Goal: Task Accomplishment & Management: Manage account settings

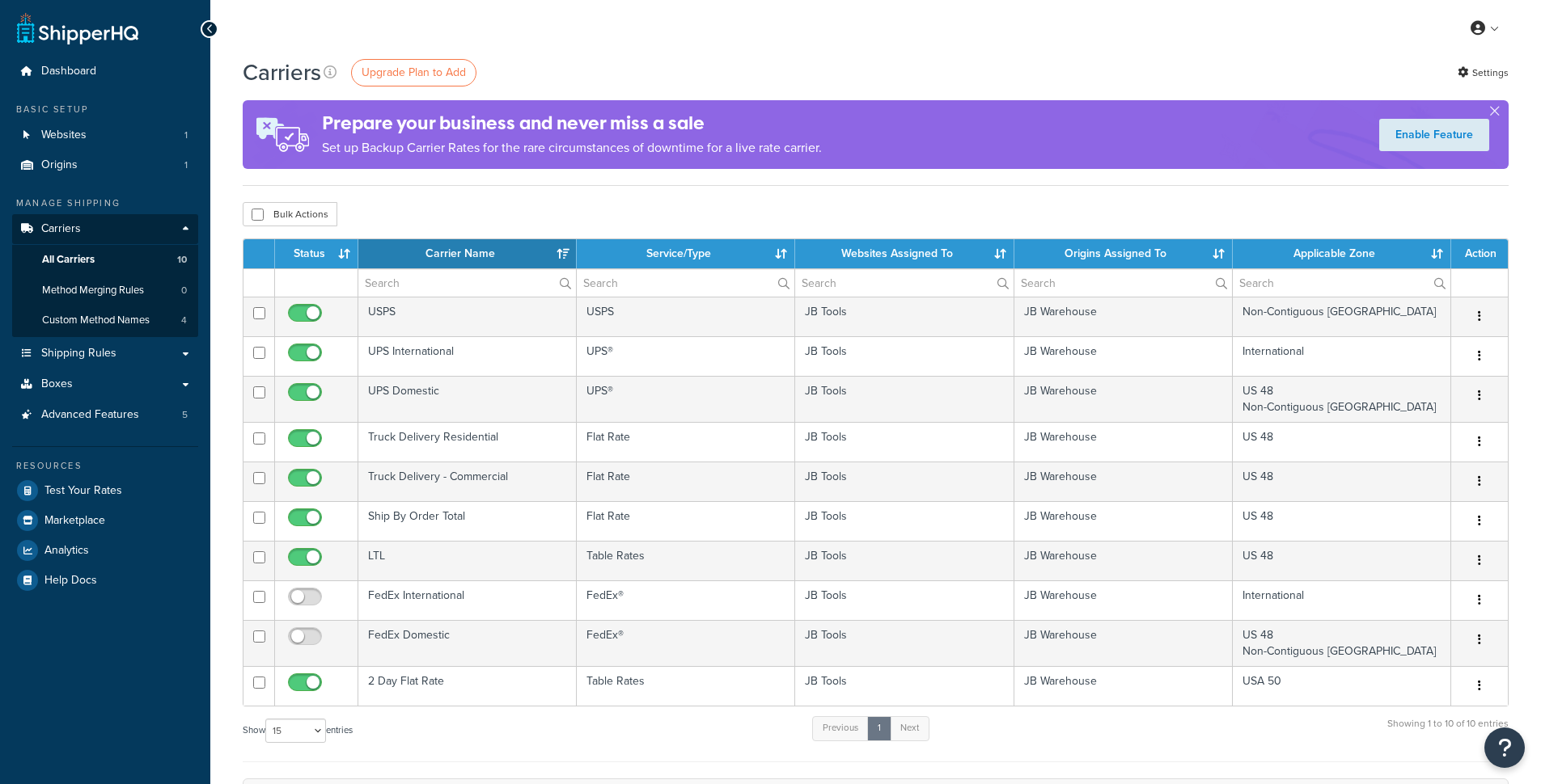
select select "15"
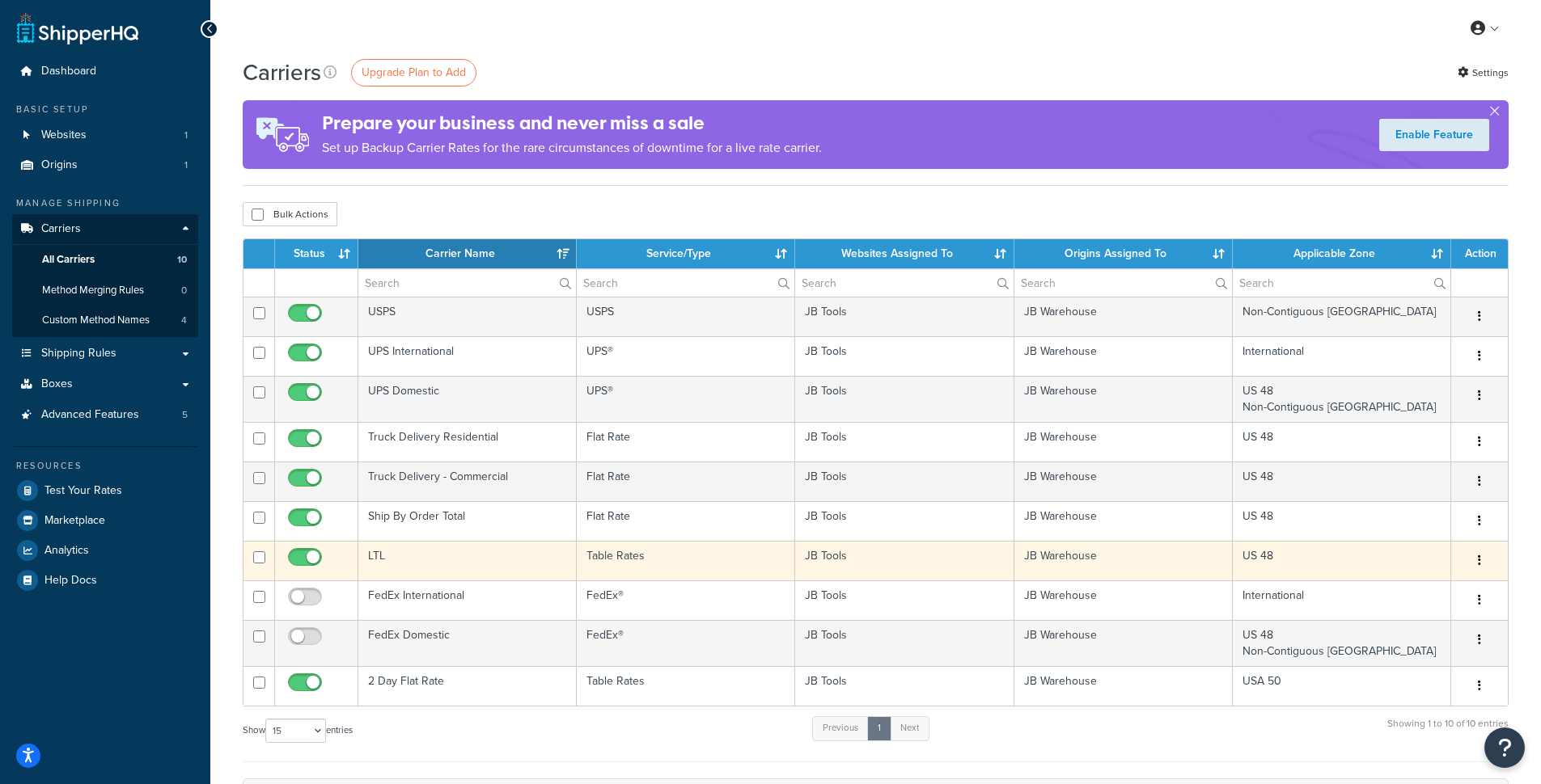
click at [461, 557] on td "LTL" at bounding box center [468, 560] width 218 height 40
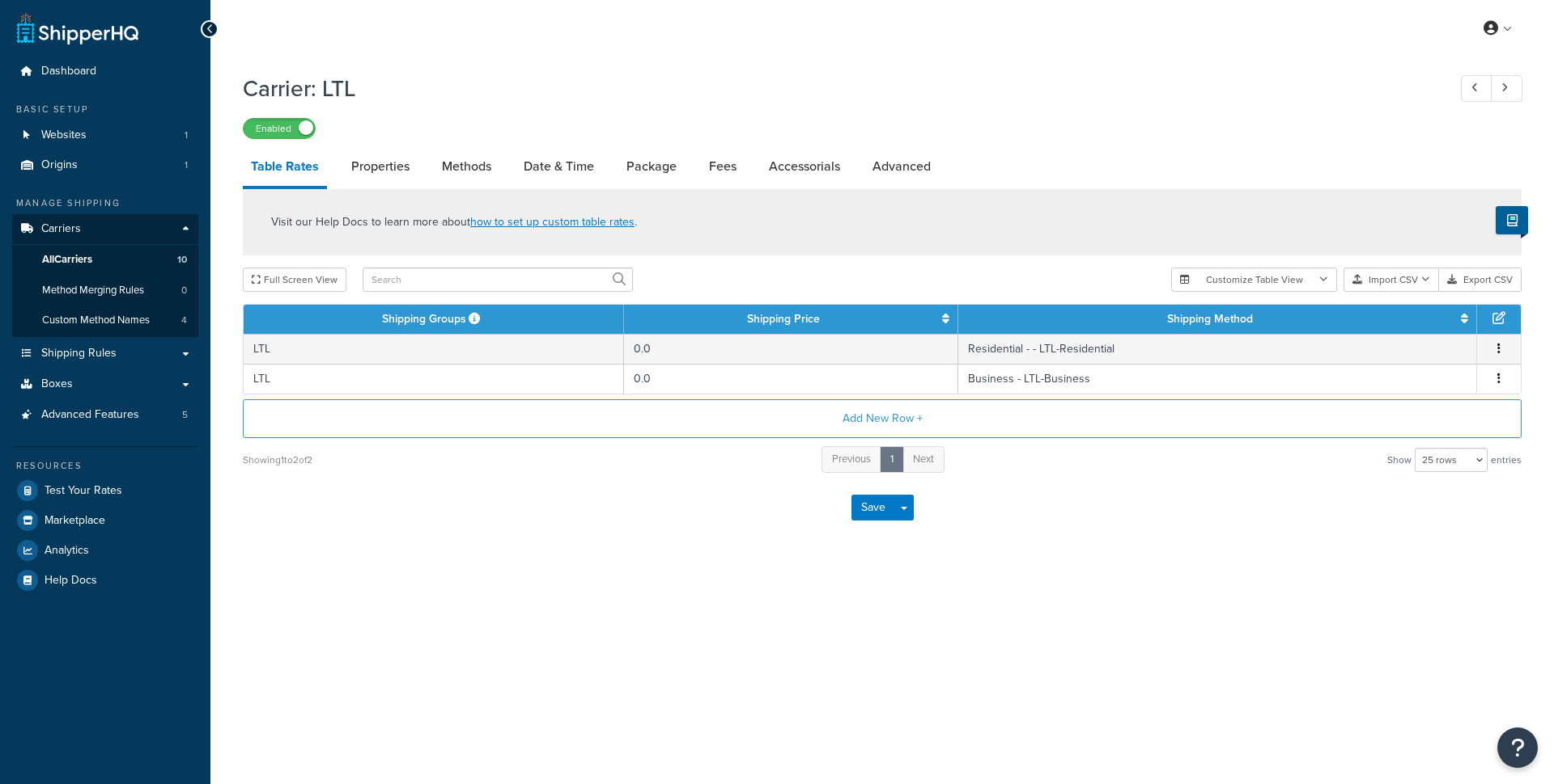
select select "25"
click at [1523, 753] on icon "Open Resource Center" at bounding box center [1518, 748] width 16 height 22
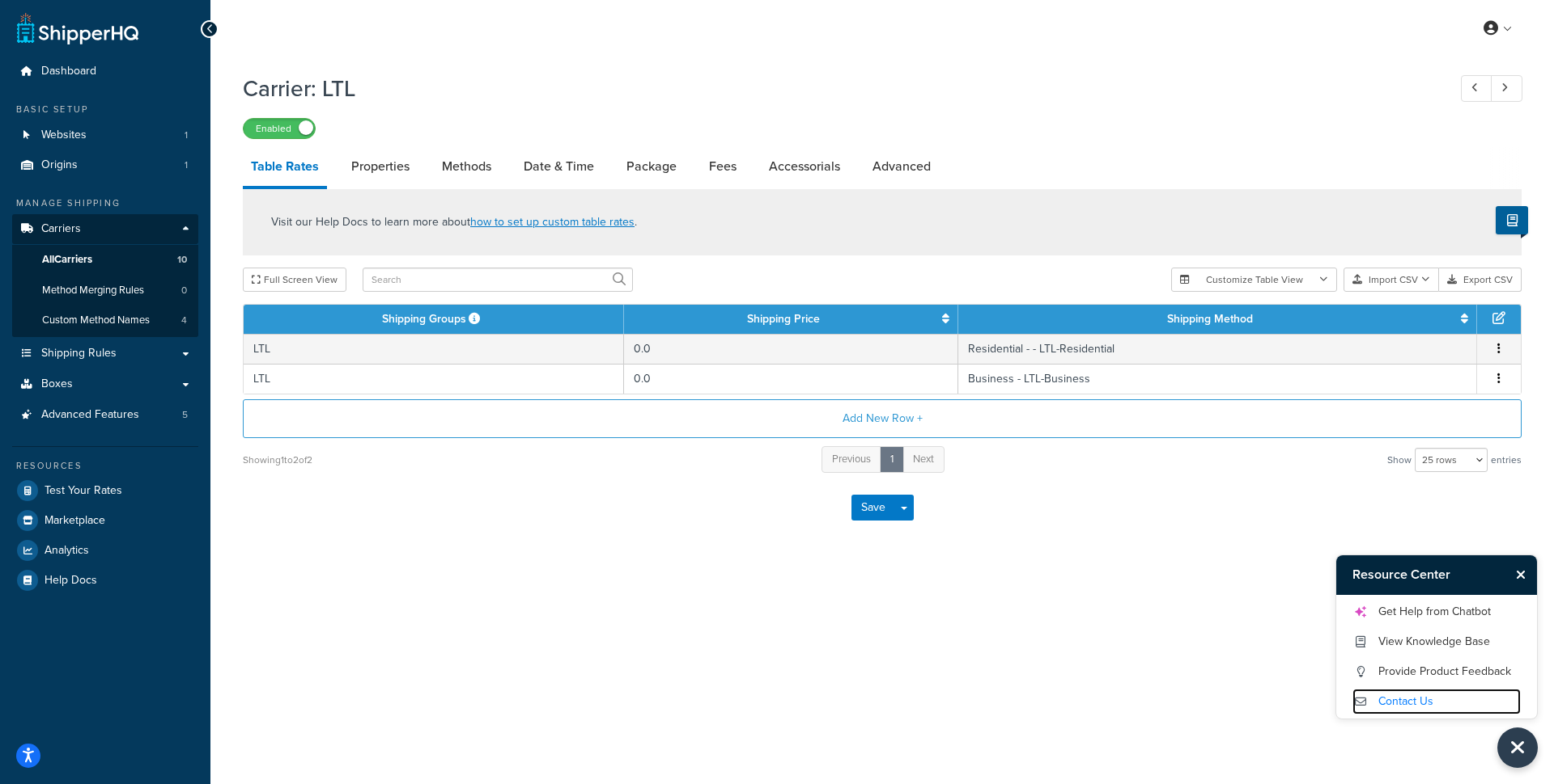
click at [1439, 705] on link "Contact Us" at bounding box center [1436, 702] width 168 height 26
click at [1151, 689] on div "Resource Center Get Help from Chatbot View Knowledge Base Provide Product Feedb…" at bounding box center [881, 392] width 1343 height 784
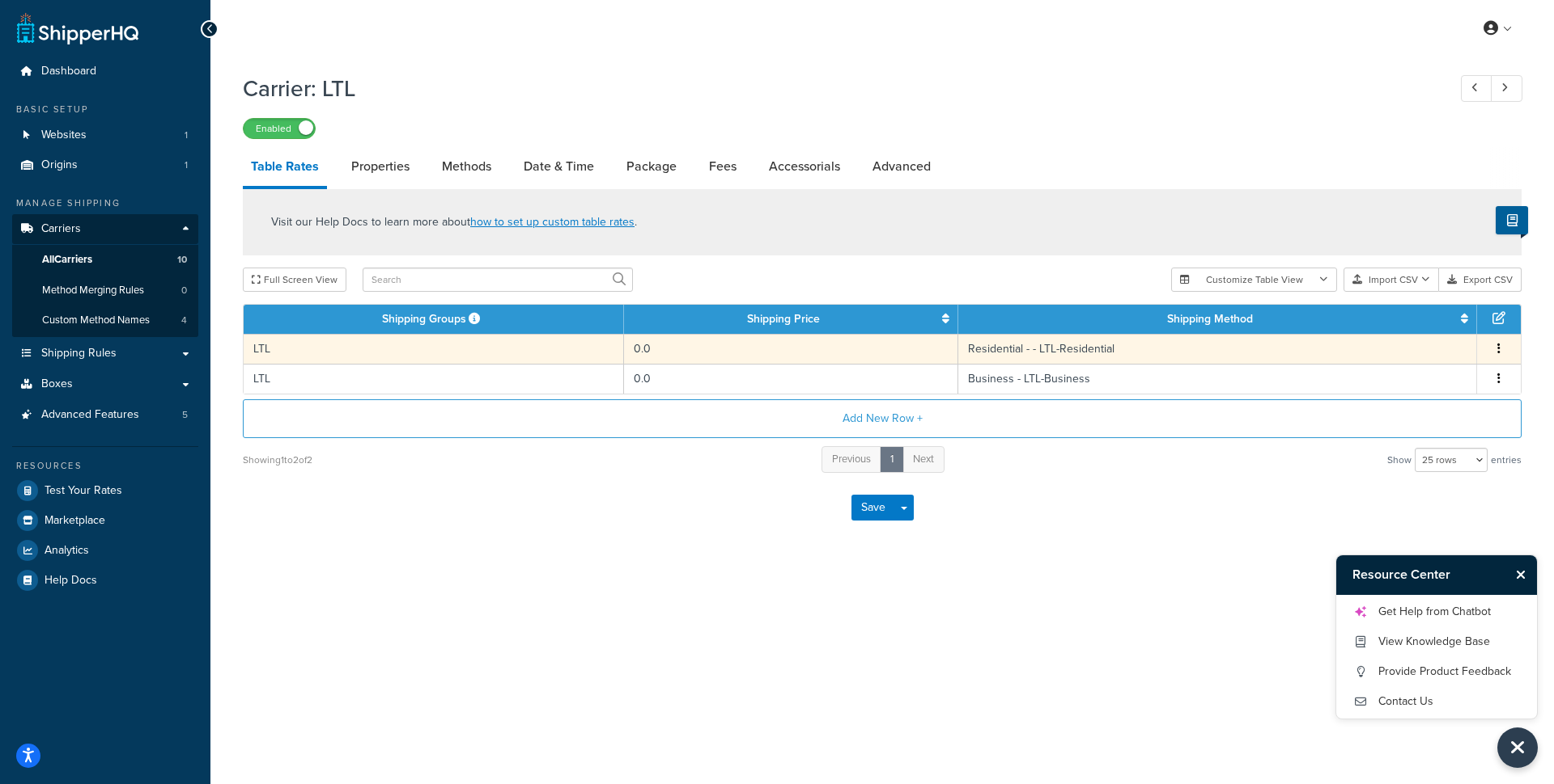
click at [334, 351] on td "LTL" at bounding box center [433, 349] width 380 height 30
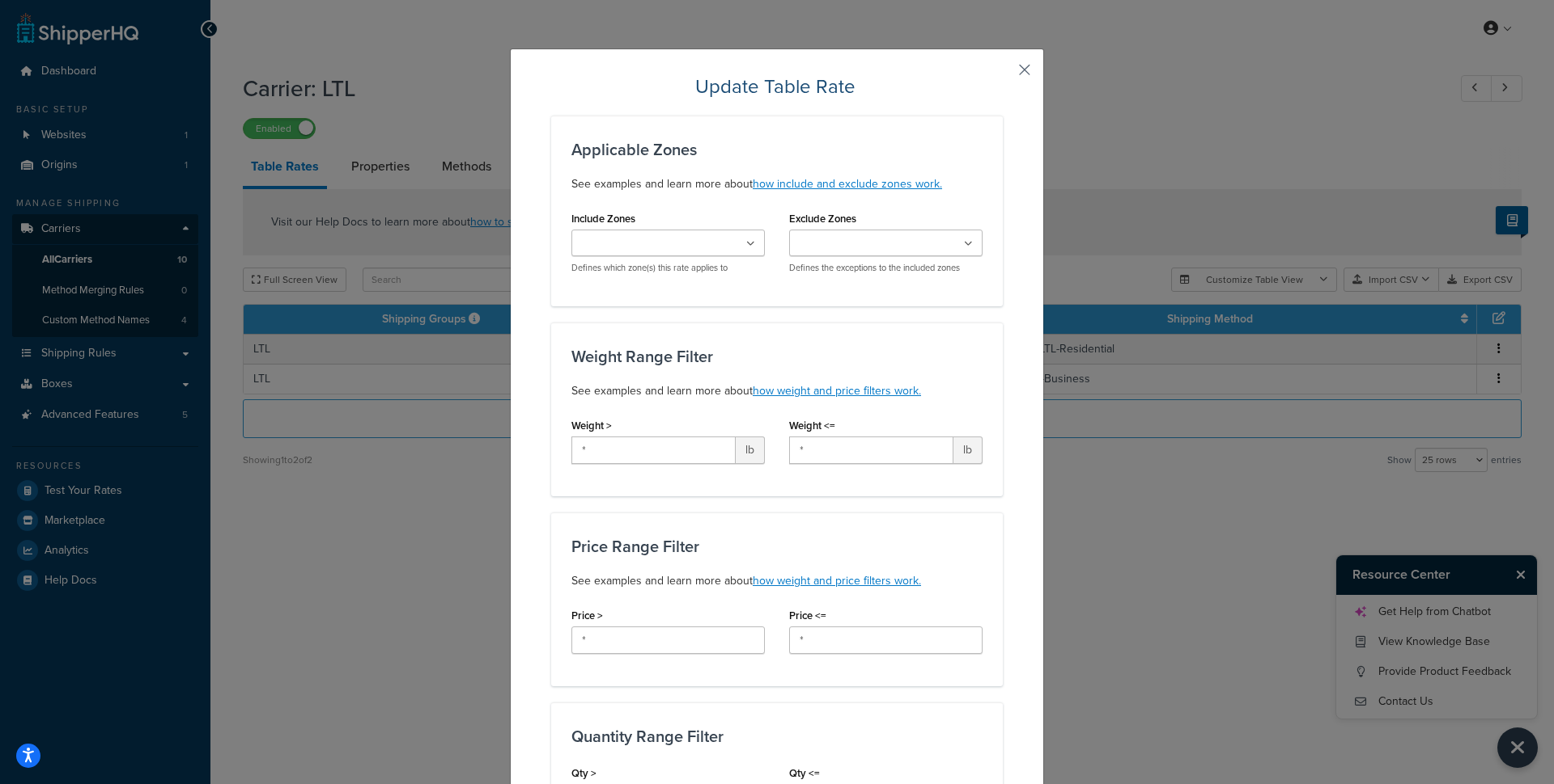
click at [1003, 73] on button "button" at bounding box center [1000, 75] width 4 height 4
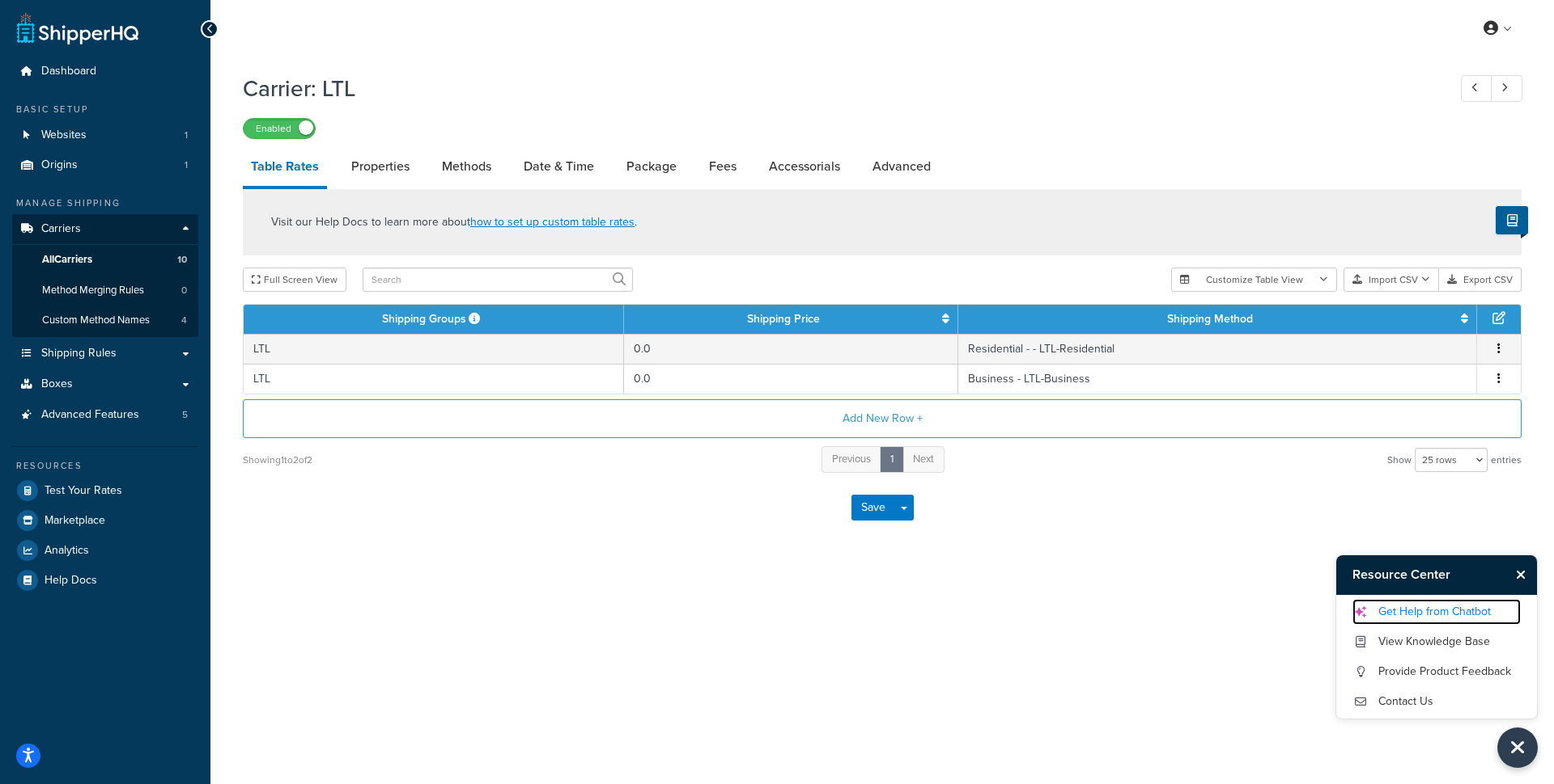
click at [1442, 612] on link "Get Help from Chatbot" at bounding box center [1436, 612] width 168 height 26
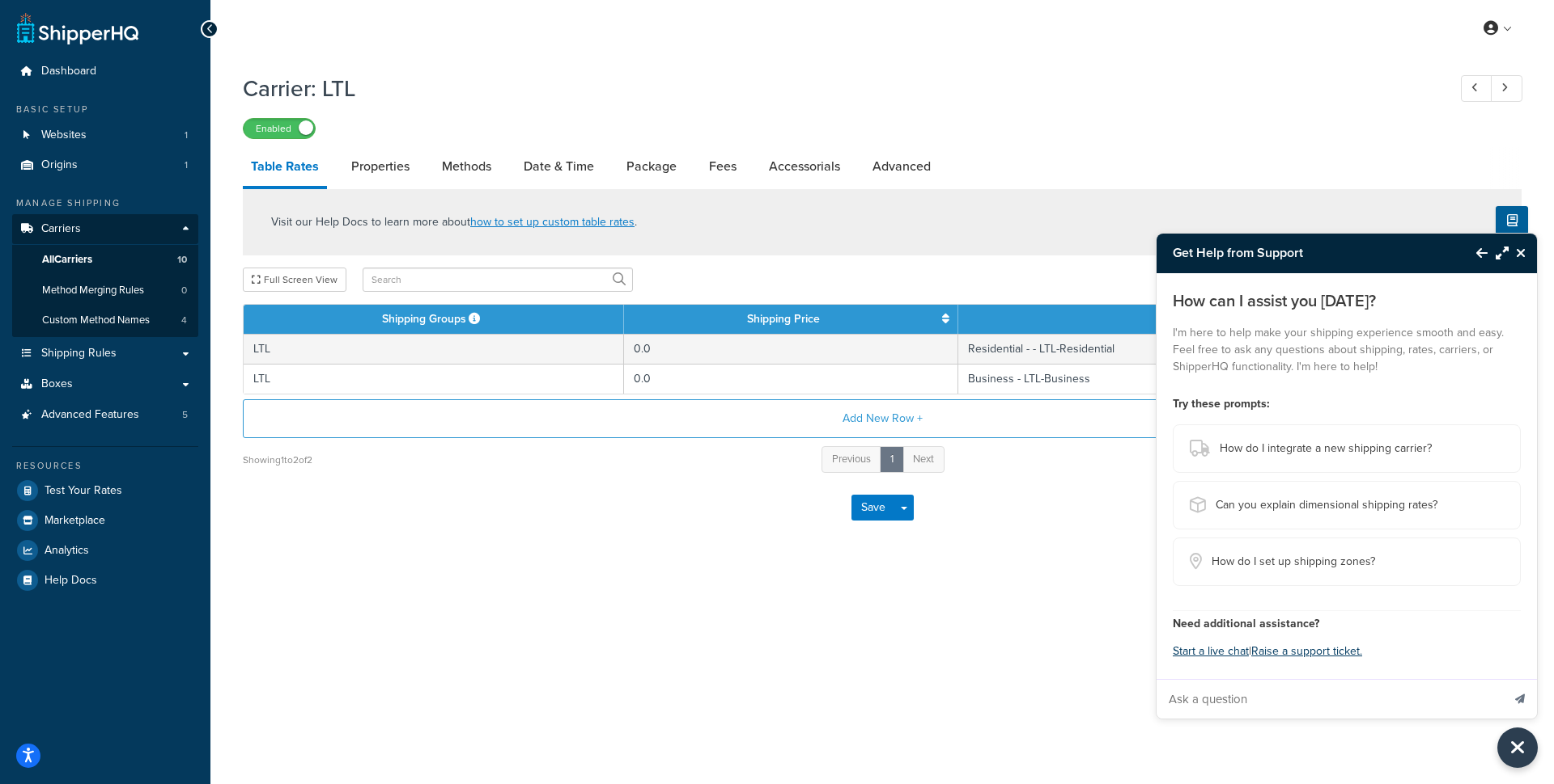
click at [1295, 704] on input "Ask a question" at bounding box center [1328, 699] width 345 height 39
type input "M"
type input "I"
click at [1518, 249] on icon "Close Resource Center" at bounding box center [1521, 254] width 9 height 13
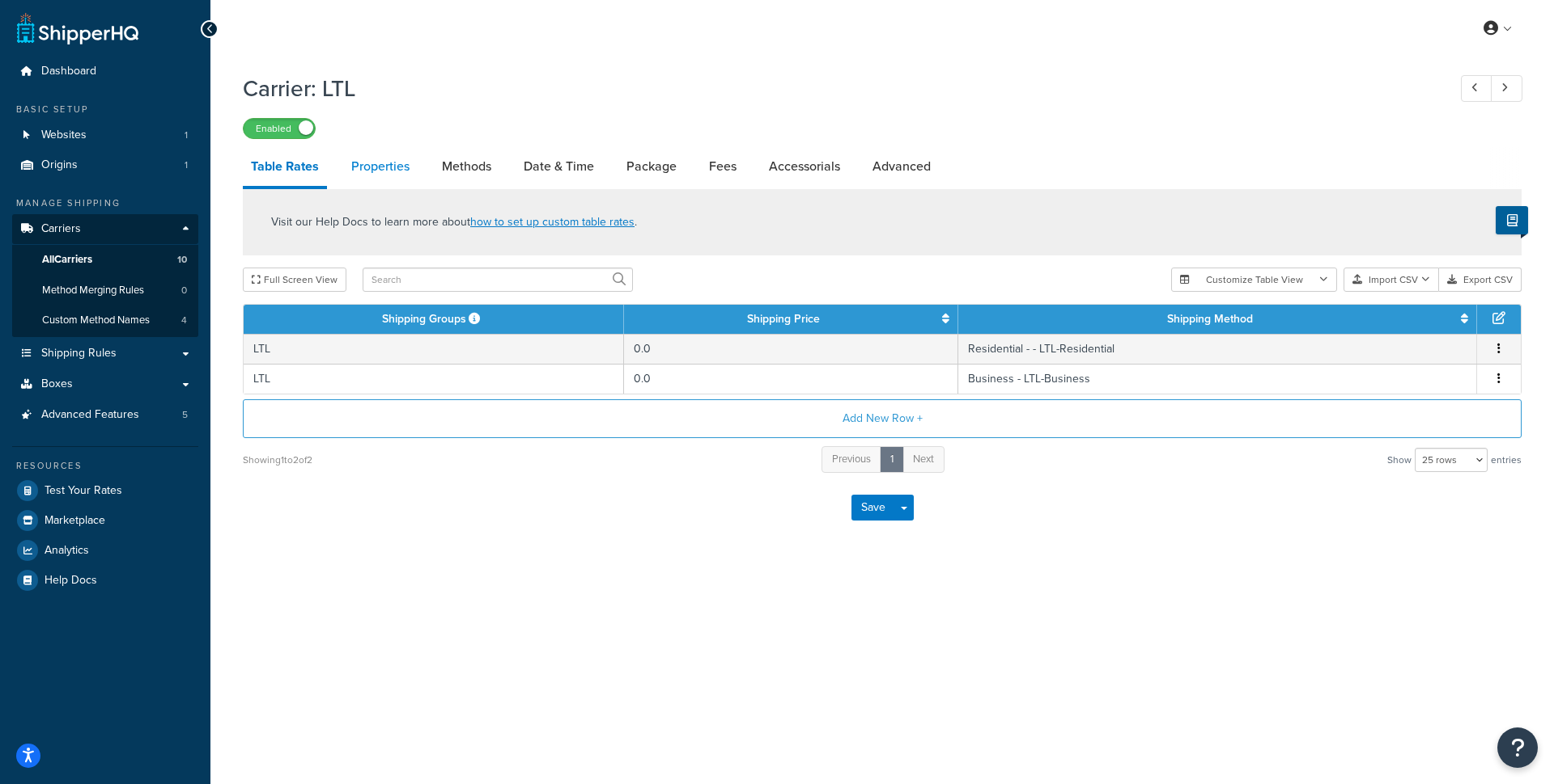
click at [364, 163] on link "Properties" at bounding box center [380, 166] width 74 height 39
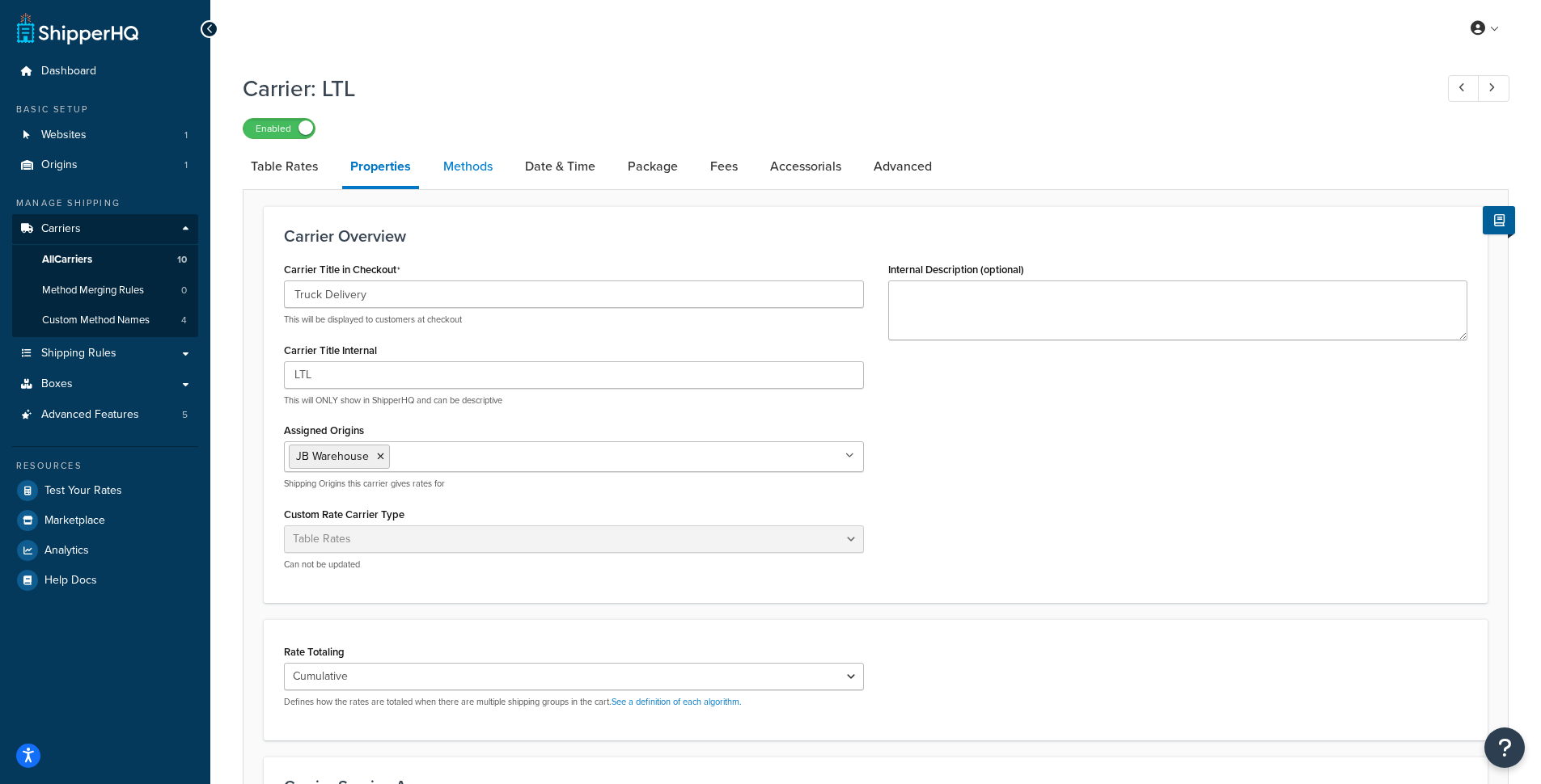
click at [463, 175] on link "Methods" at bounding box center [468, 166] width 66 height 39
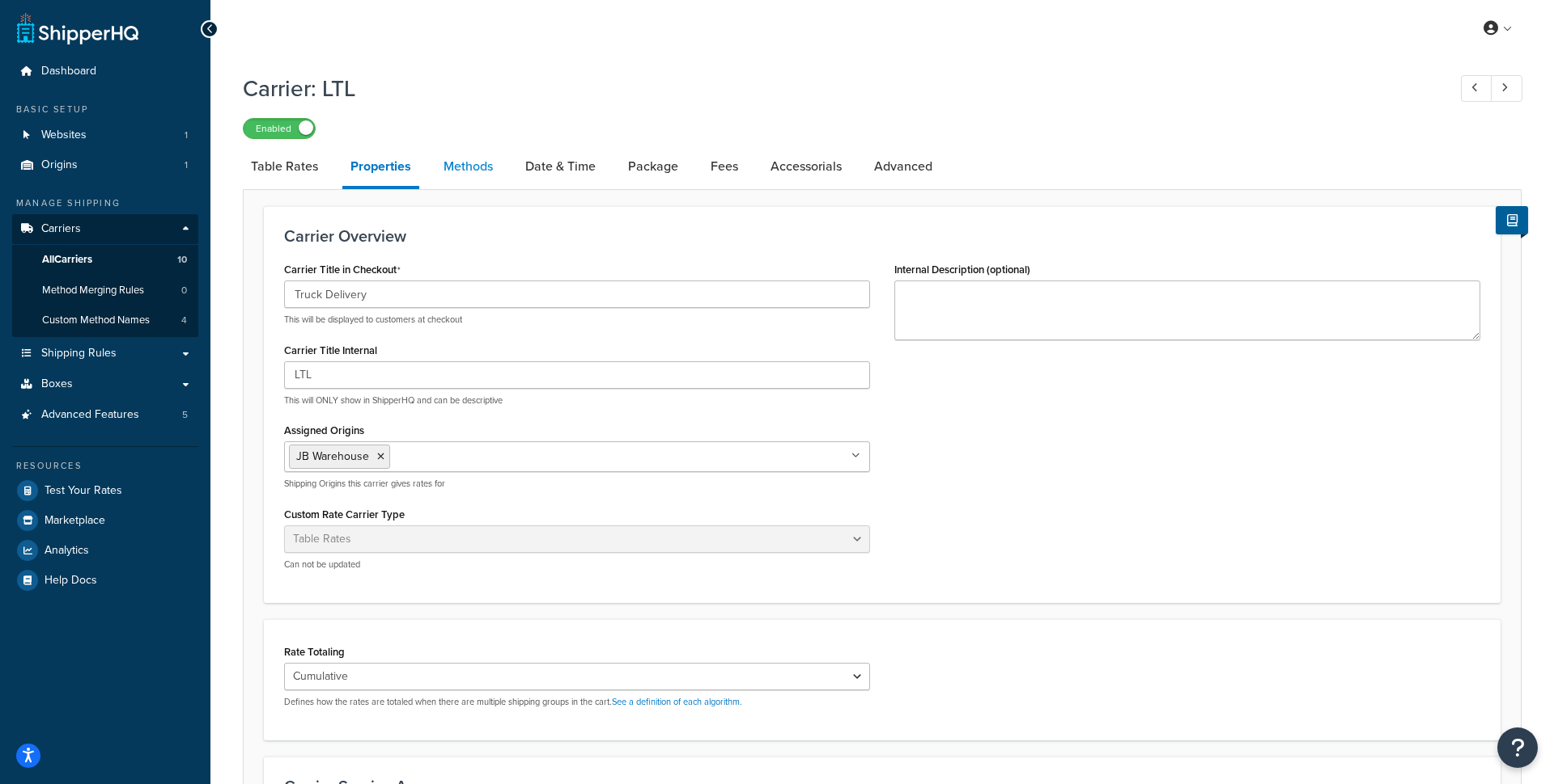
select select "25"
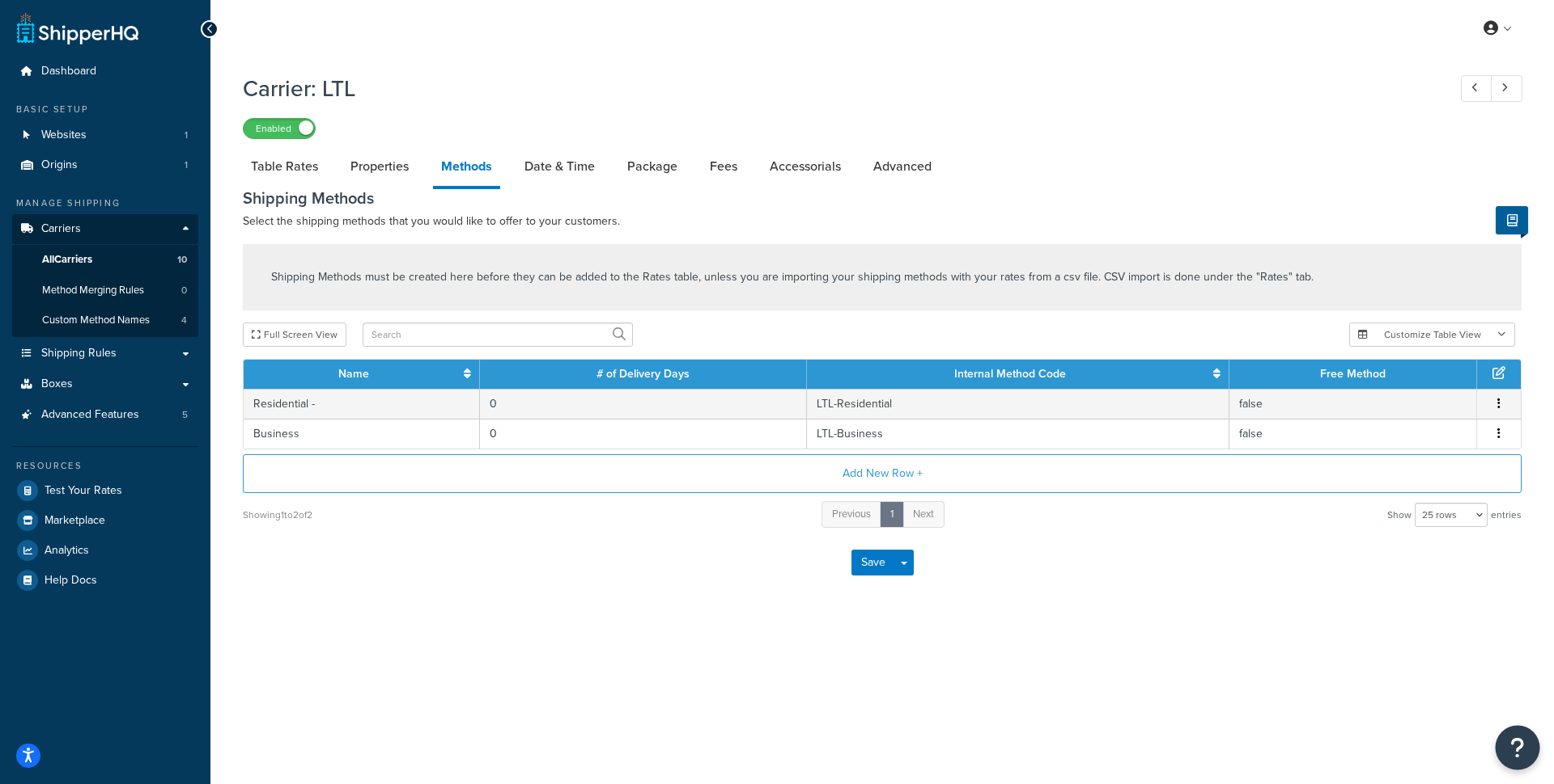
click at [1521, 738] on icon "Open Resource Center" at bounding box center [1518, 748] width 16 height 22
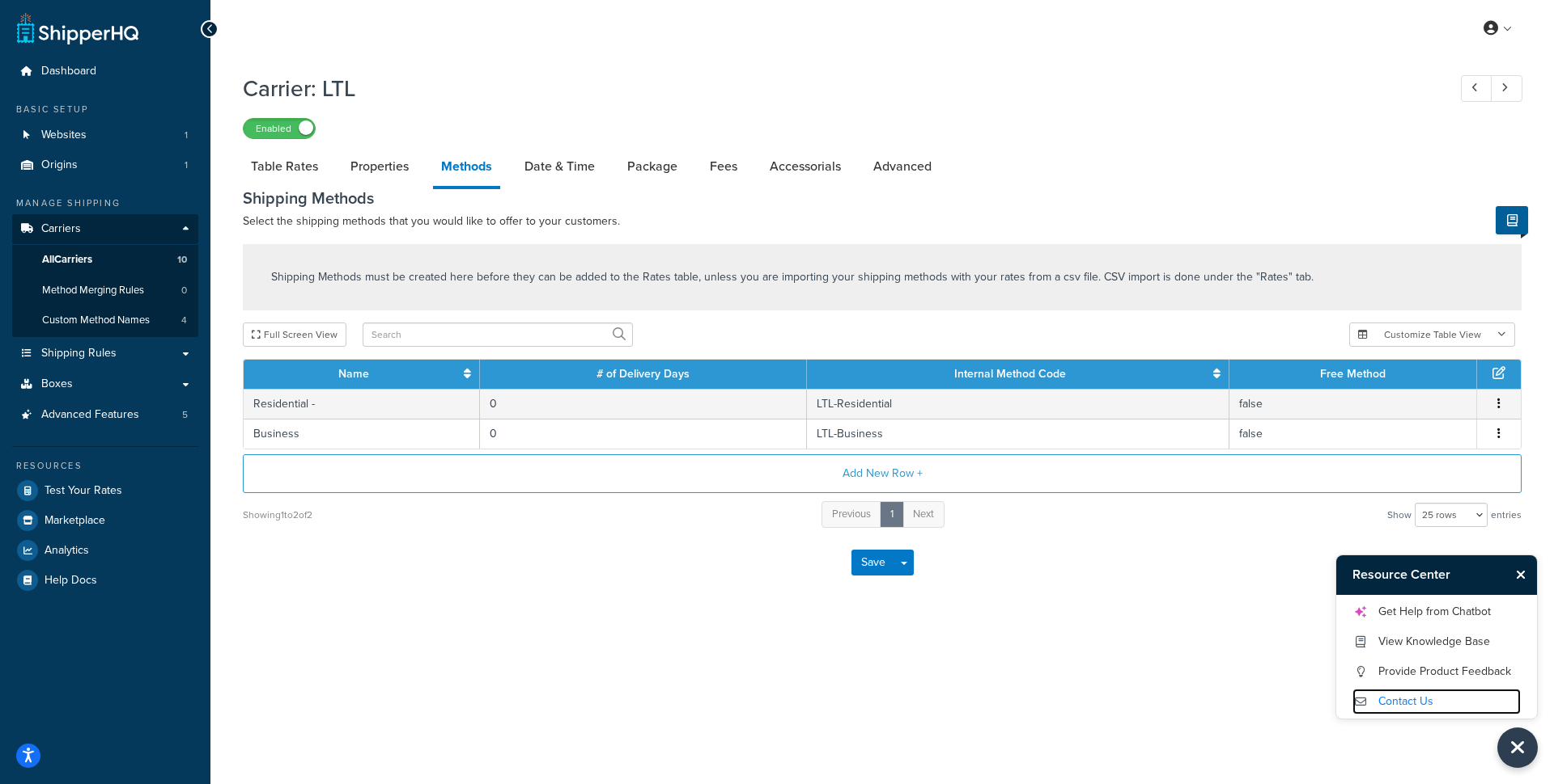
click at [1449, 709] on link "Contact Us" at bounding box center [1436, 702] width 168 height 26
click at [1429, 614] on link "Get Help from Chatbot" at bounding box center [1436, 612] width 168 height 26
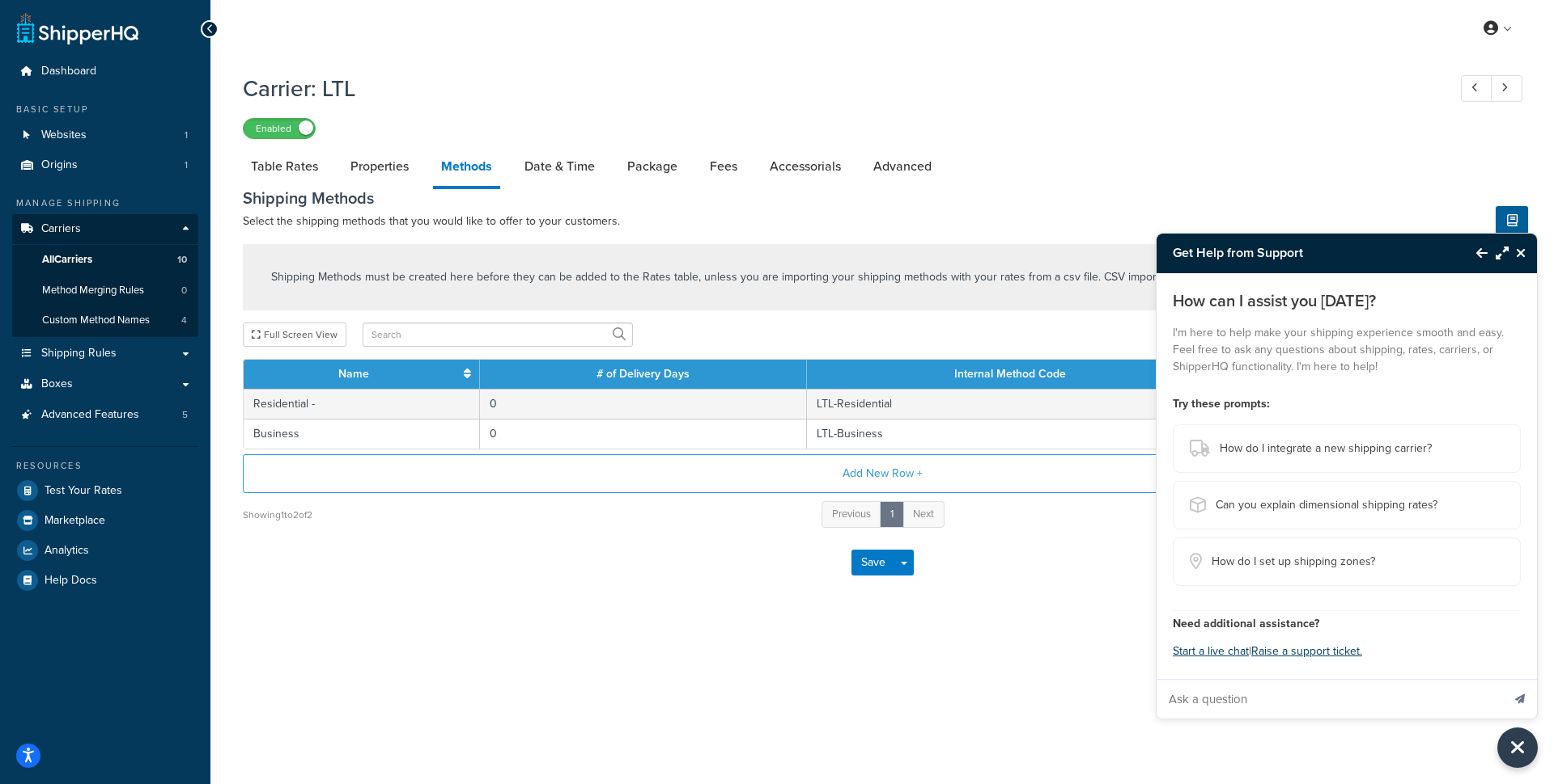
click at [1288, 691] on input "Ask a question" at bounding box center [1328, 699] width 345 height 39
type input "I was to show a carrier if at least one item in the cart belongs to a shipping …"
click at [1503, 679] on button "Send message" at bounding box center [1520, 699] width 34 height 40
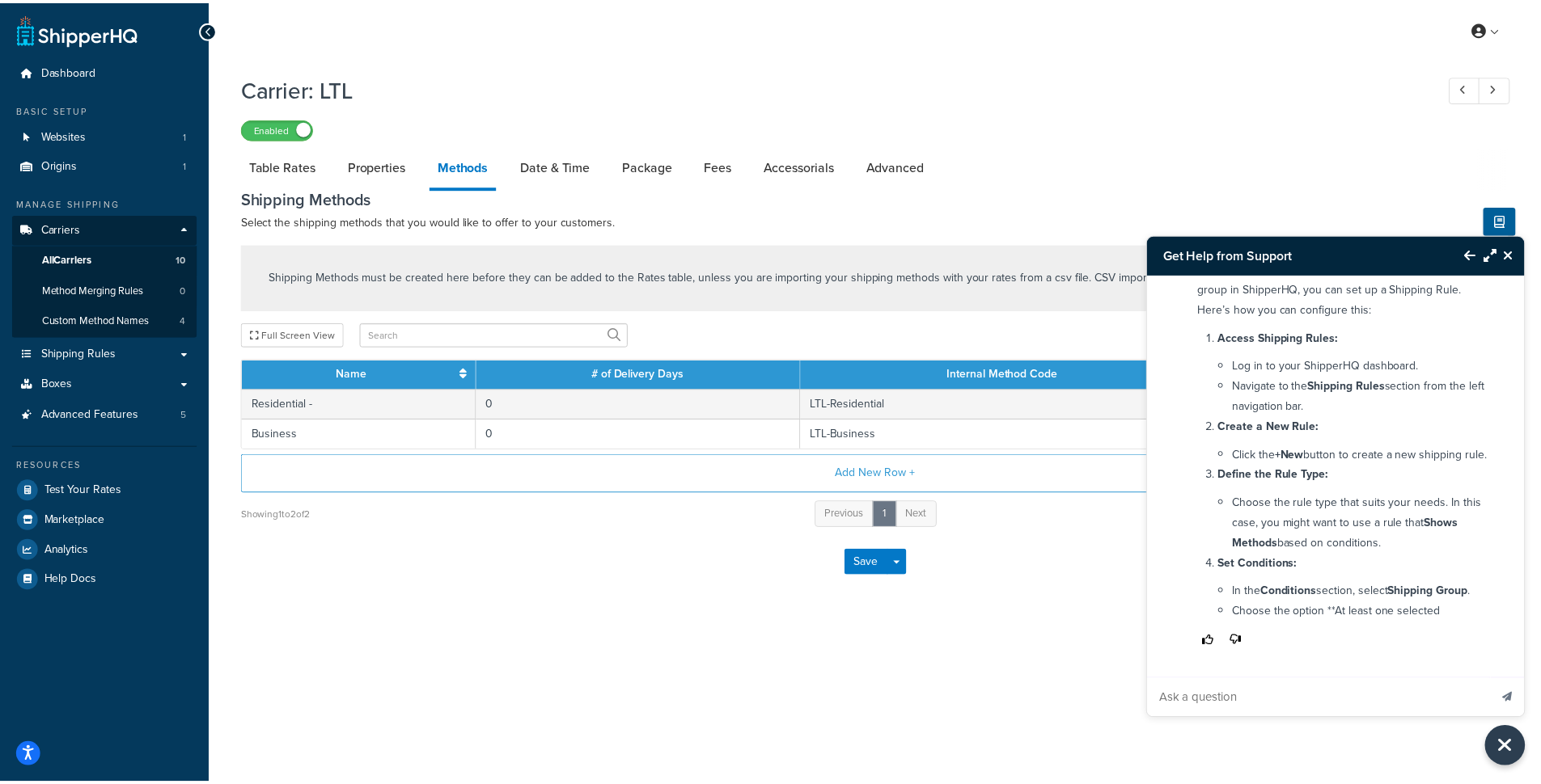
scroll to position [178, 0]
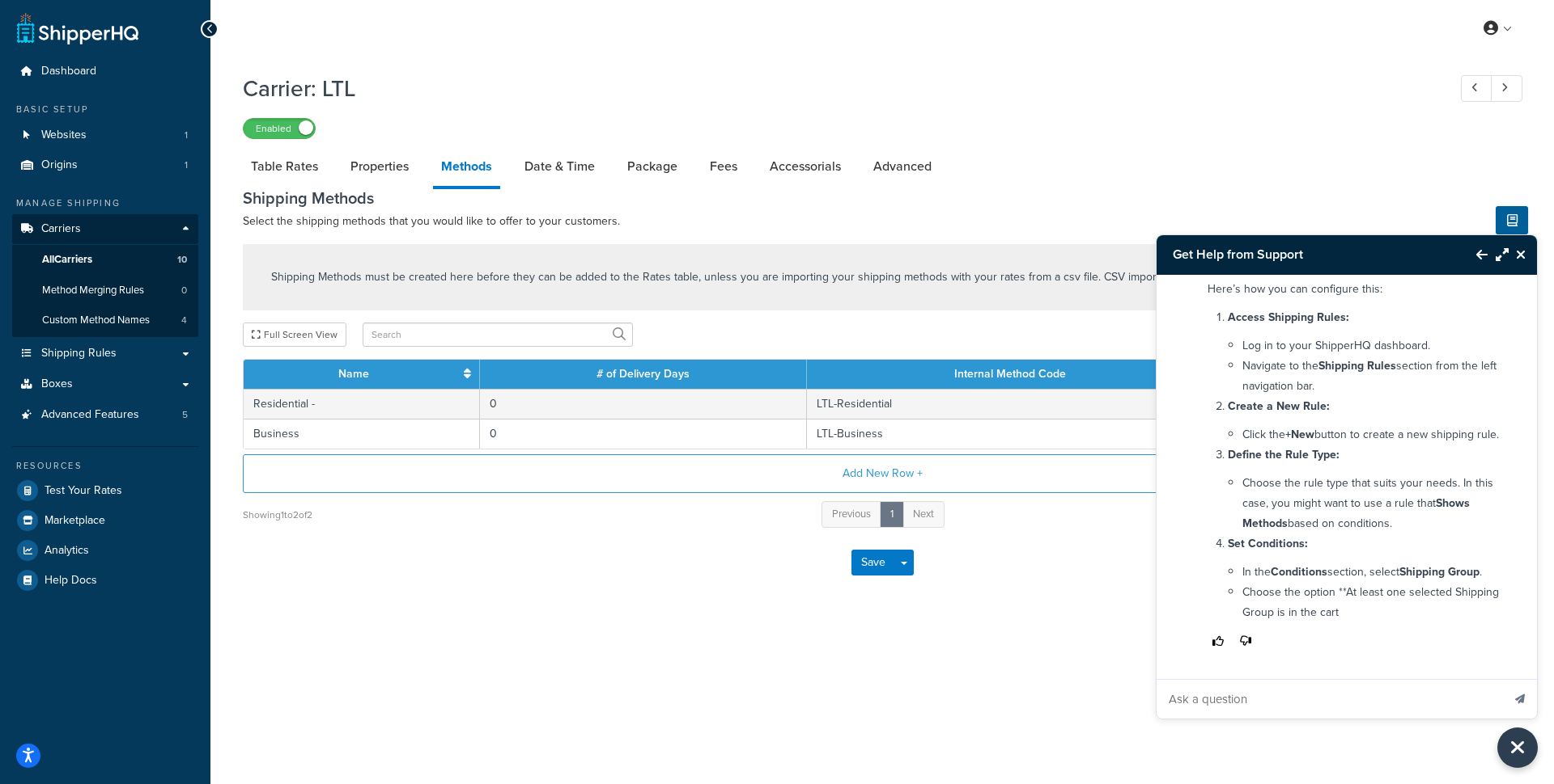
click at [1518, 253] on icon "Close Resource Center" at bounding box center [1521, 255] width 9 height 13
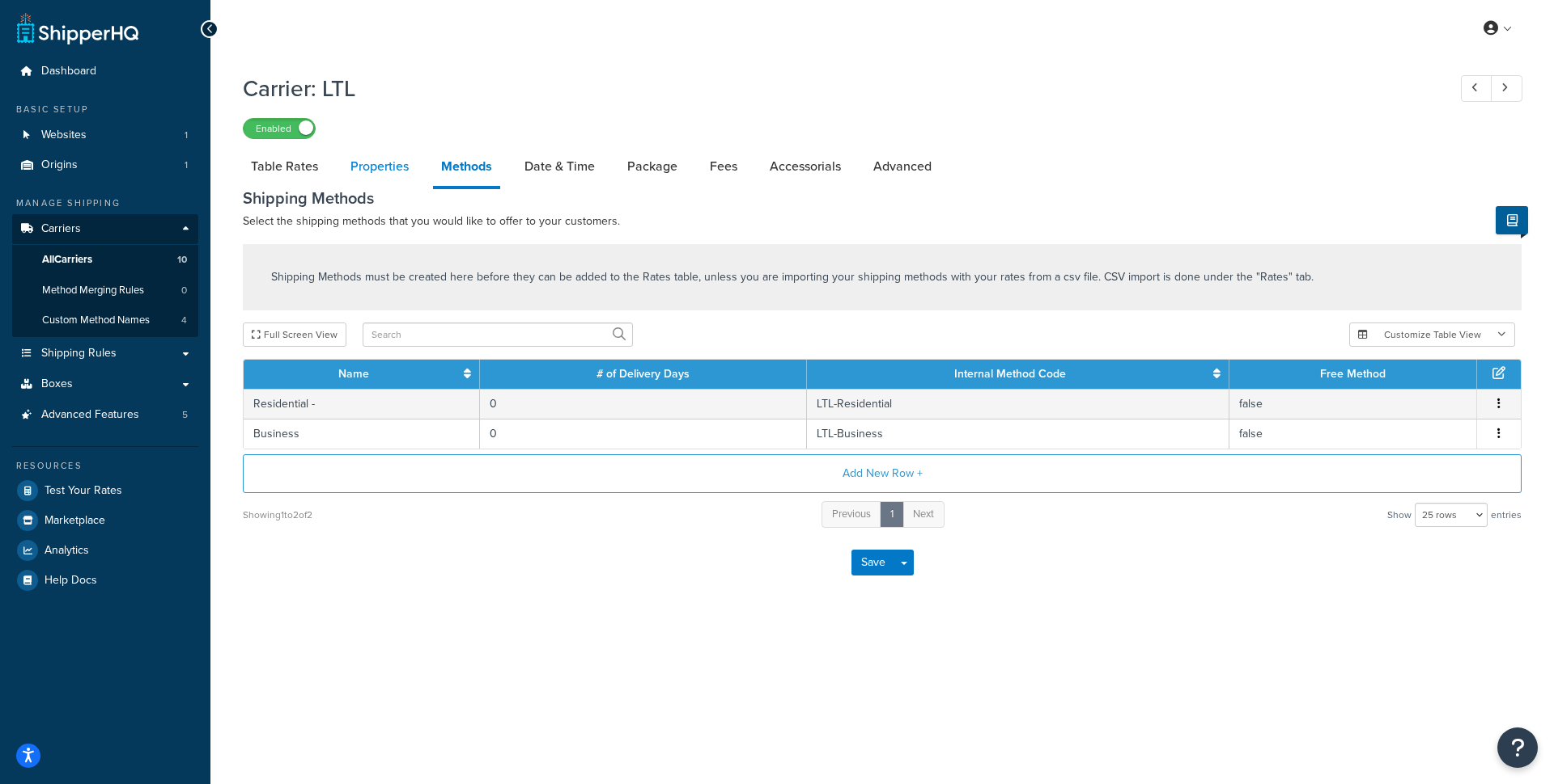
click at [389, 164] on link "Properties" at bounding box center [379, 166] width 74 height 39
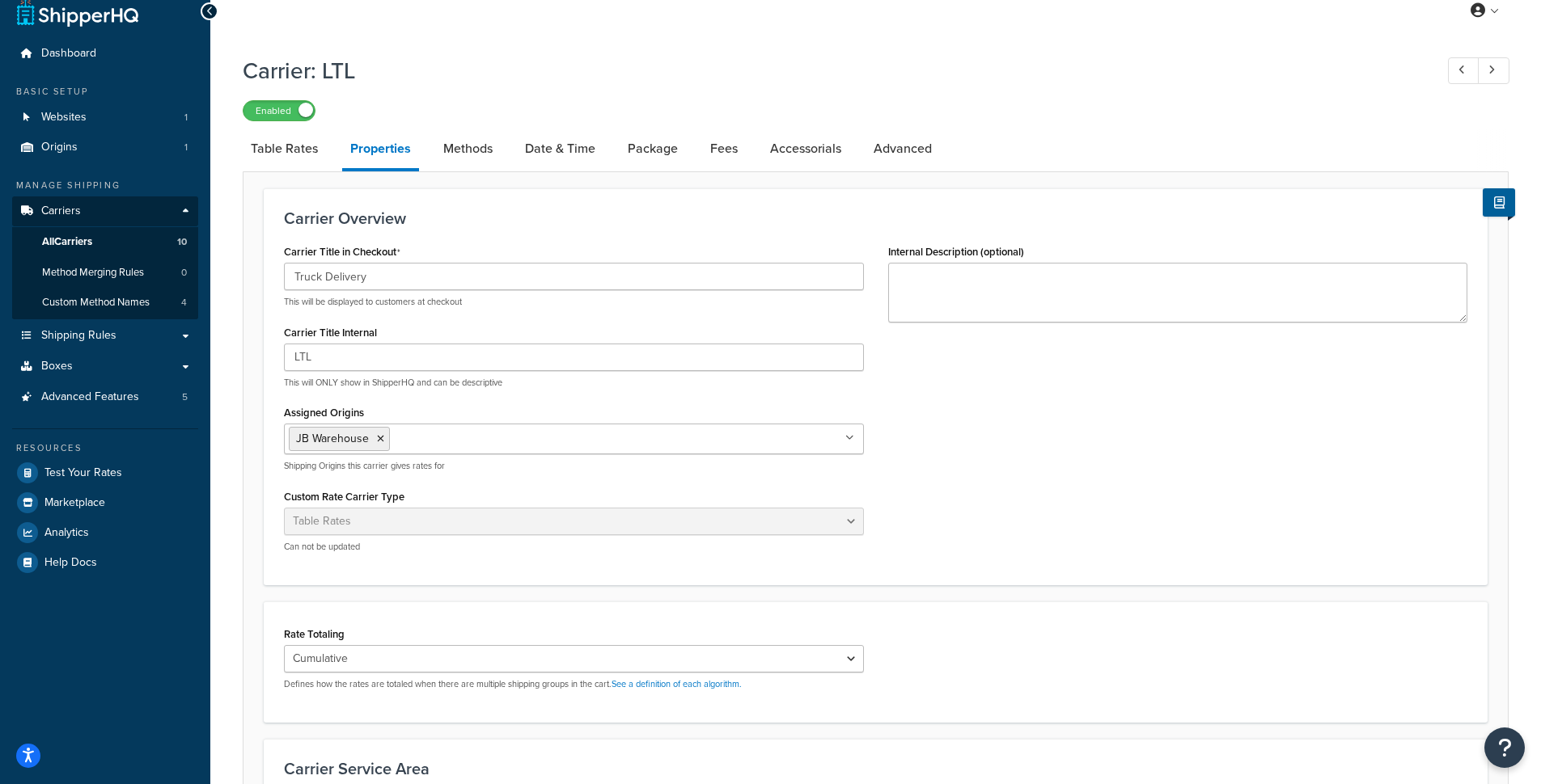
scroll to position [13, 0]
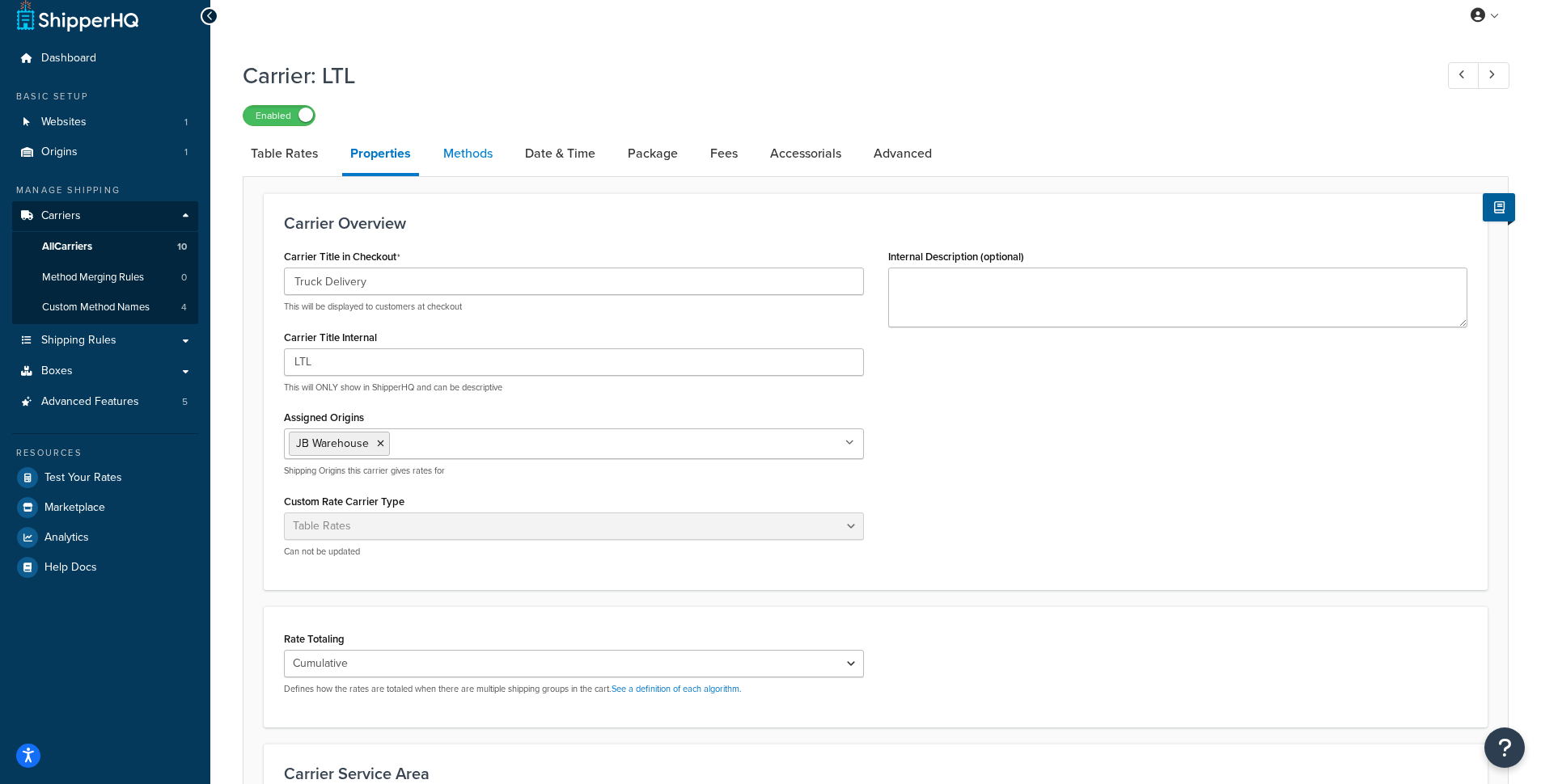
click at [459, 158] on link "Methods" at bounding box center [468, 154] width 66 height 39
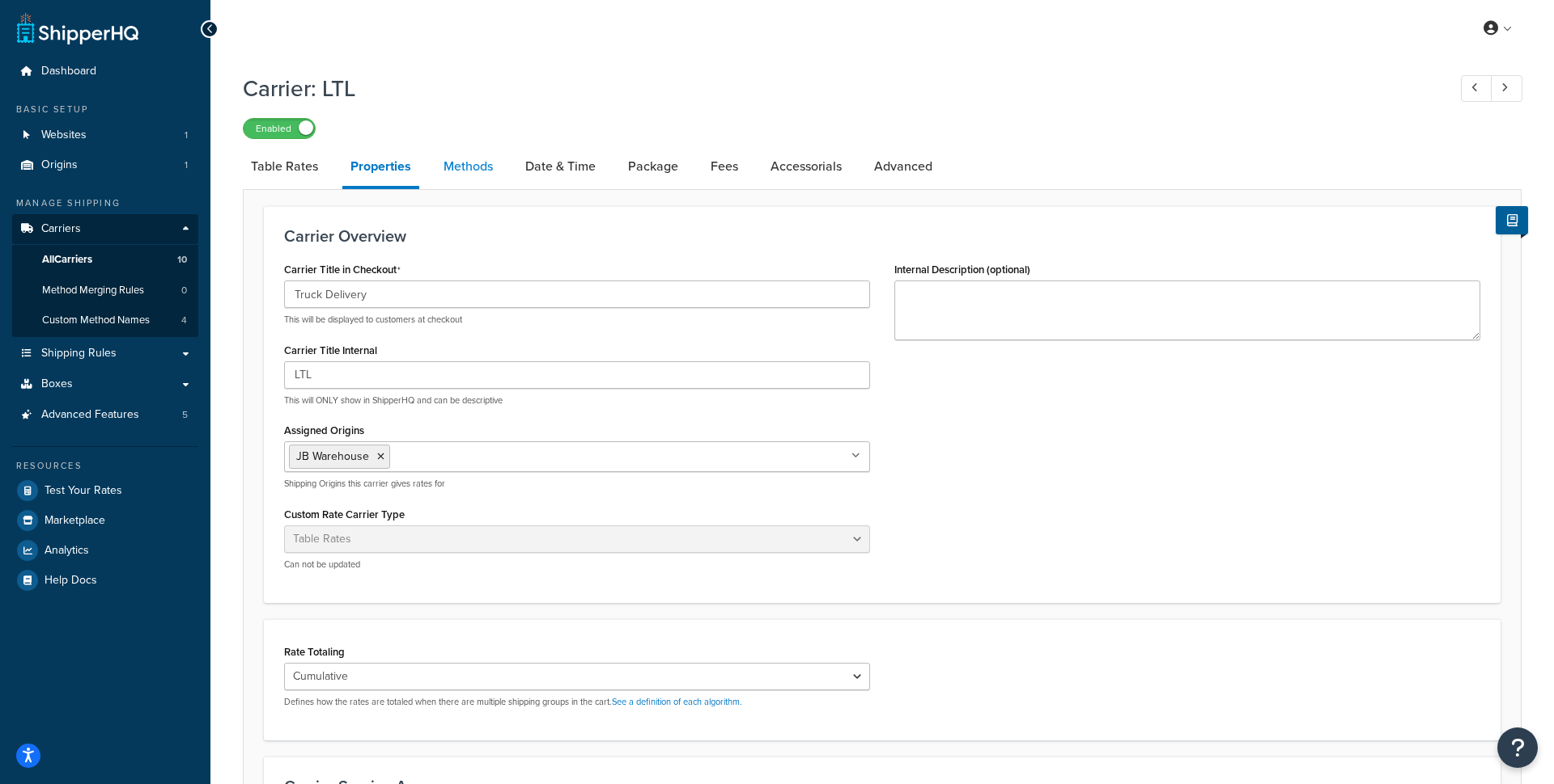
select select "25"
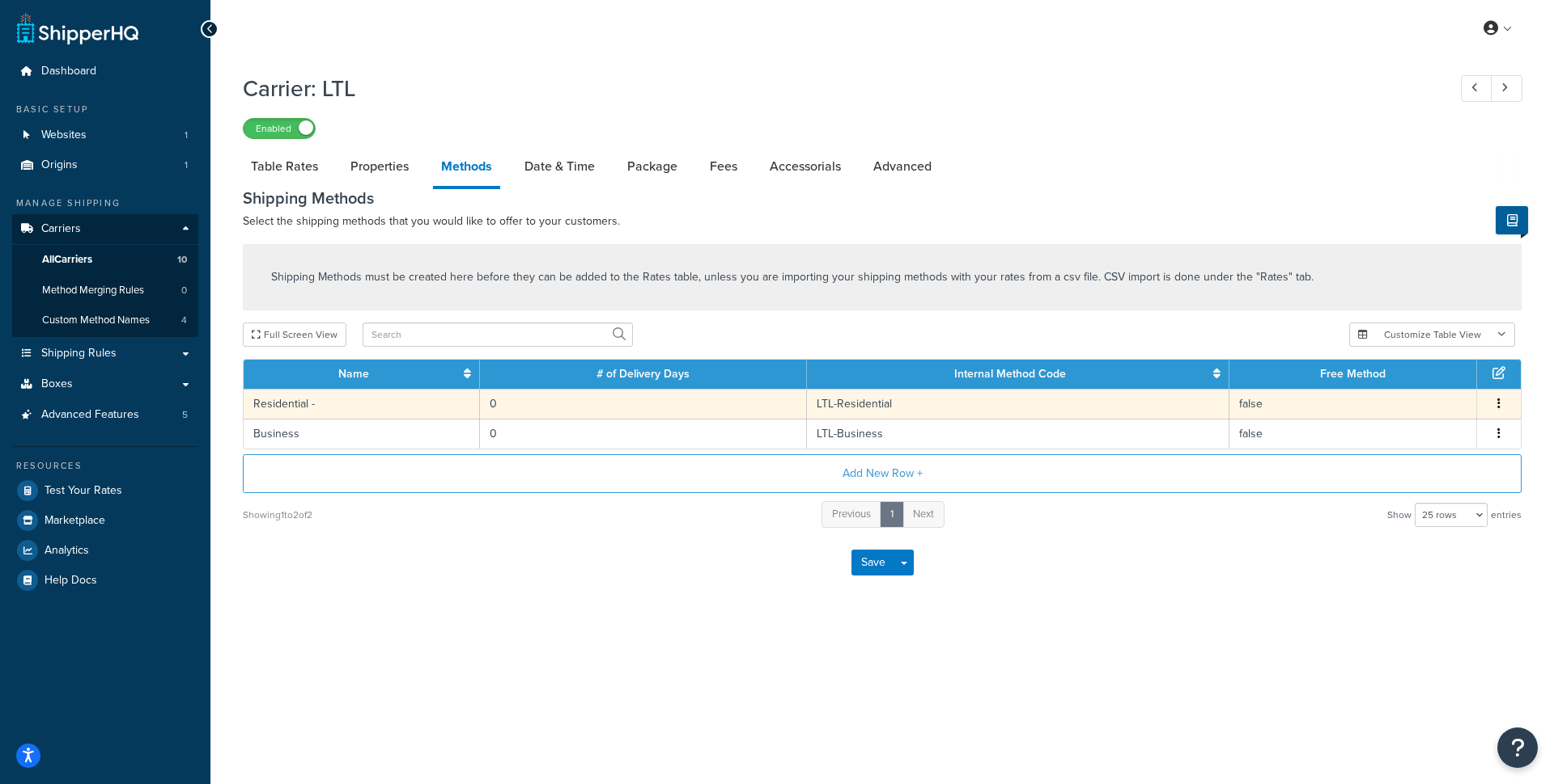
click at [341, 413] on td "Residential -" at bounding box center [362, 404] width 236 height 30
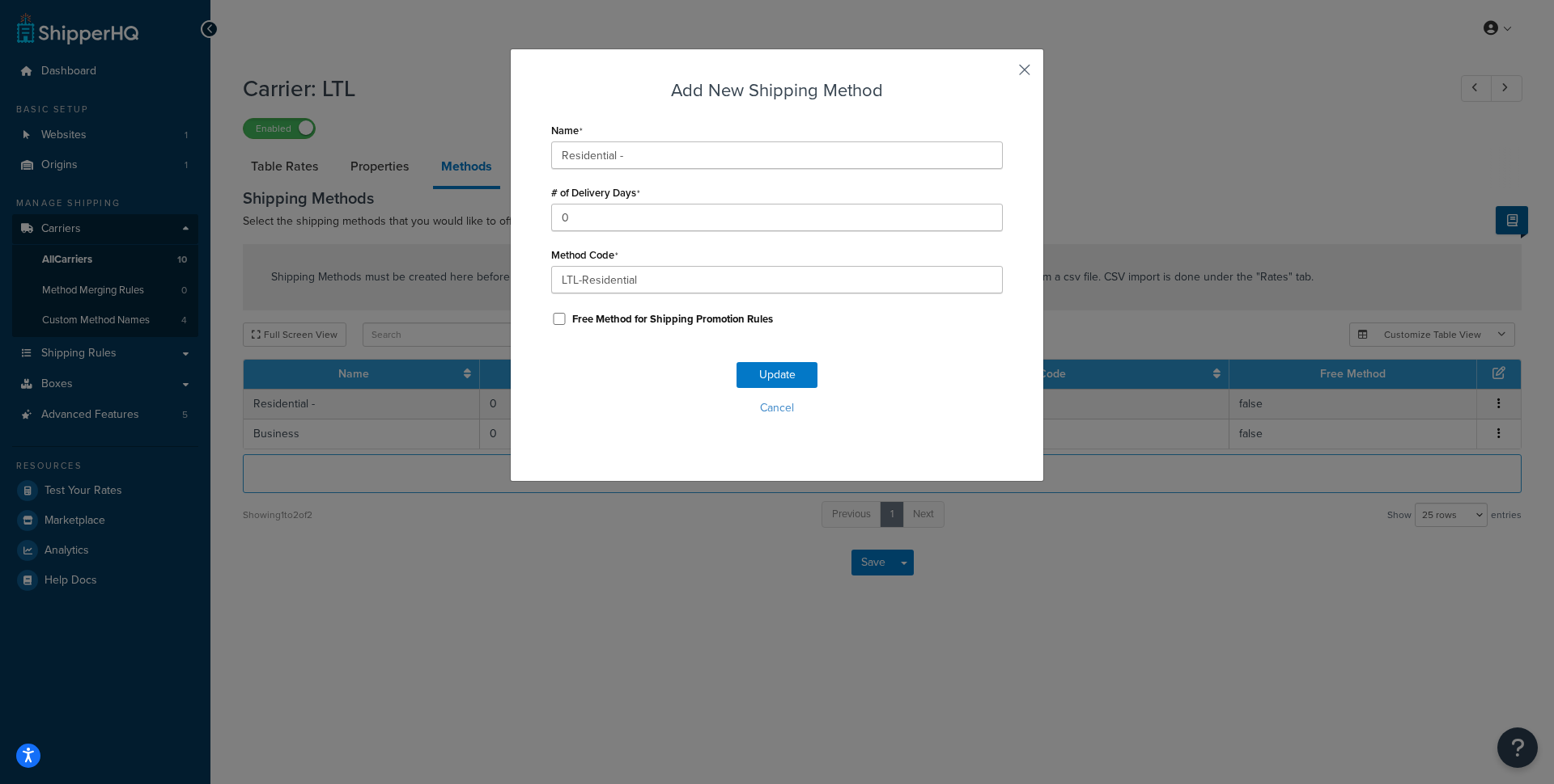
click at [1003, 76] on button "button" at bounding box center [1000, 75] width 4 height 4
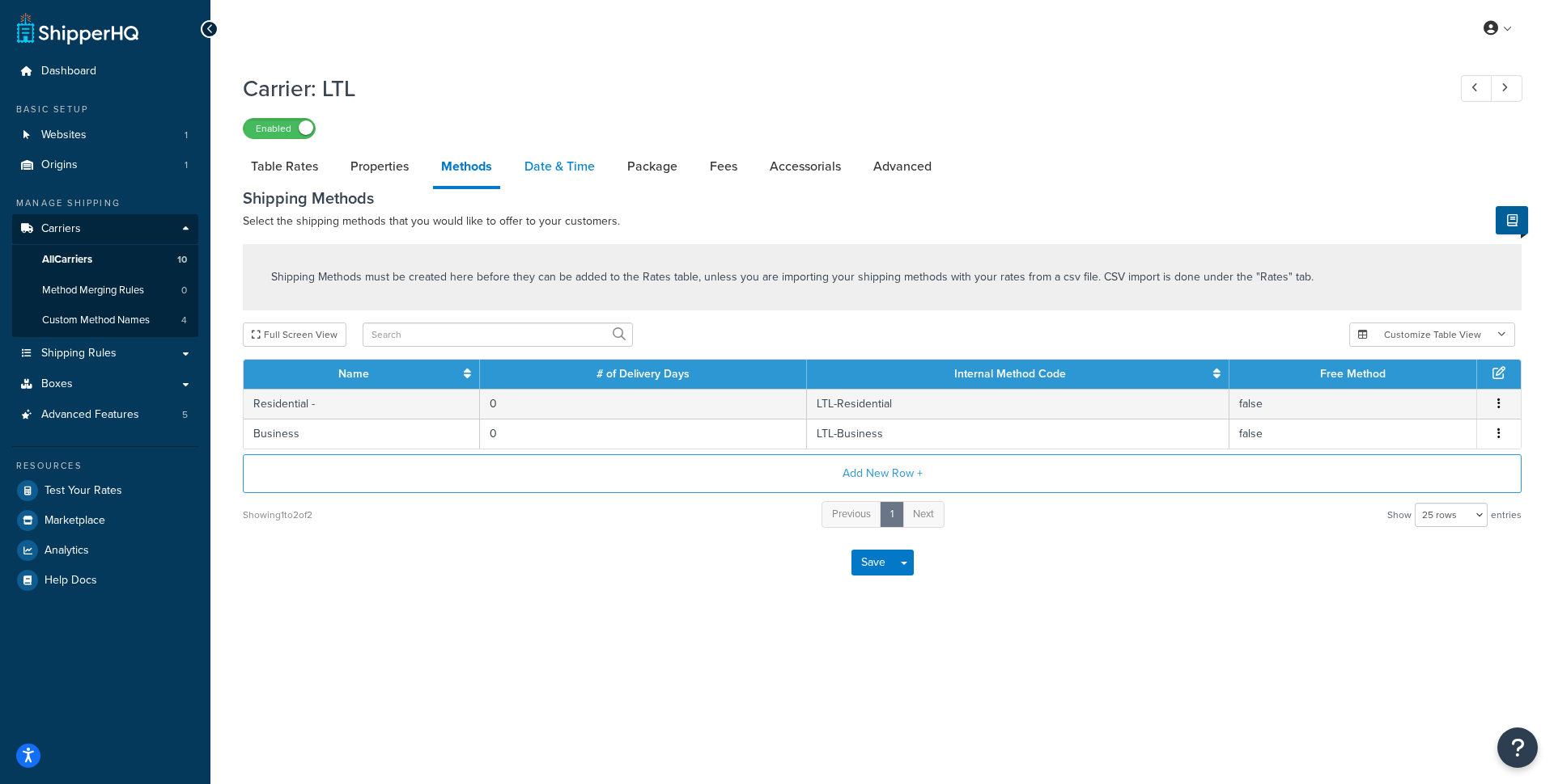
click at [577, 174] on link "Date & Time" at bounding box center [559, 166] width 86 height 39
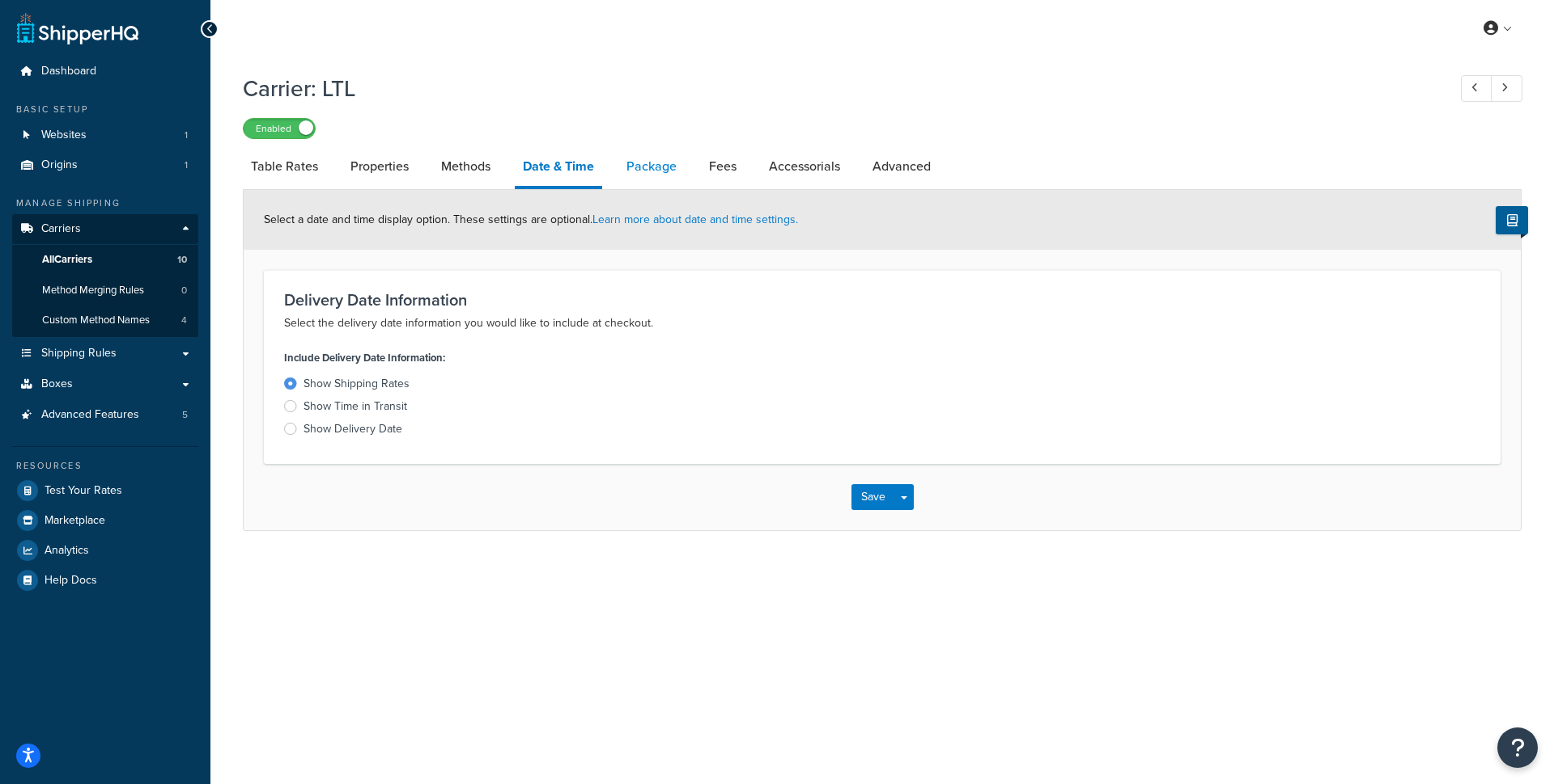
click at [661, 171] on link "Package" at bounding box center [651, 166] width 66 height 39
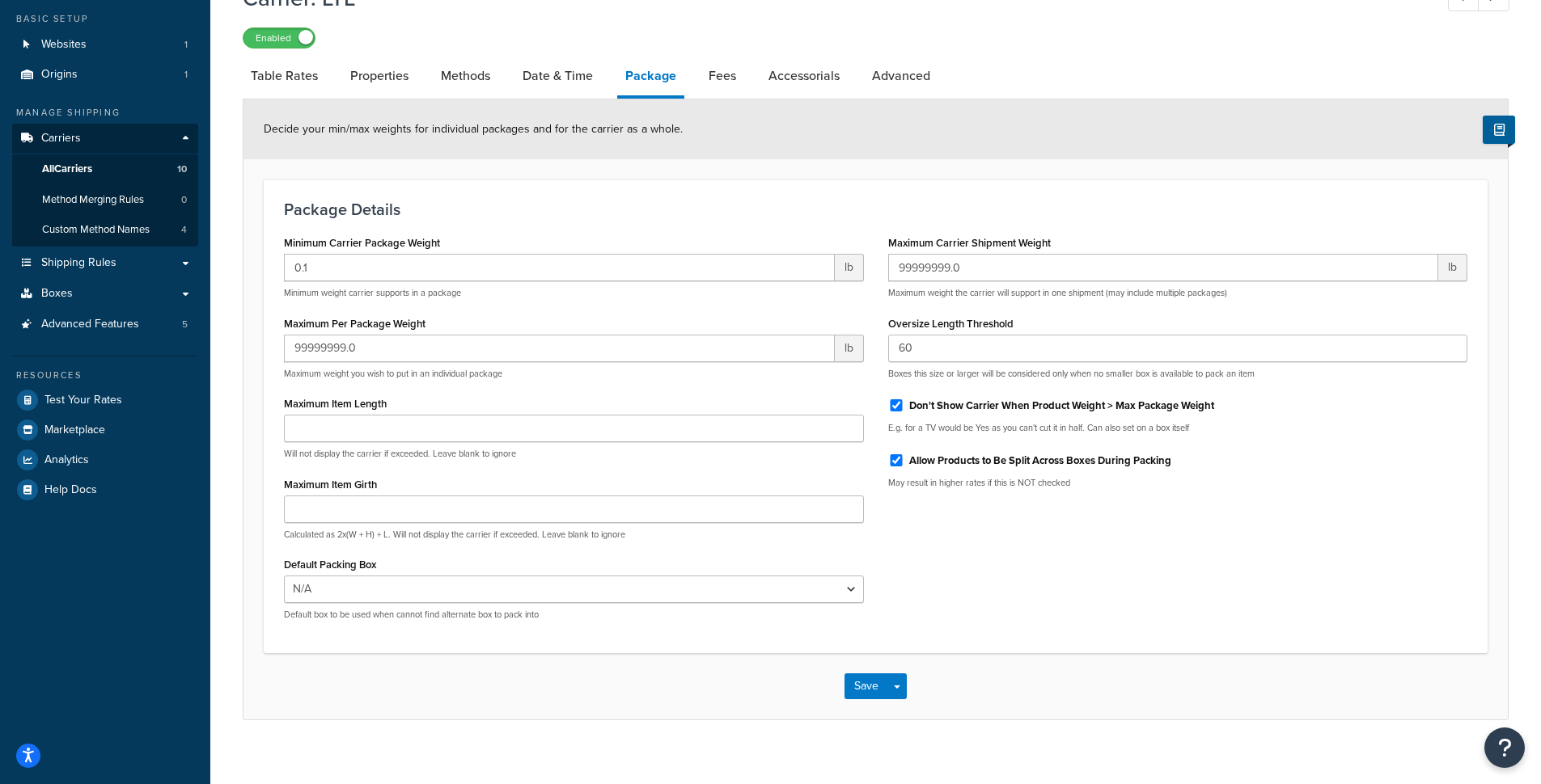
scroll to position [109, 0]
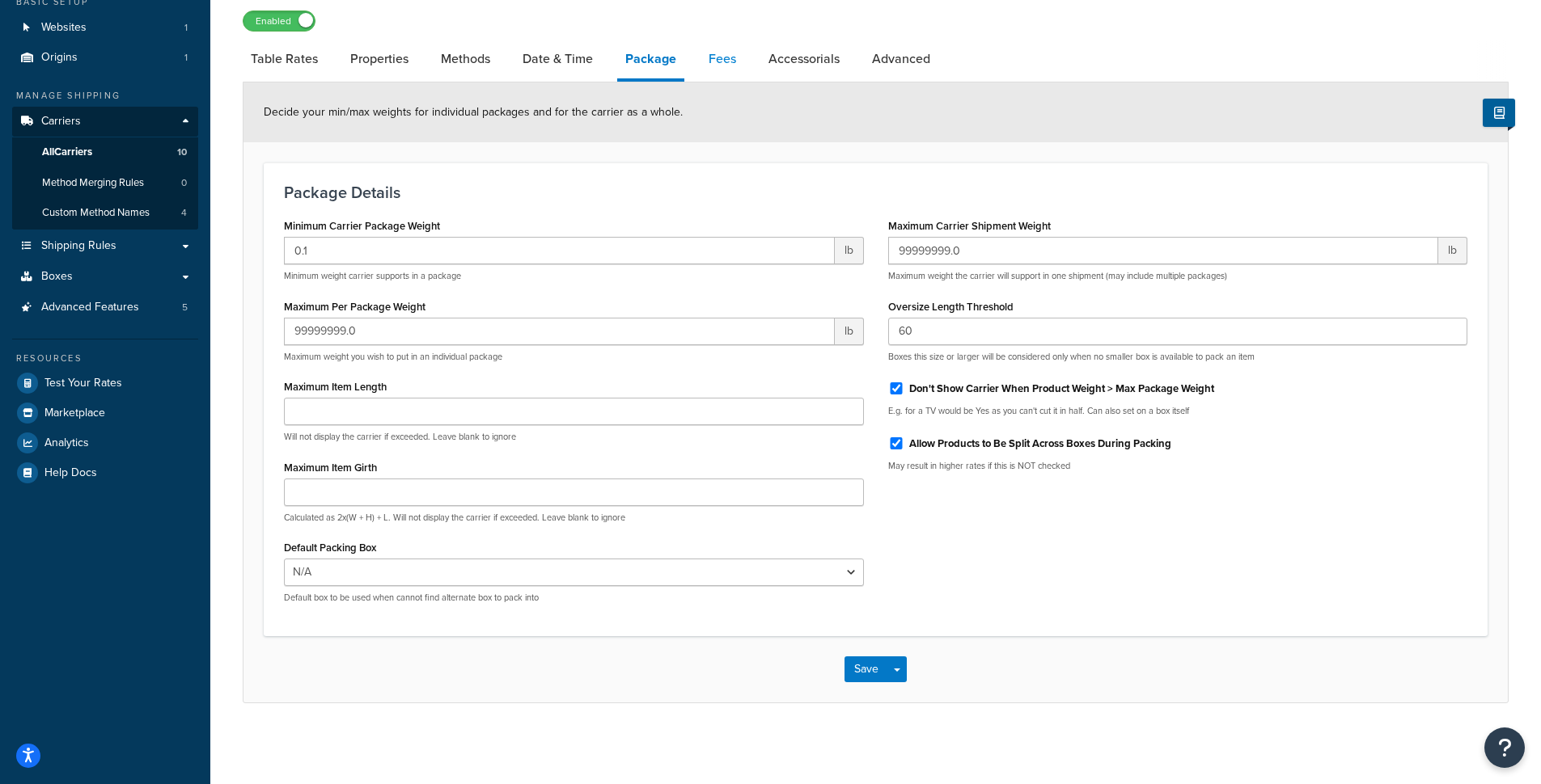
click at [732, 66] on link "Fees" at bounding box center [722, 59] width 44 height 39
select select "AFTER"
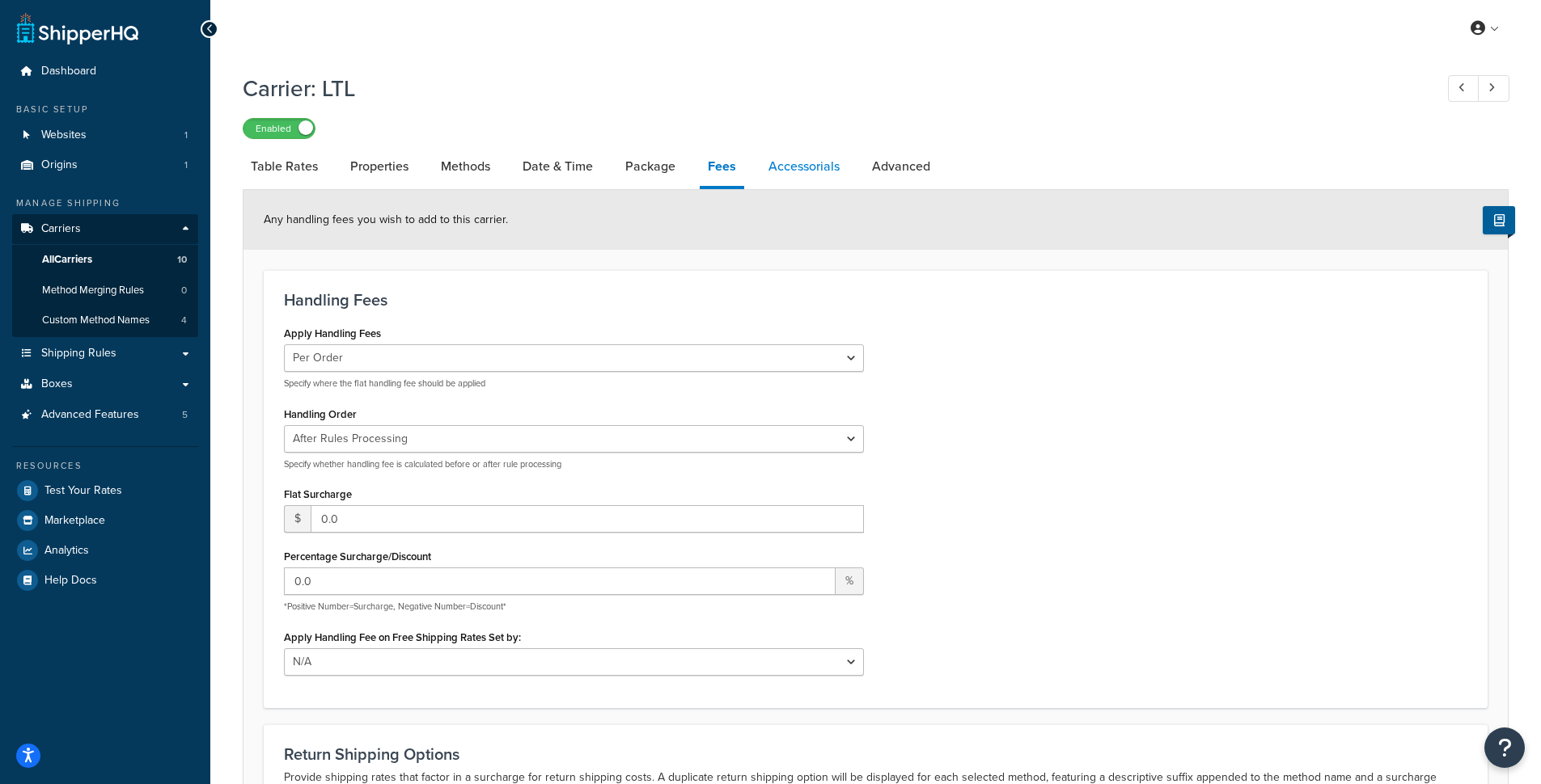
click at [823, 179] on link "Accessorials" at bounding box center [804, 166] width 87 height 39
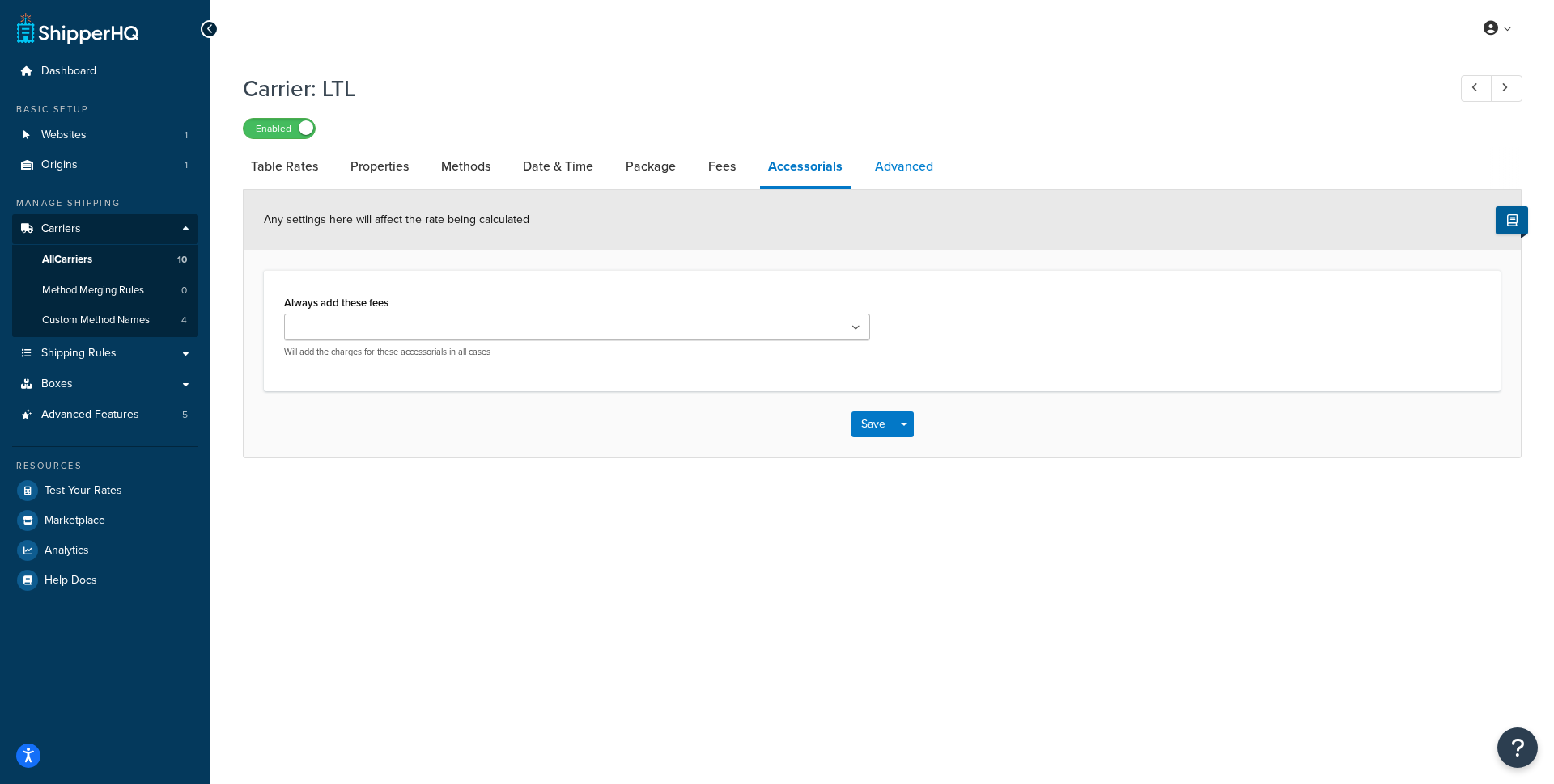
click at [891, 168] on link "Advanced" at bounding box center [903, 166] width 74 height 39
select select "false"
select select "residential"
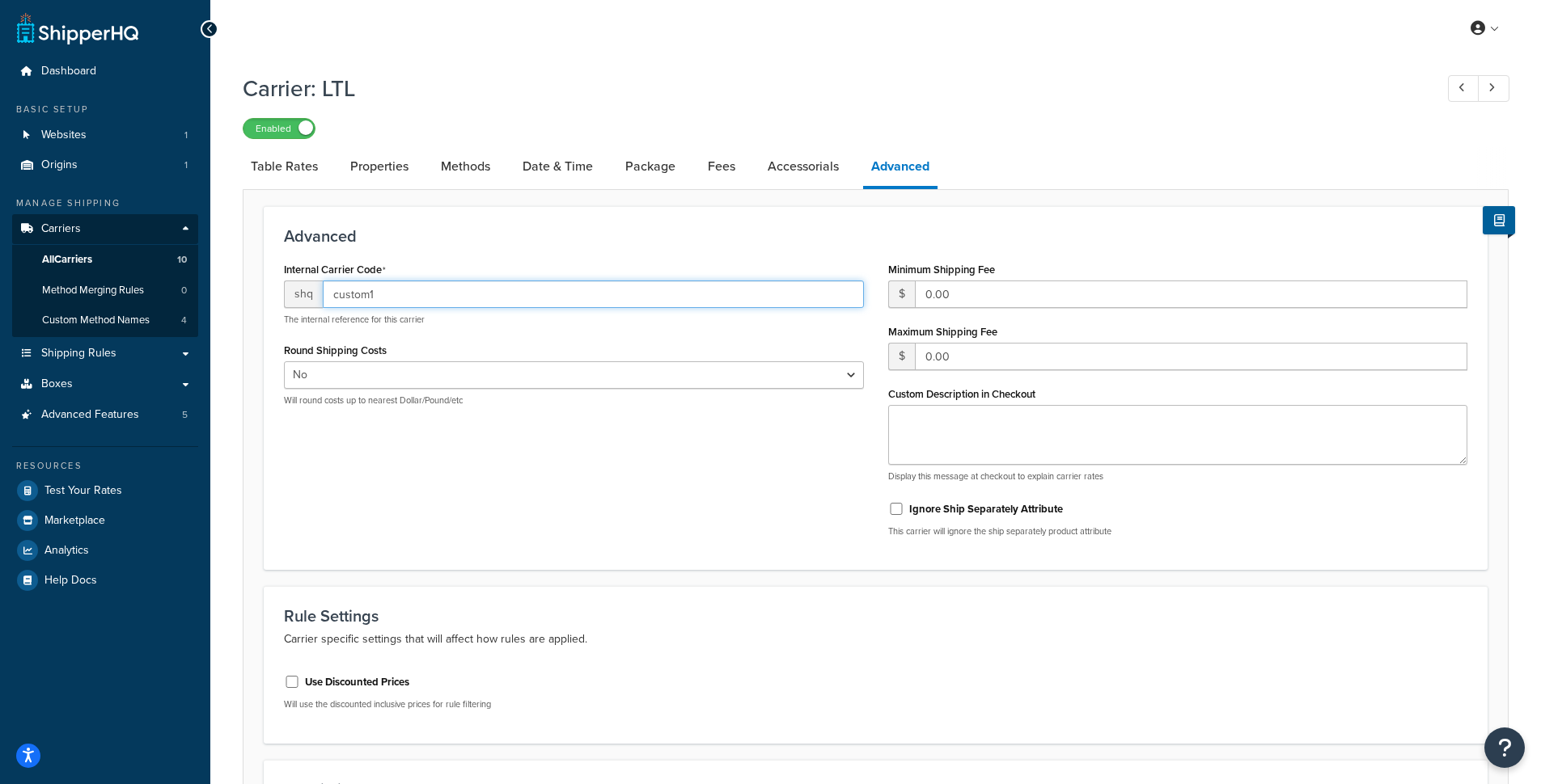
click at [630, 292] on input "custom1" at bounding box center [593, 294] width 541 height 28
drag, startPoint x: 424, startPoint y: 301, endPoint x: 335, endPoint y: 282, distance: 91.0
click at [335, 282] on input "custom1" at bounding box center [593, 294] width 541 height 28
type input "ltl"
click at [477, 254] on div "Advanced Internal Carrier Code shq ltl The internal reference for this carrier …" at bounding box center [876, 388] width 1224 height 364
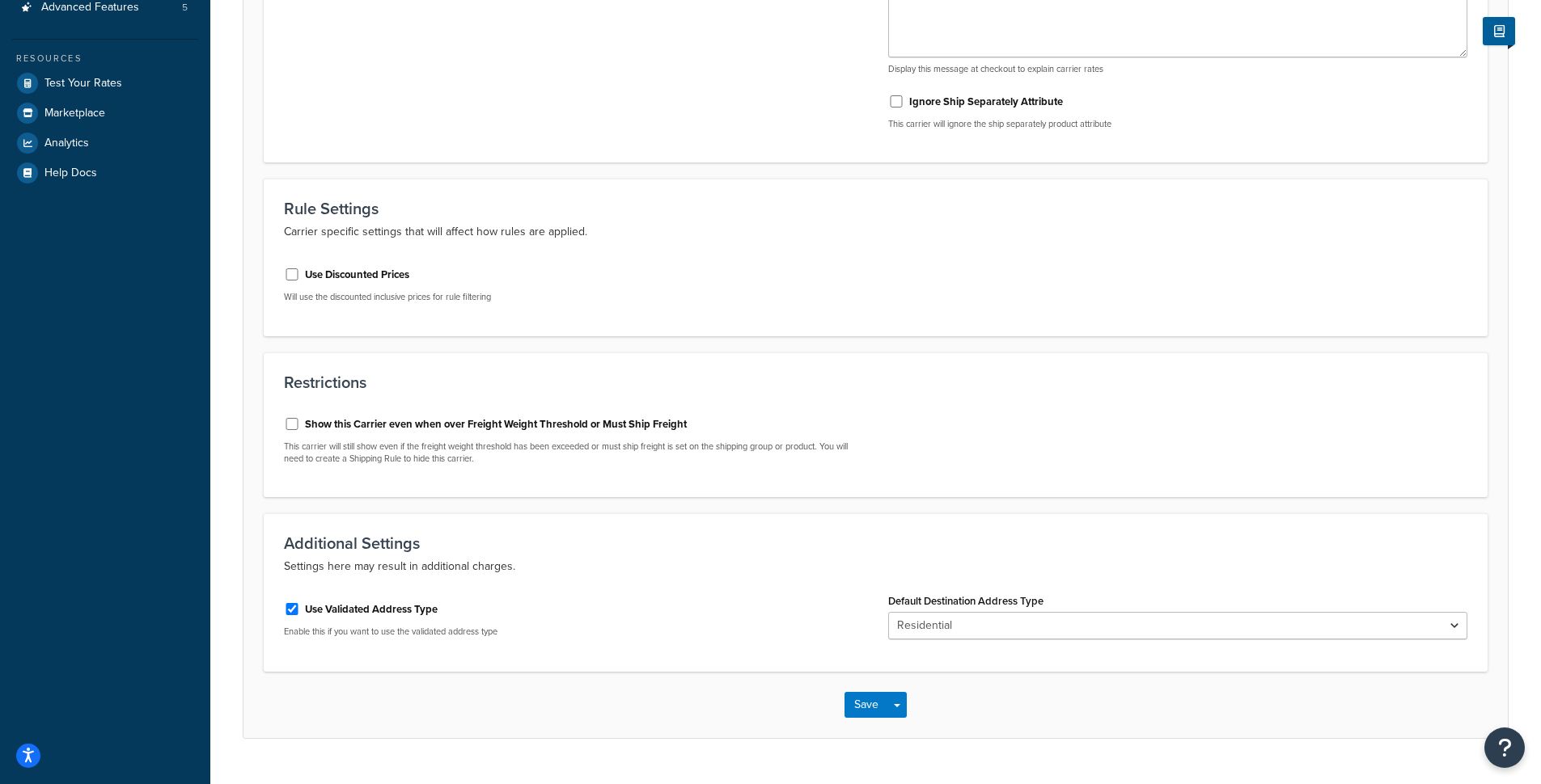
scroll to position [444, 0]
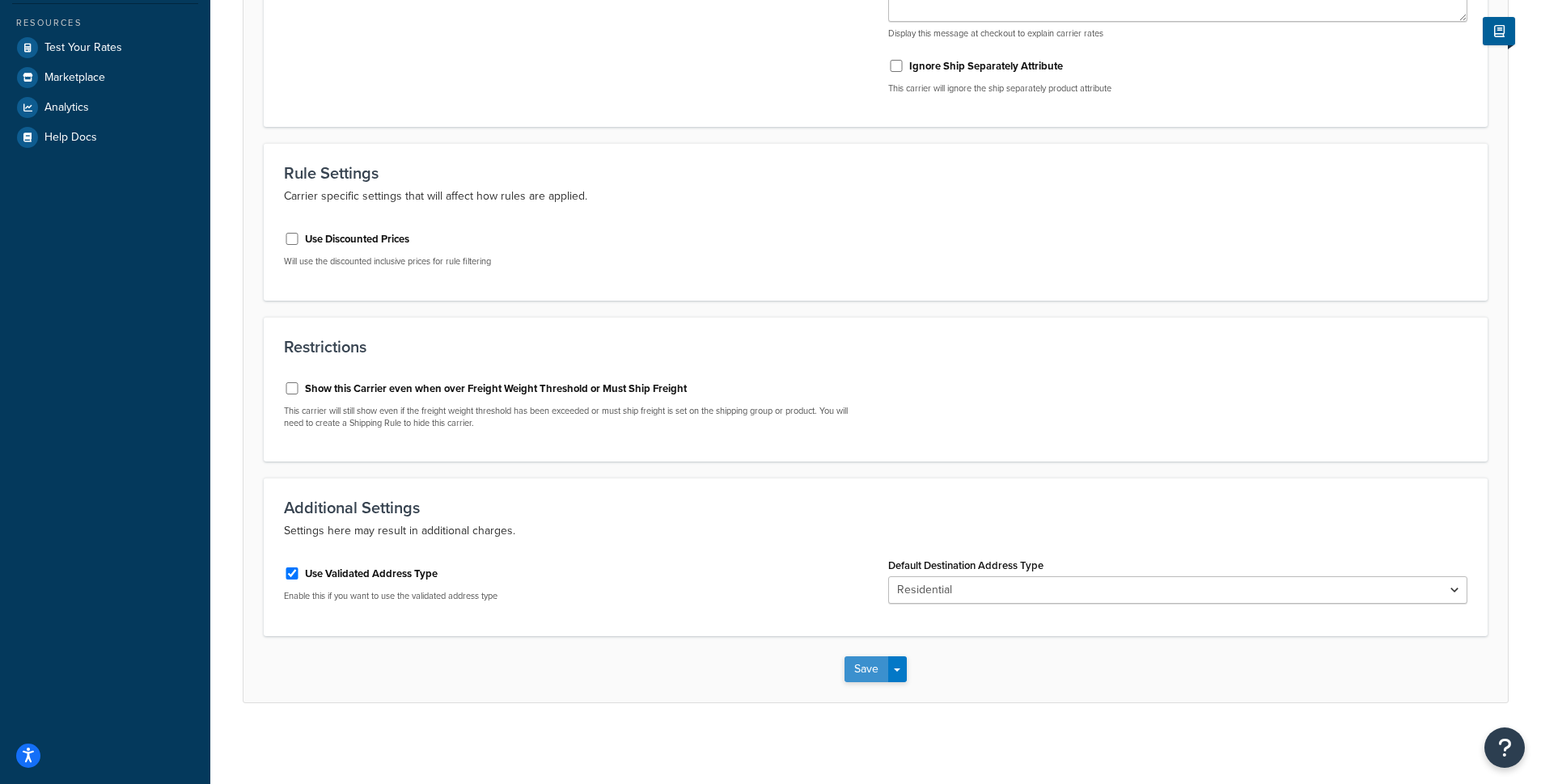
click at [872, 665] on button "Save" at bounding box center [866, 670] width 44 height 26
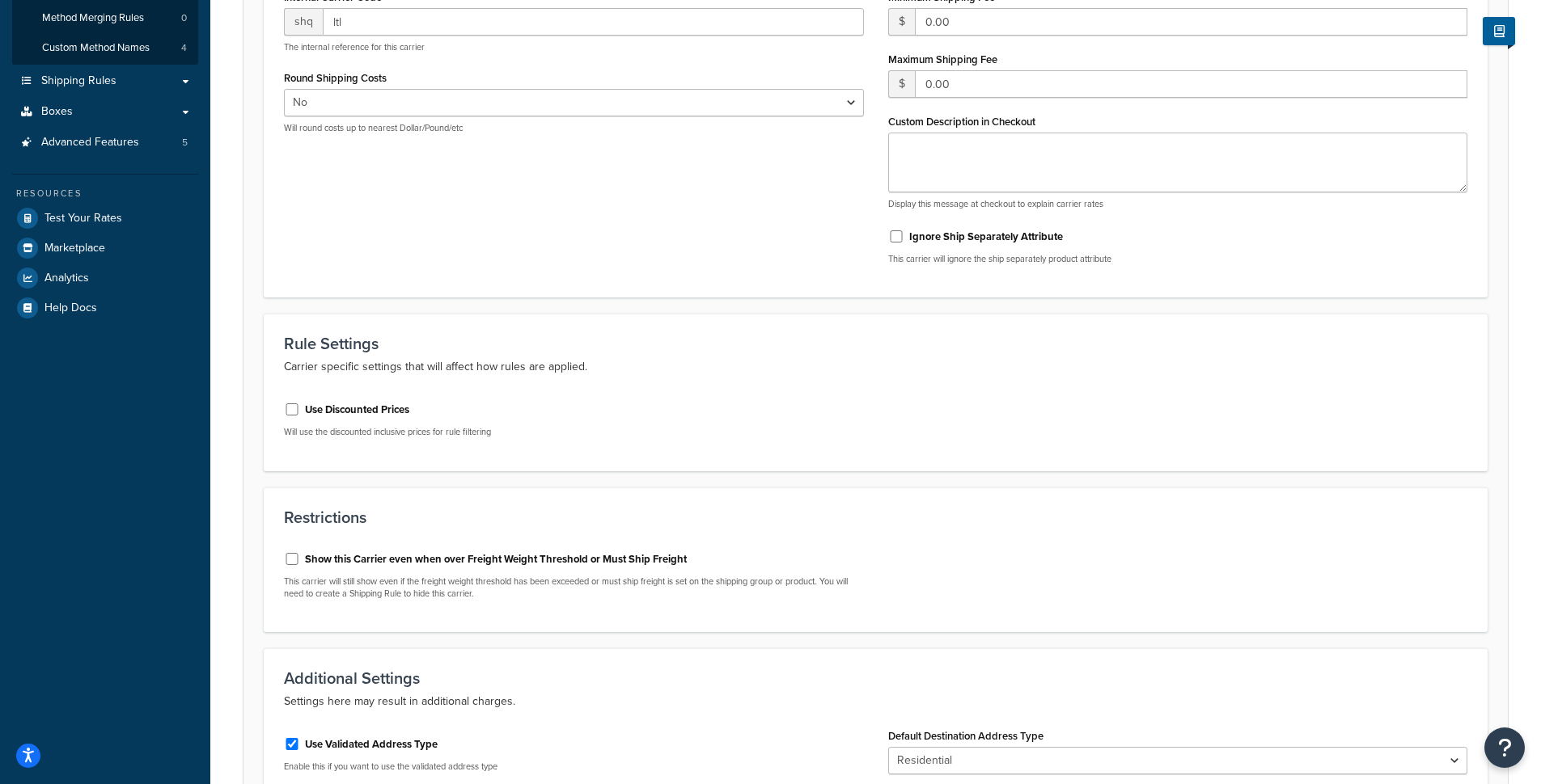
scroll to position [0, 0]
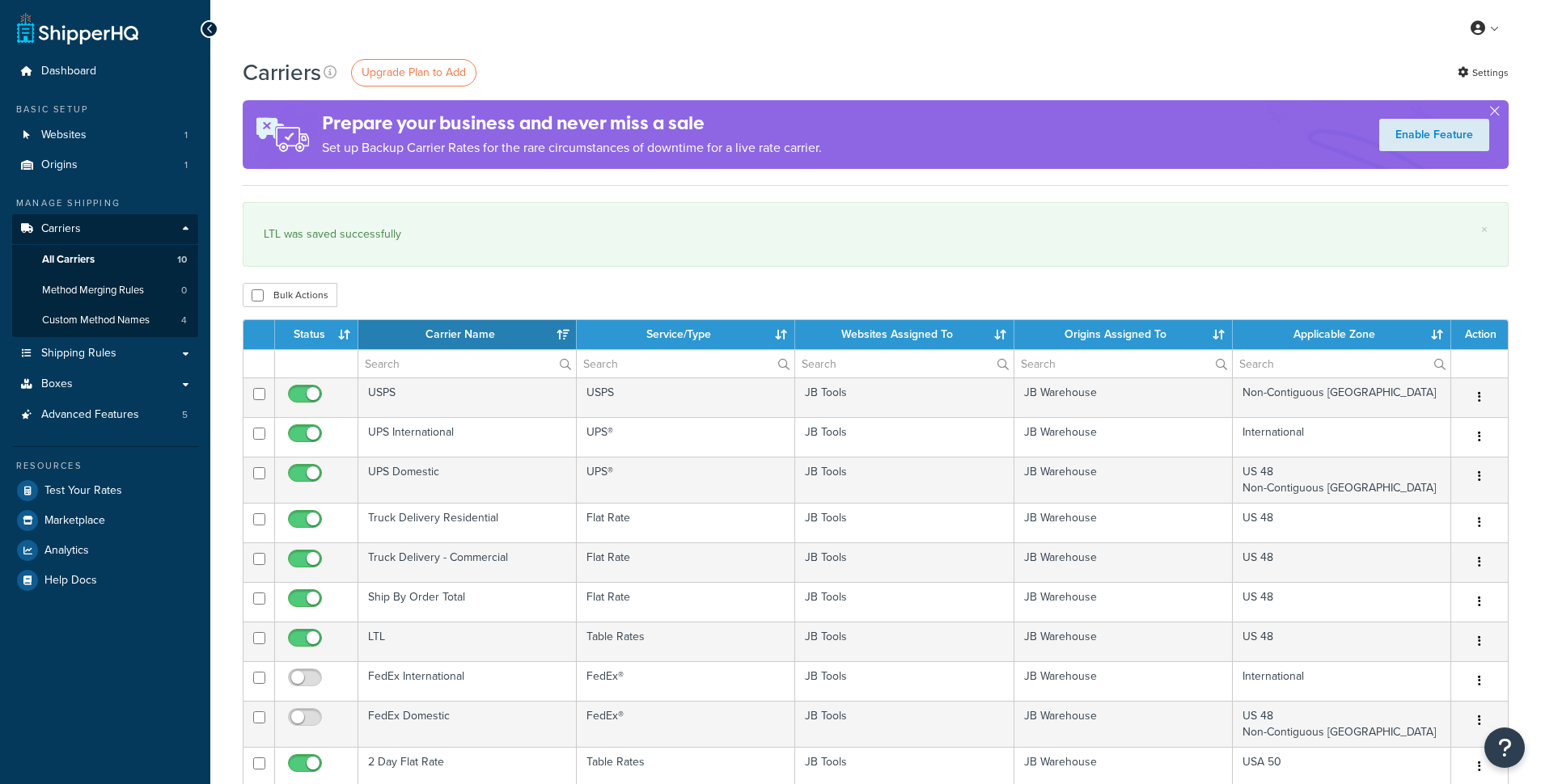
select select "15"
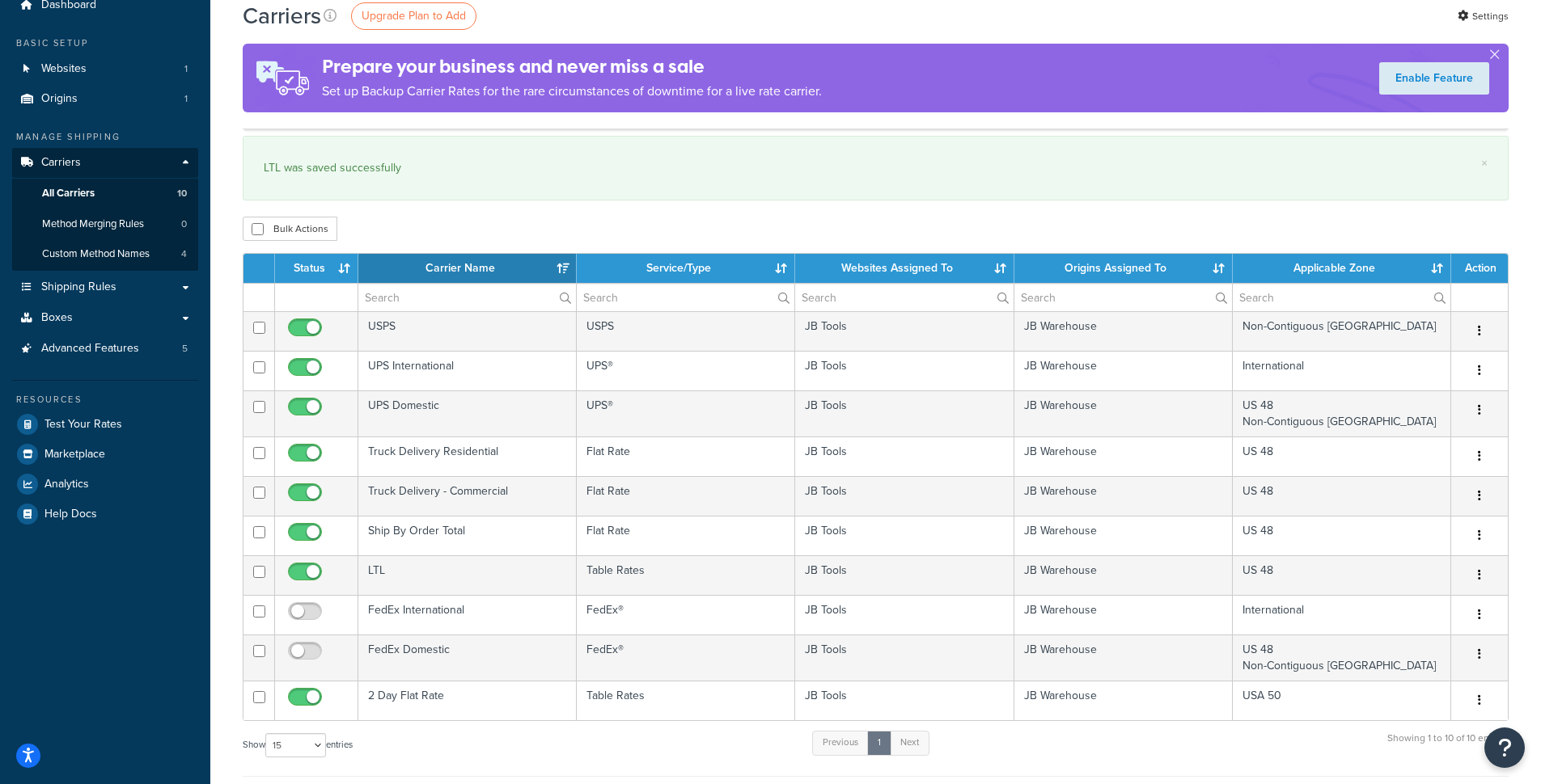
scroll to position [61, 0]
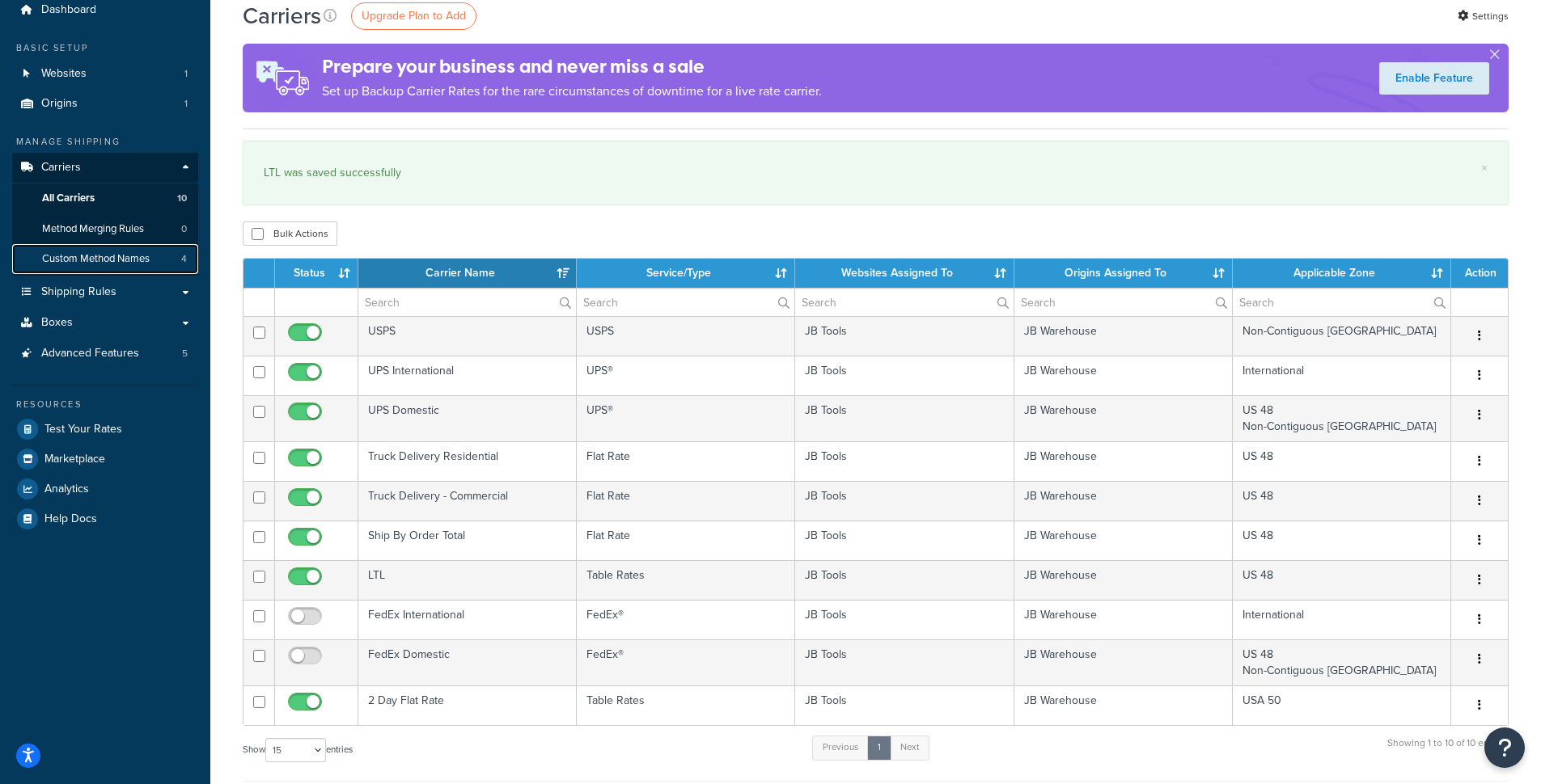
click at [97, 262] on span "Custom Method Names" at bounding box center [96, 259] width 108 height 14
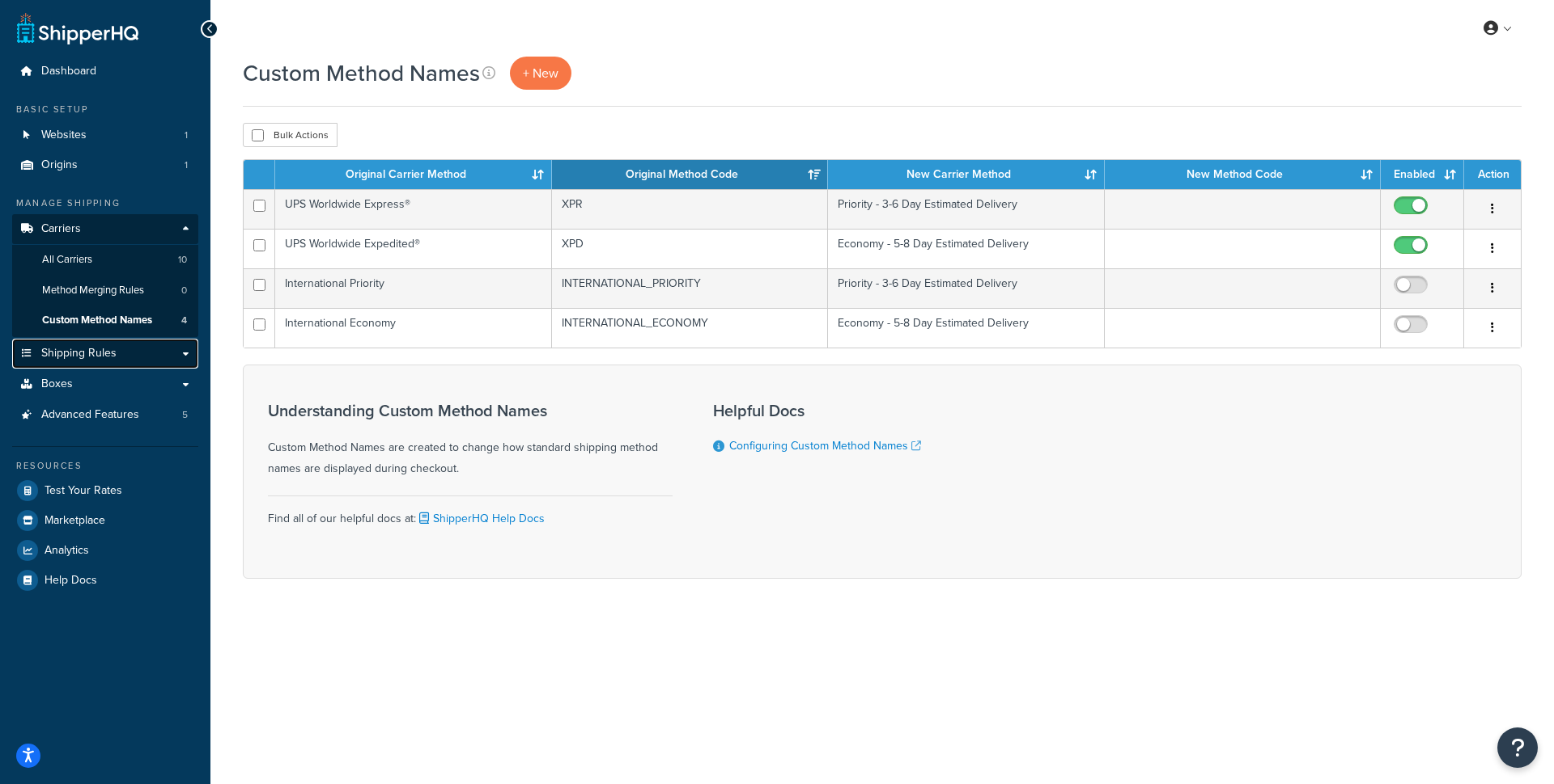
click at [105, 360] on span "Shipping Rules" at bounding box center [78, 353] width 75 height 14
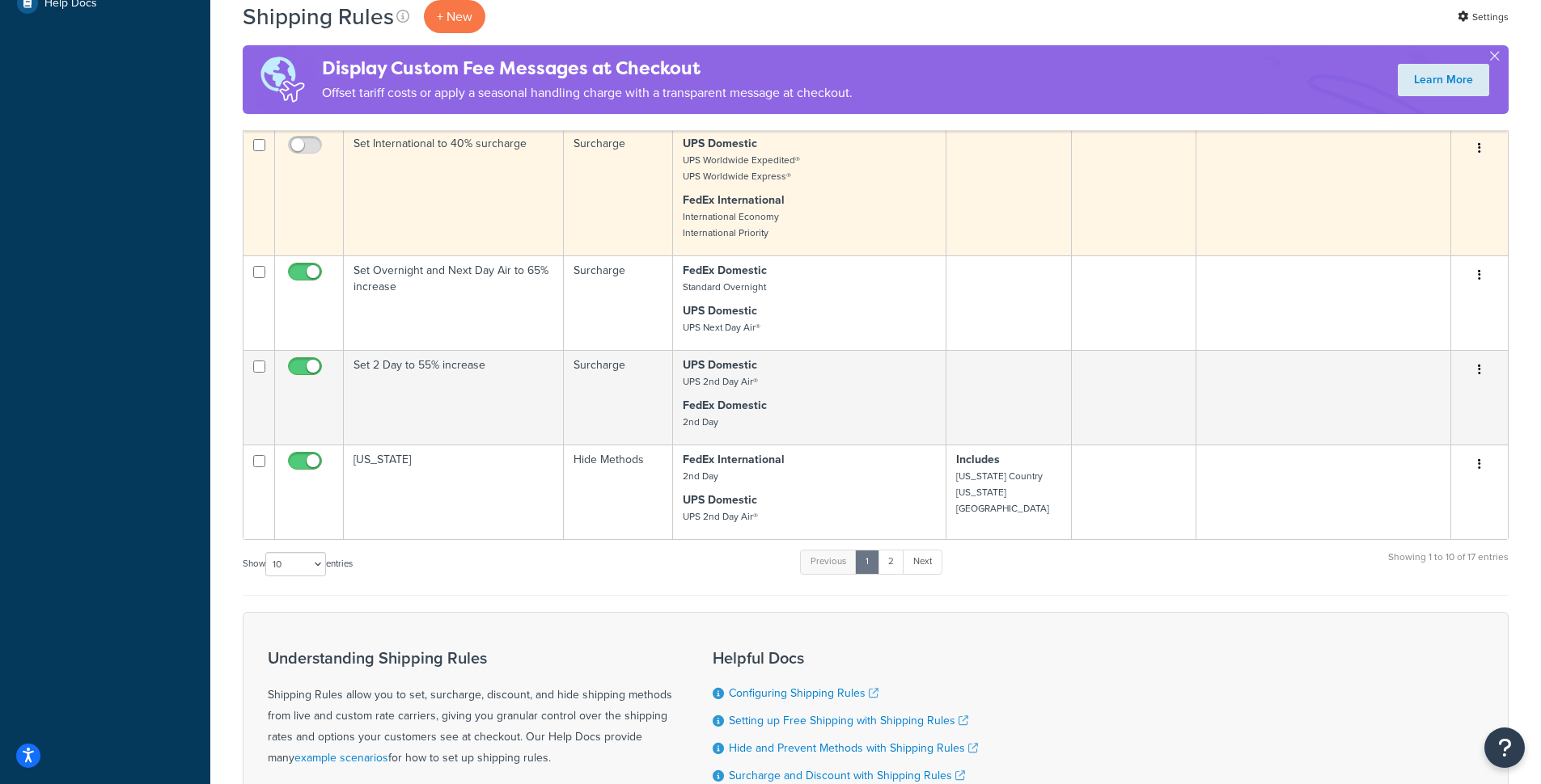
scroll to position [609, 0]
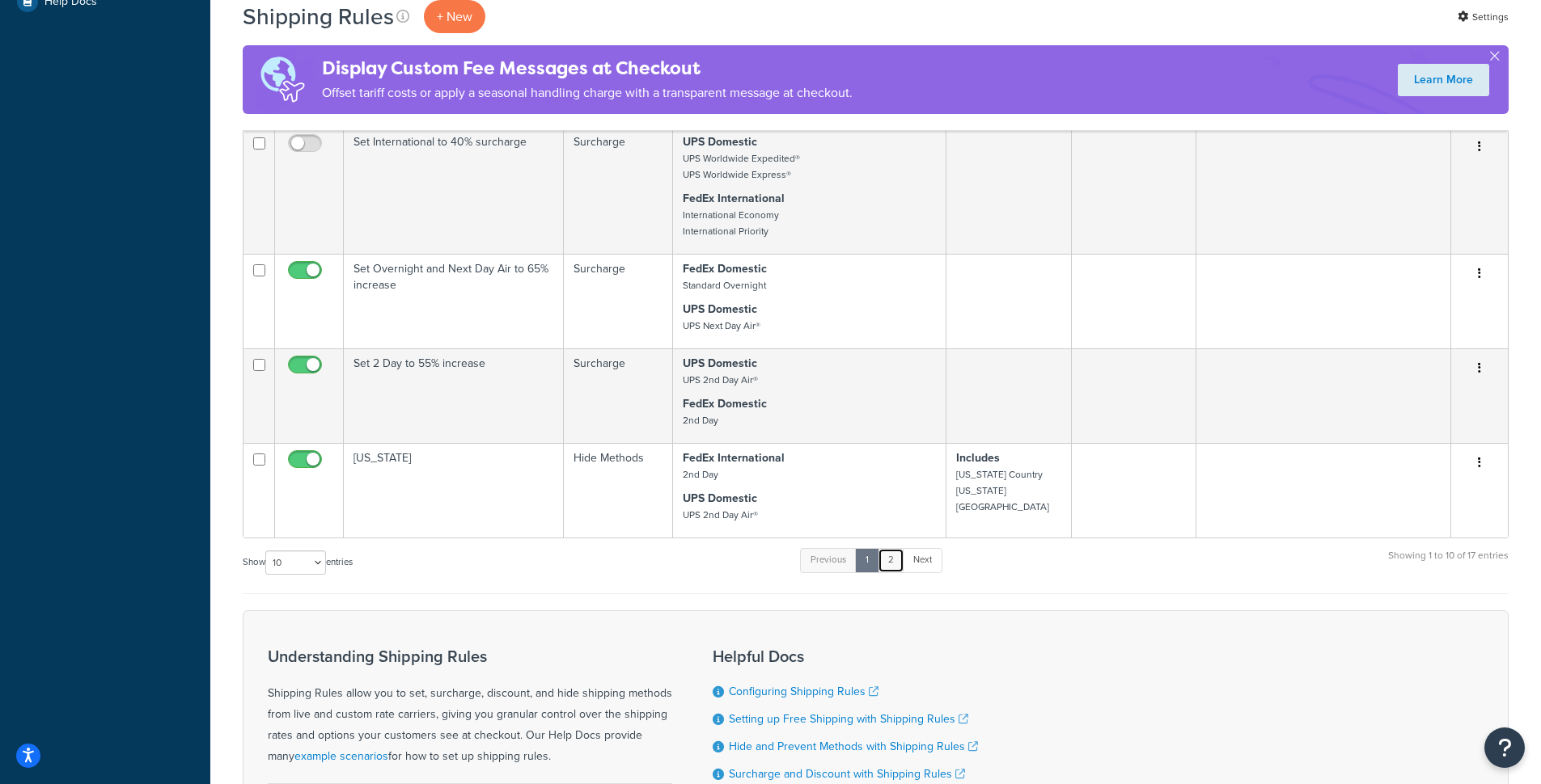
click at [897, 563] on link "2" at bounding box center [891, 560] width 27 height 24
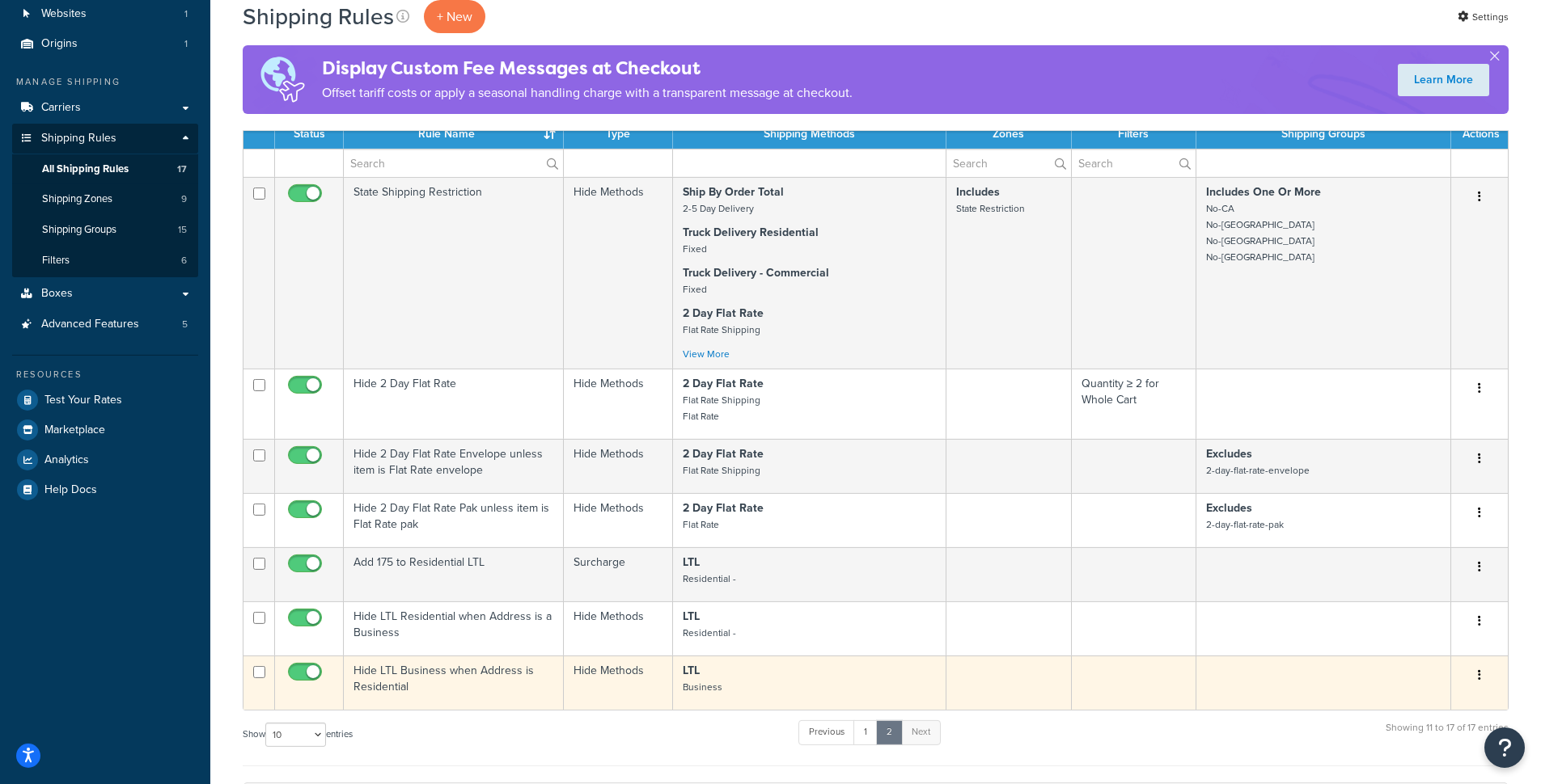
scroll to position [121, 0]
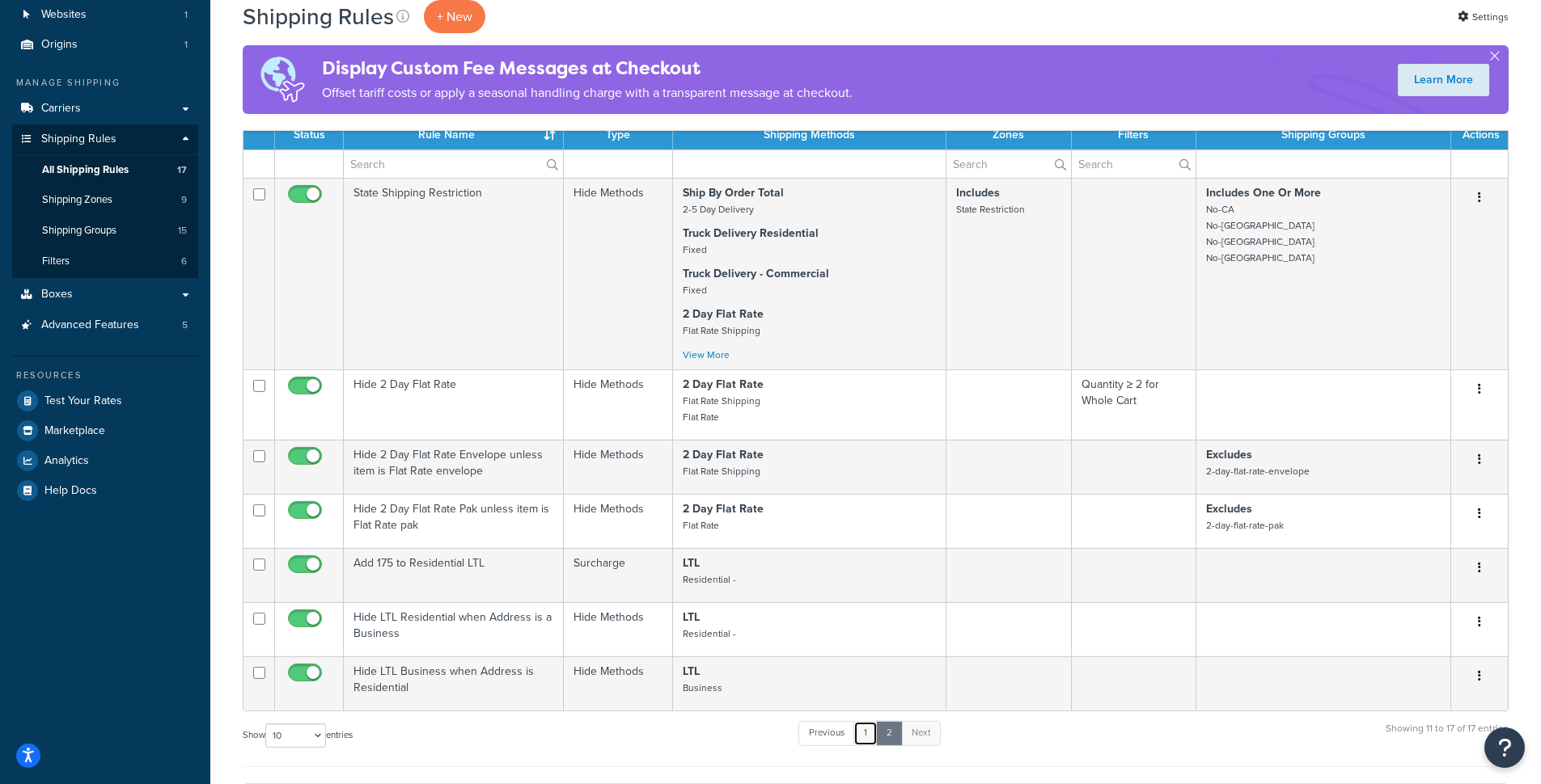
click at [867, 732] on link "1" at bounding box center [865, 734] width 24 height 24
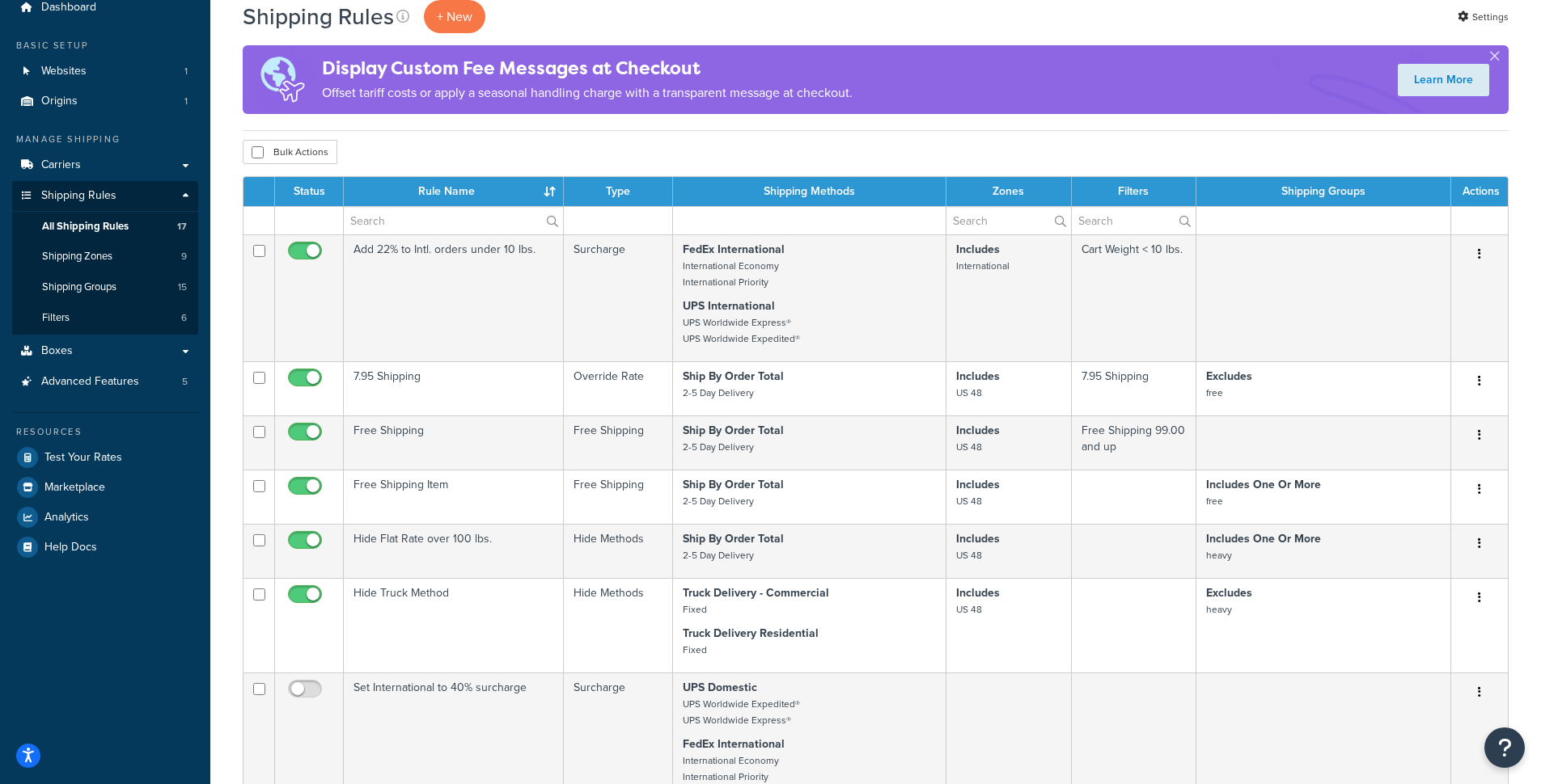
scroll to position [0, 0]
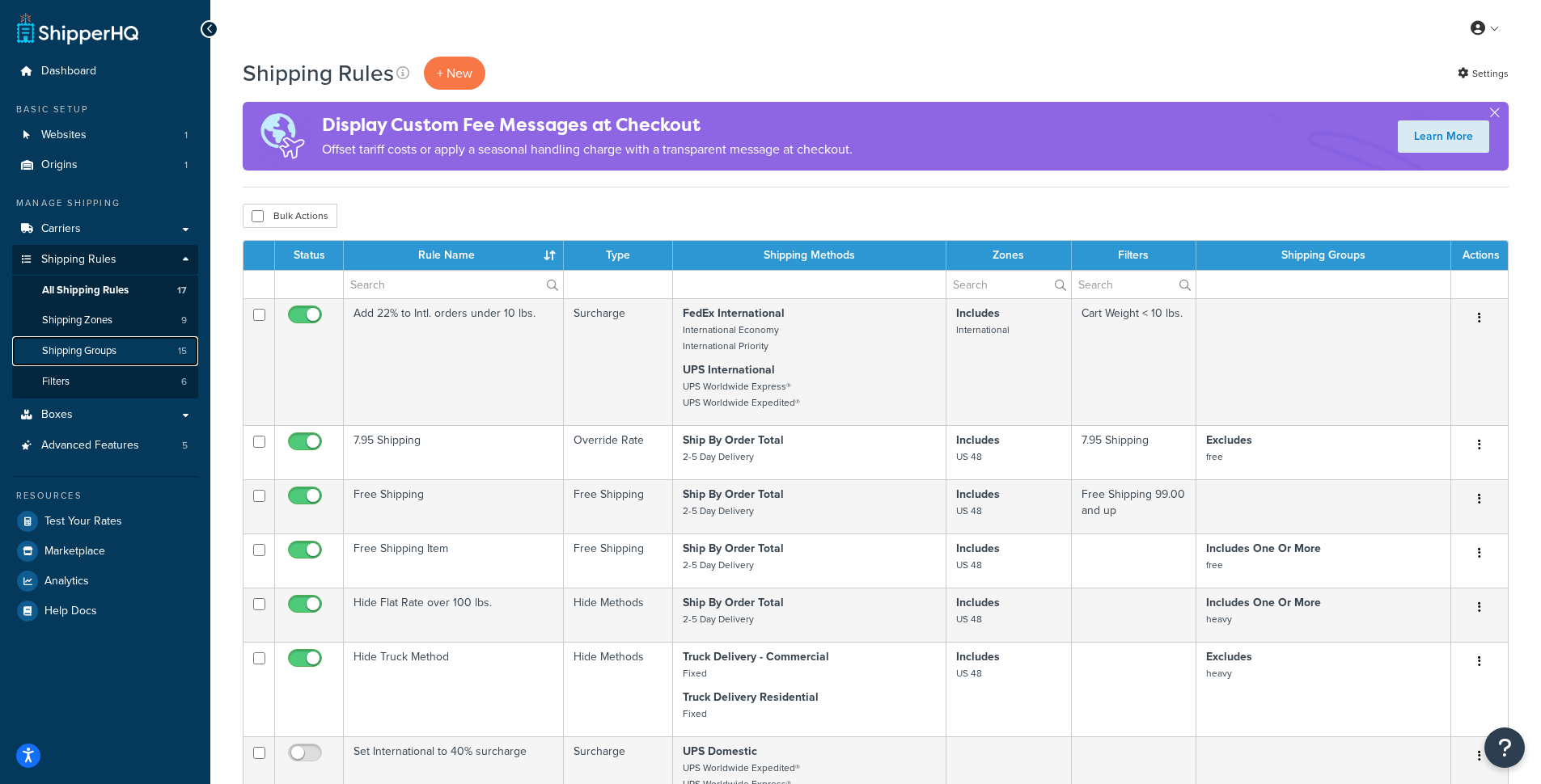
click at [79, 354] on span "Shipping Groups" at bounding box center [79, 351] width 74 height 14
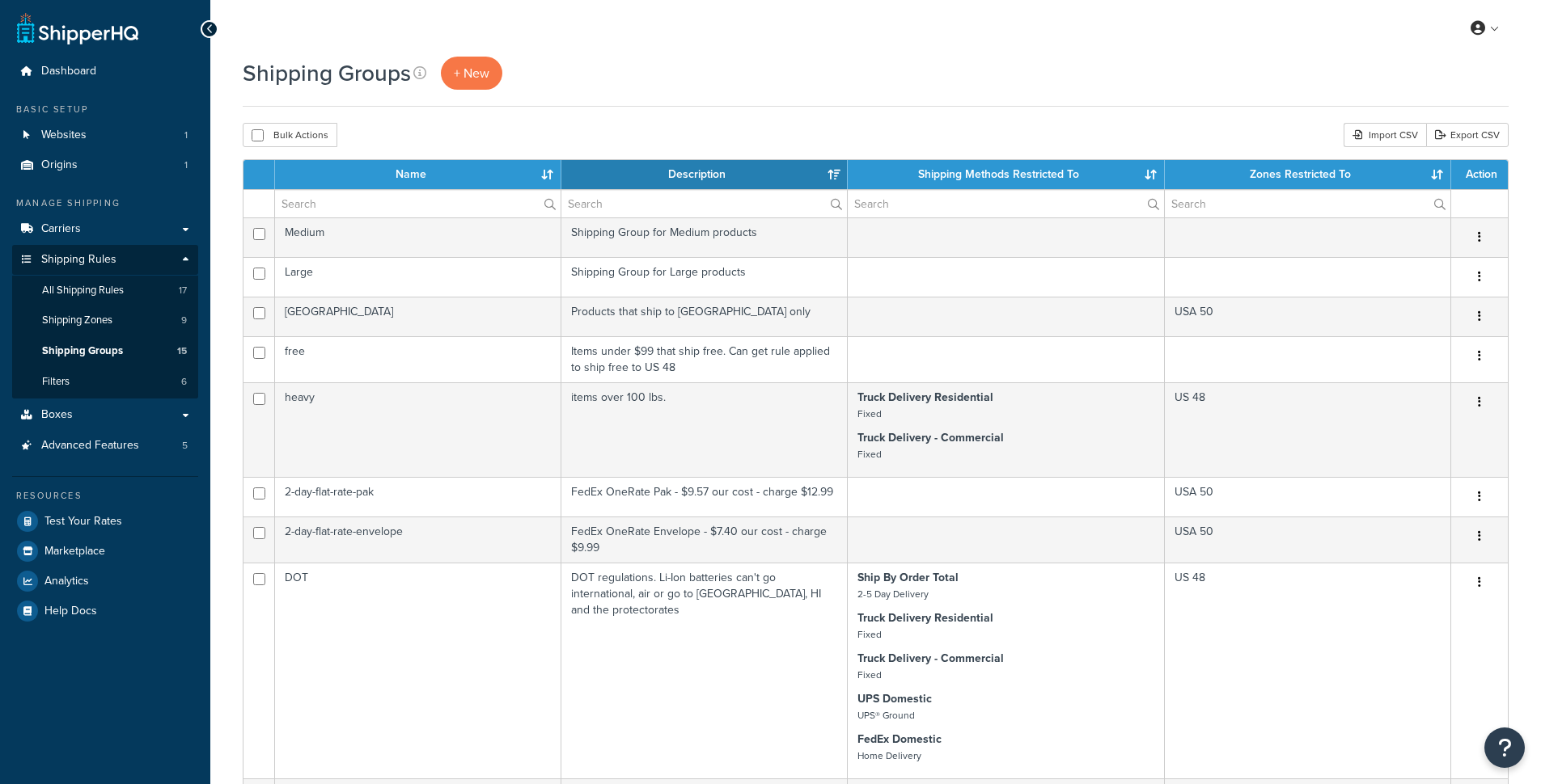
select select "15"
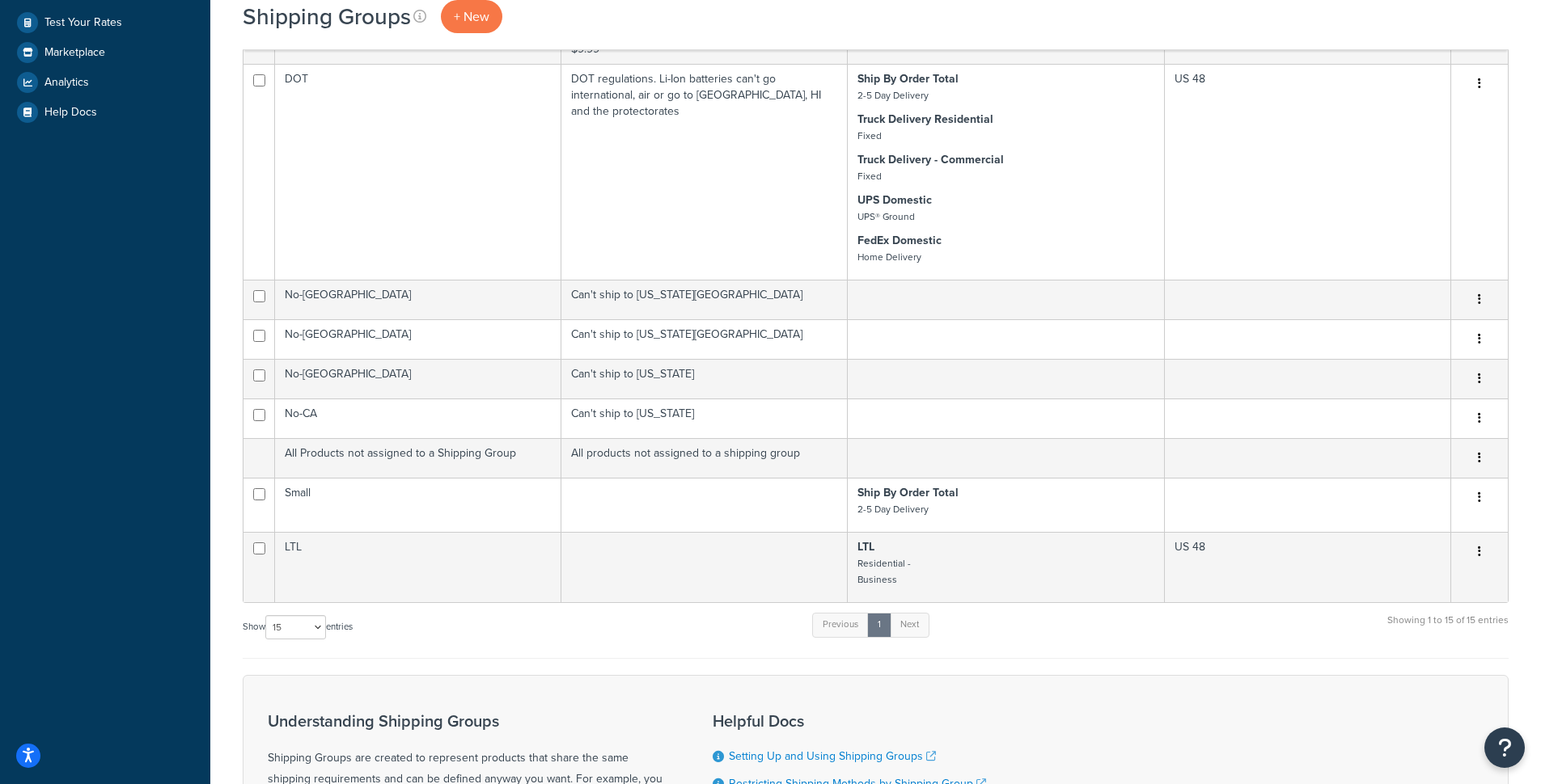
scroll to position [503, 0]
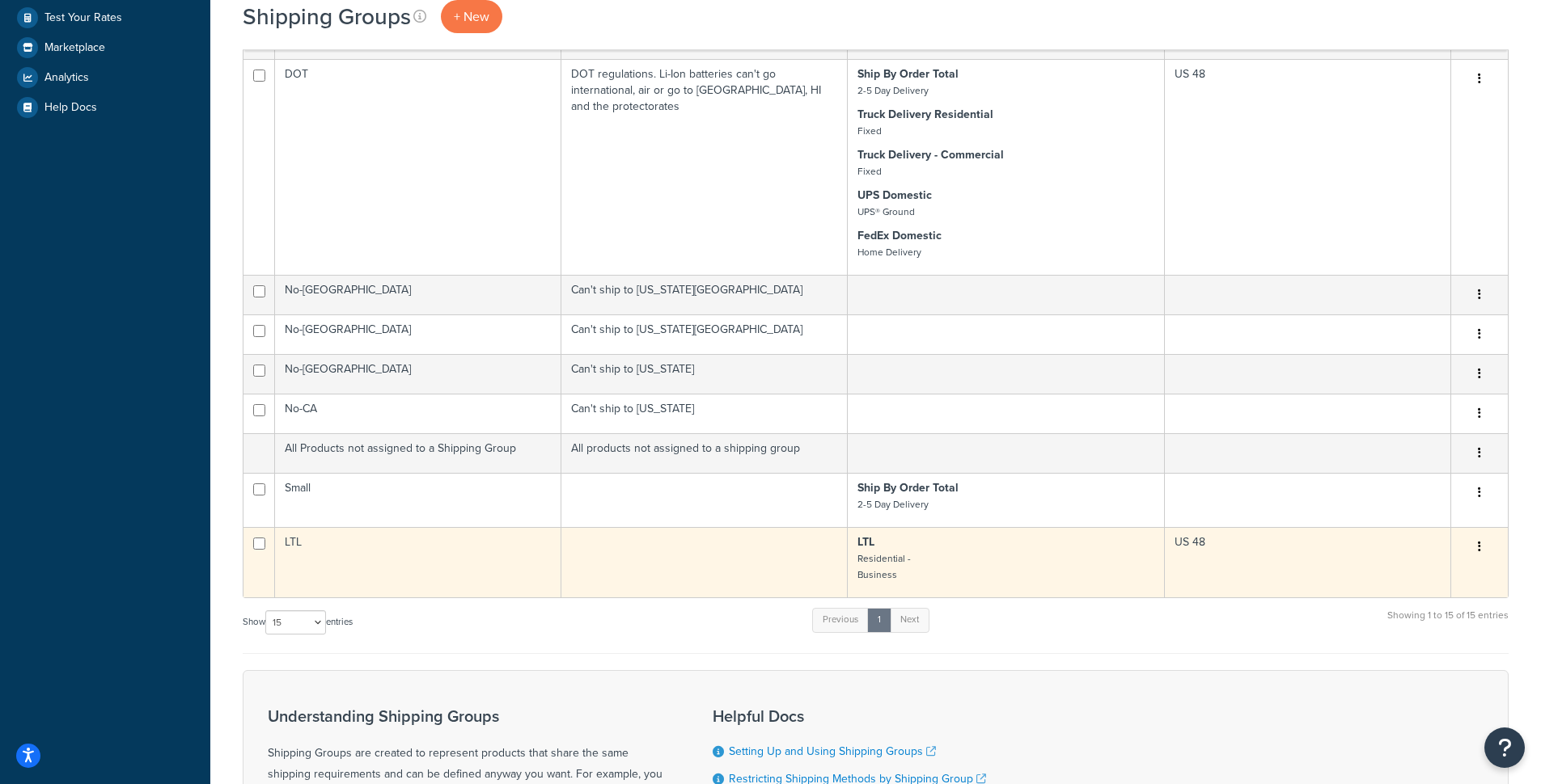
click at [509, 589] on td "LTL" at bounding box center [418, 563] width 286 height 71
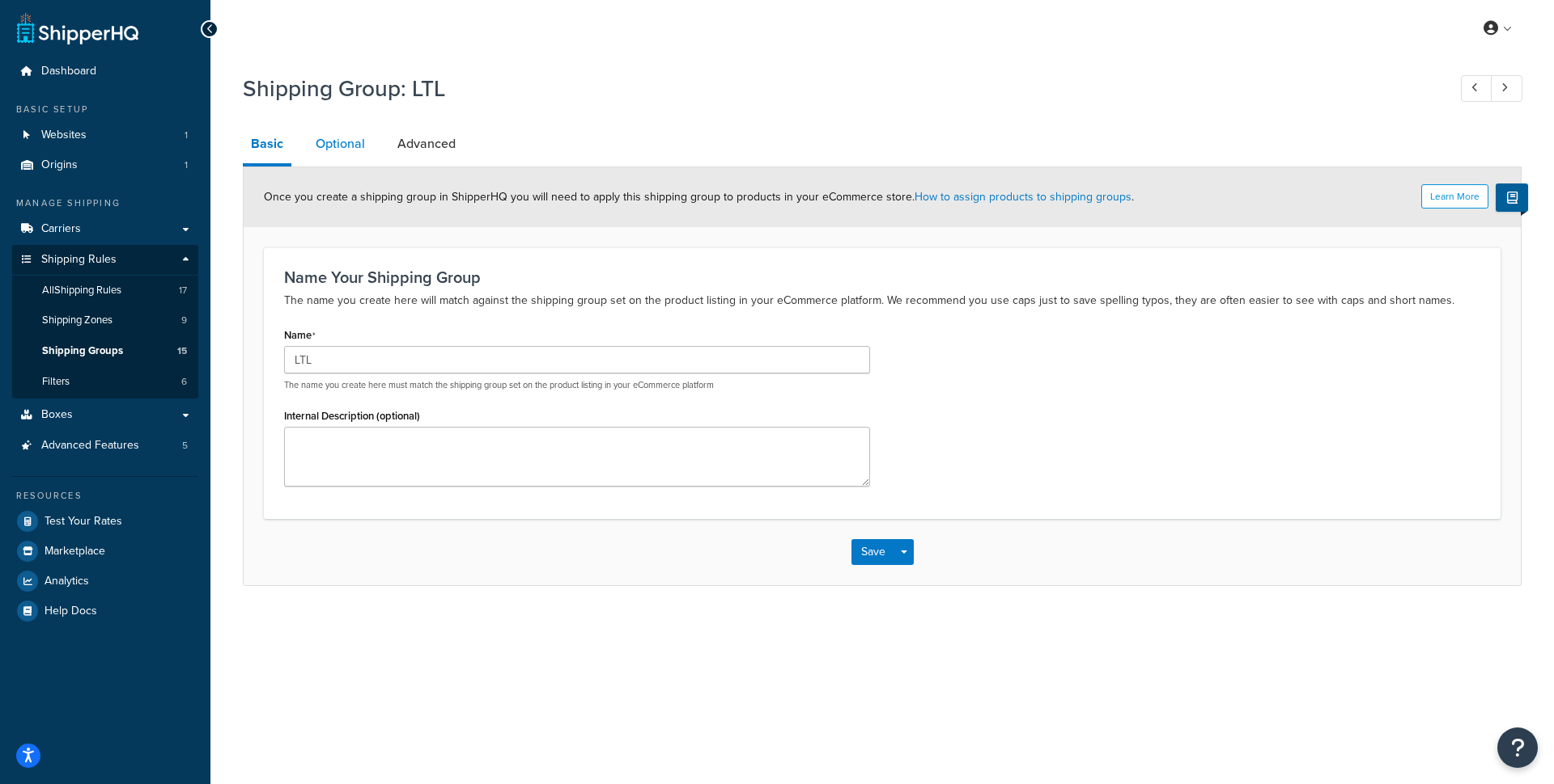
click at [320, 153] on link "Optional" at bounding box center [340, 144] width 66 height 39
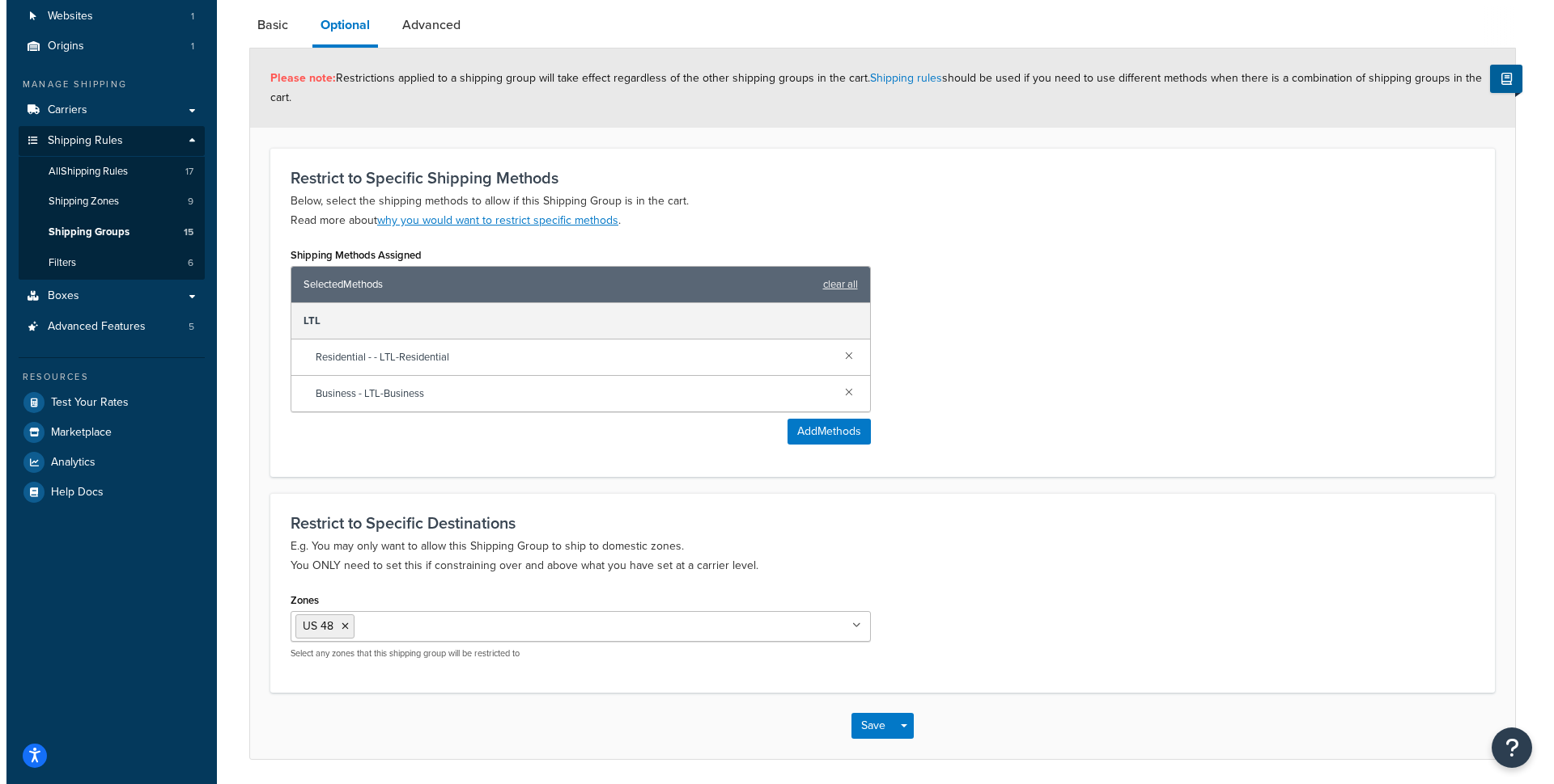
scroll to position [130, 0]
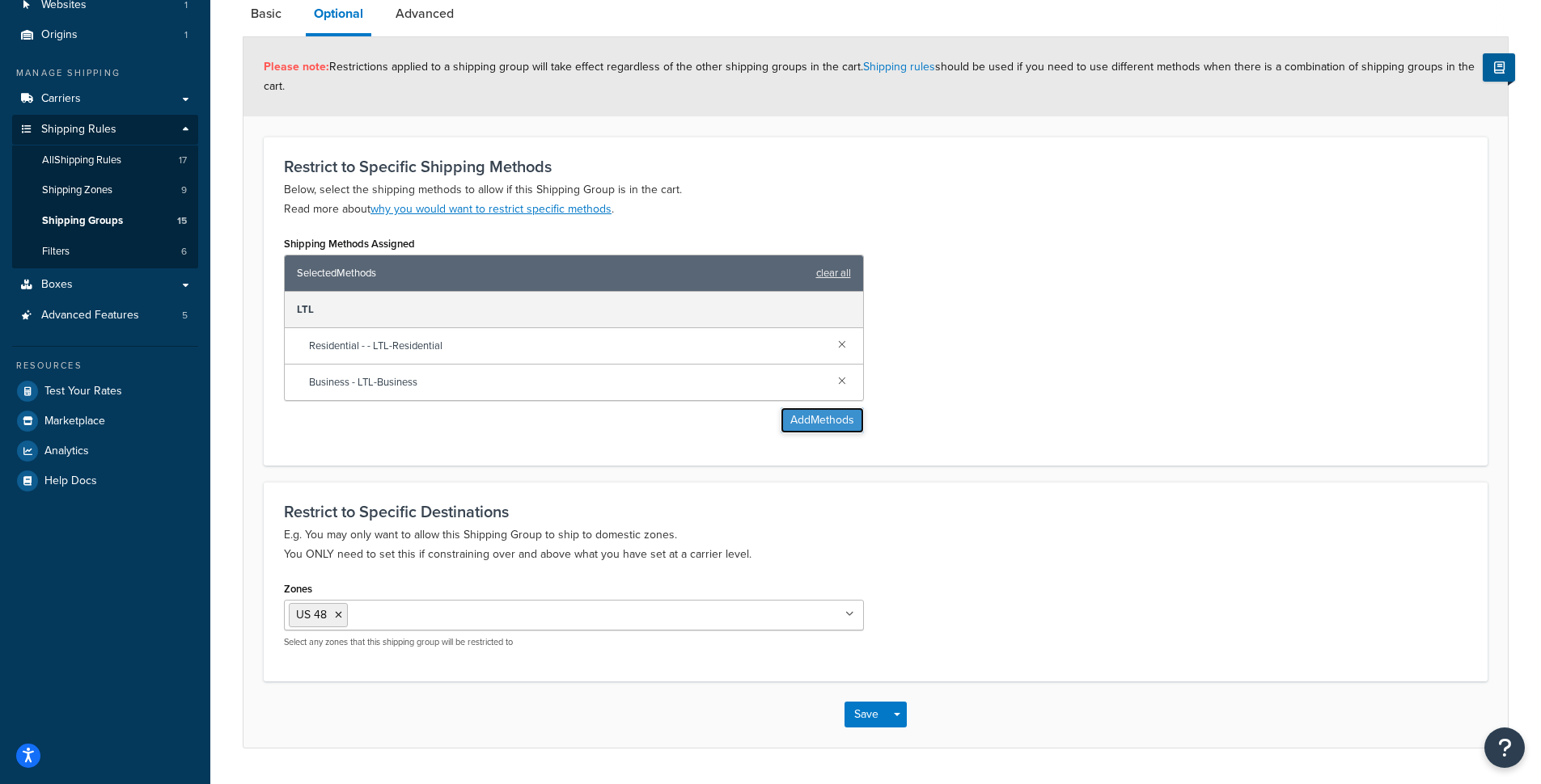
click at [797, 421] on button "Add Methods" at bounding box center [823, 421] width 84 height 26
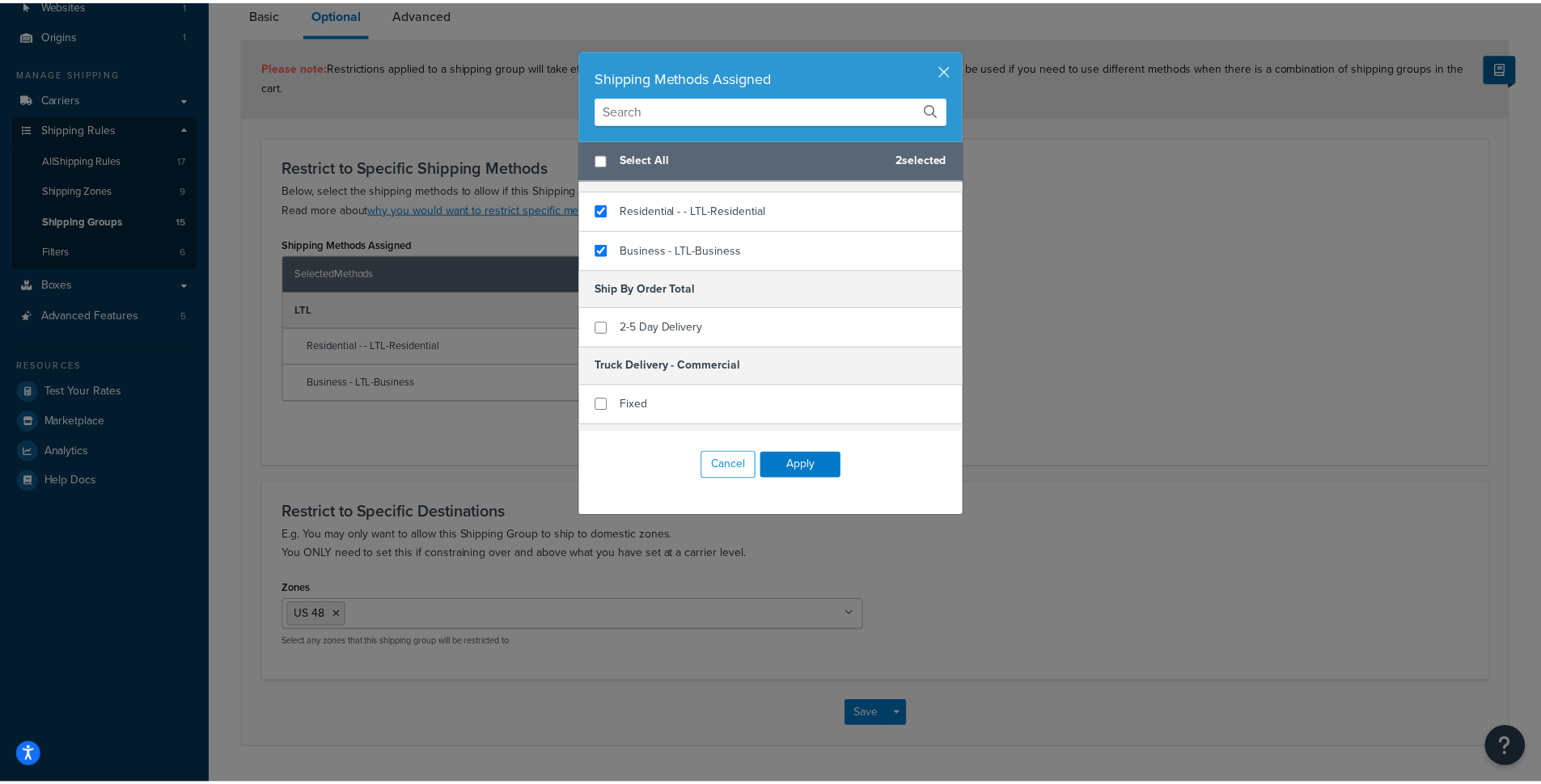
scroll to position [146, 0]
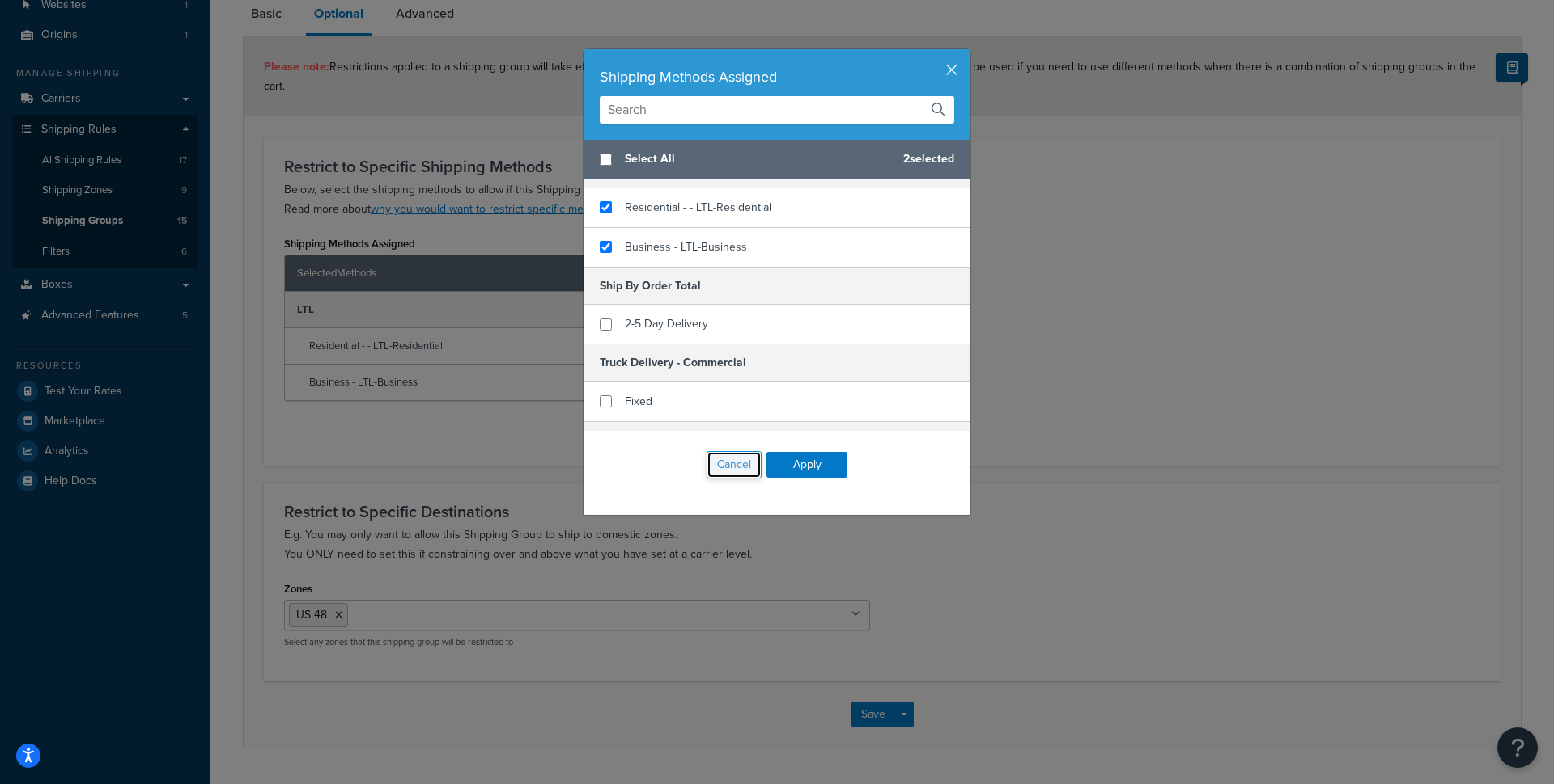
click at [728, 472] on button "Cancel" at bounding box center [733, 465] width 55 height 28
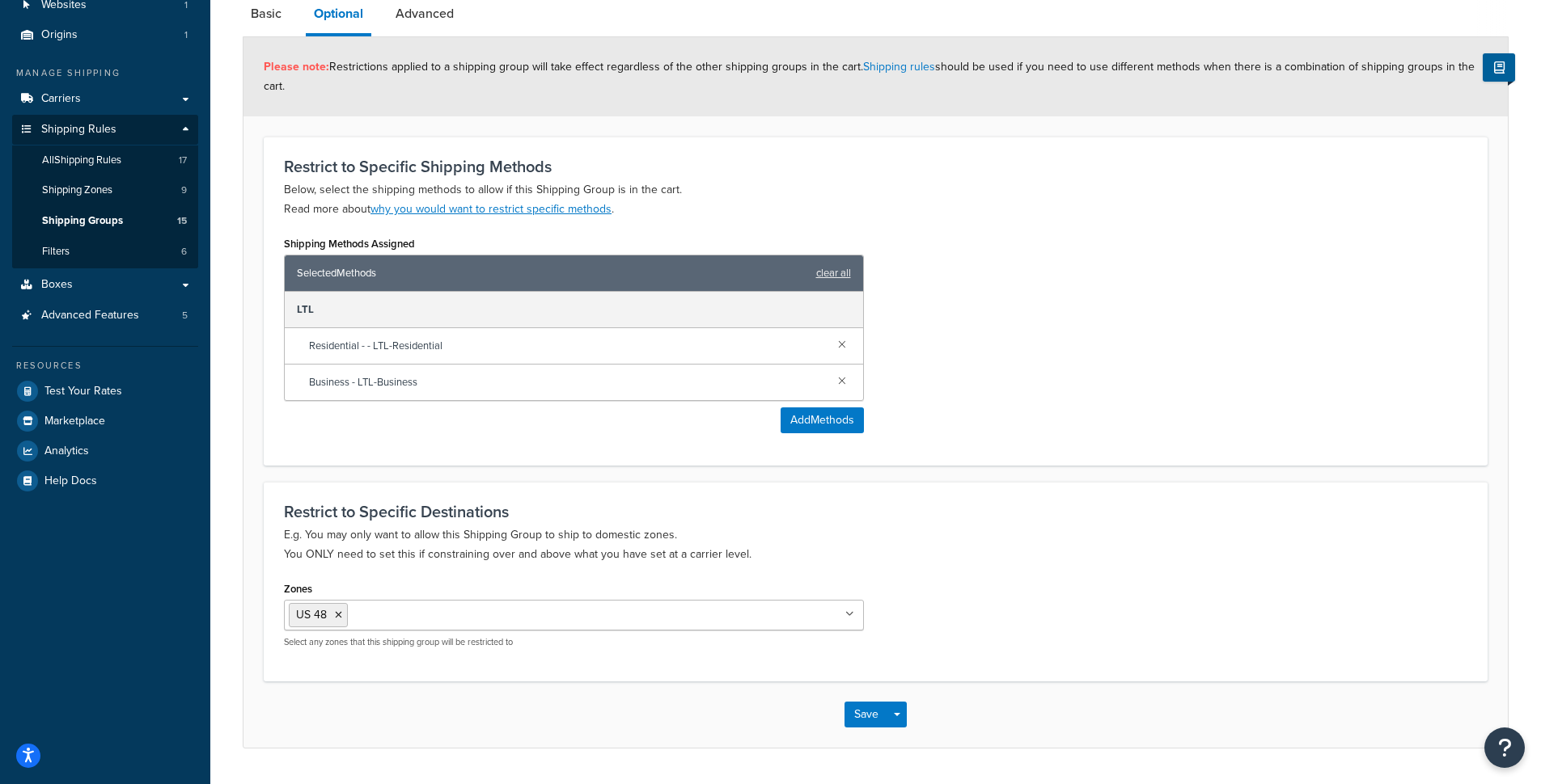
scroll to position [0, 0]
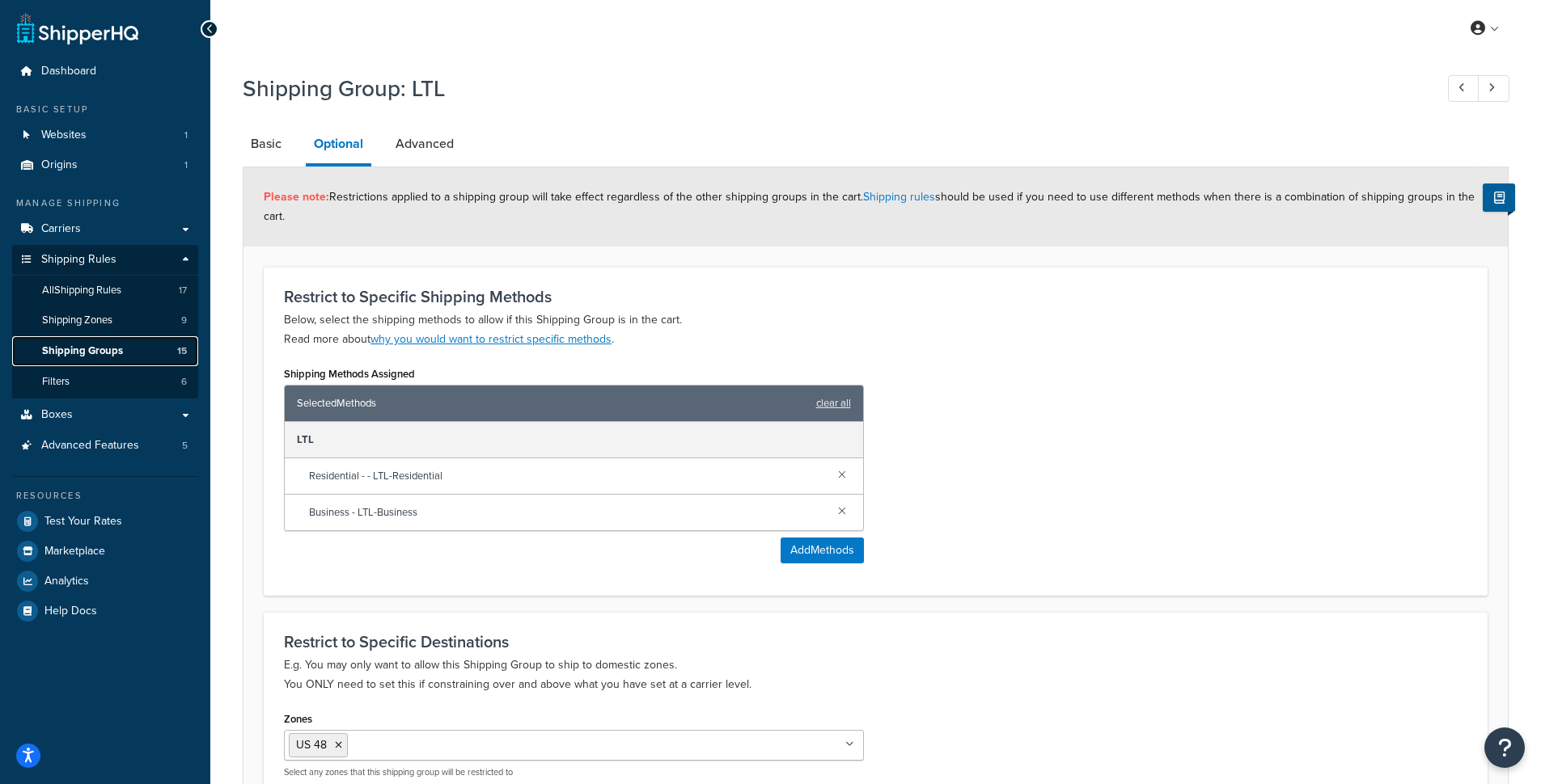
click at [111, 350] on span "Shipping Groups" at bounding box center [82, 351] width 81 height 14
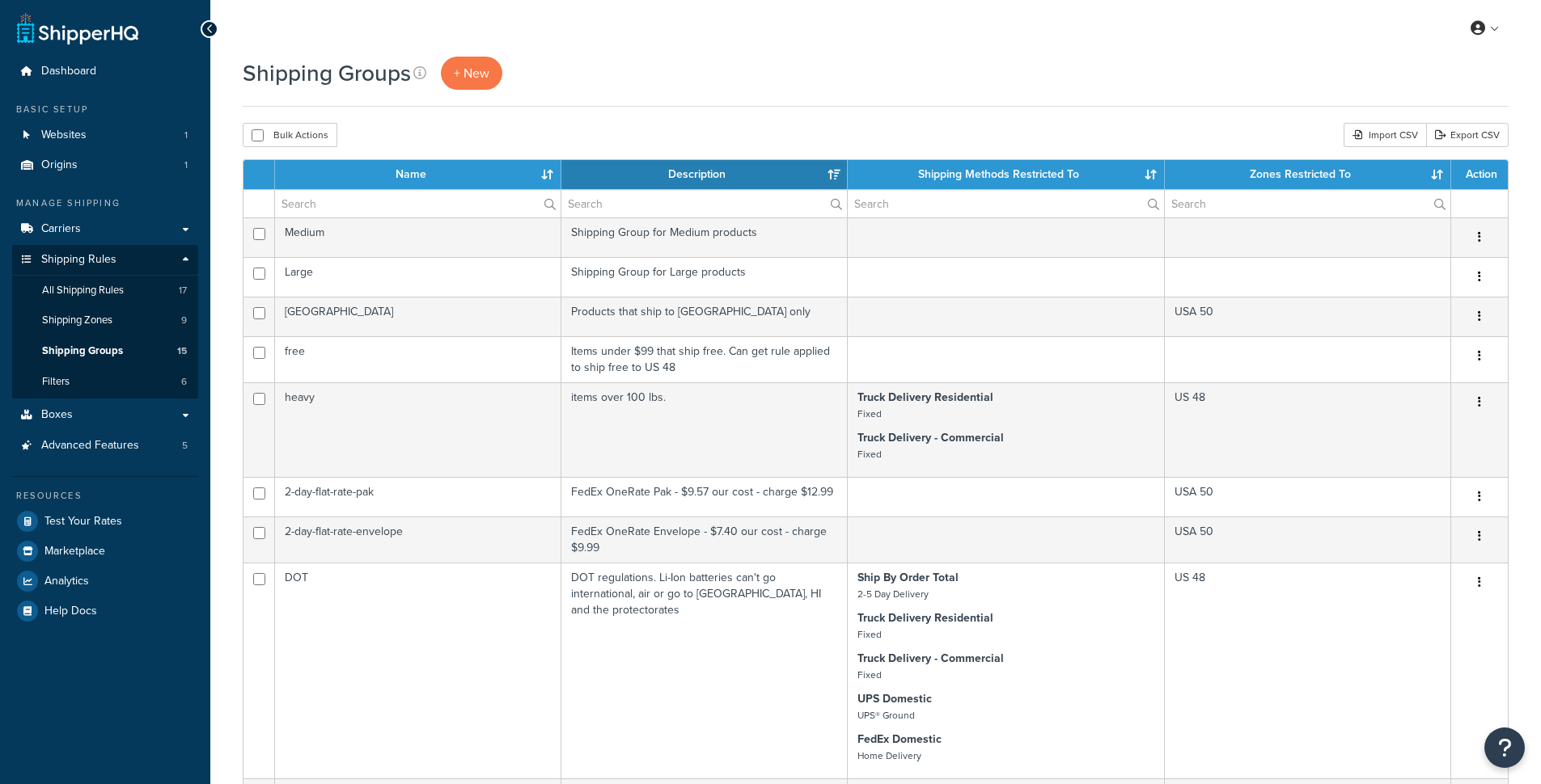
select select "15"
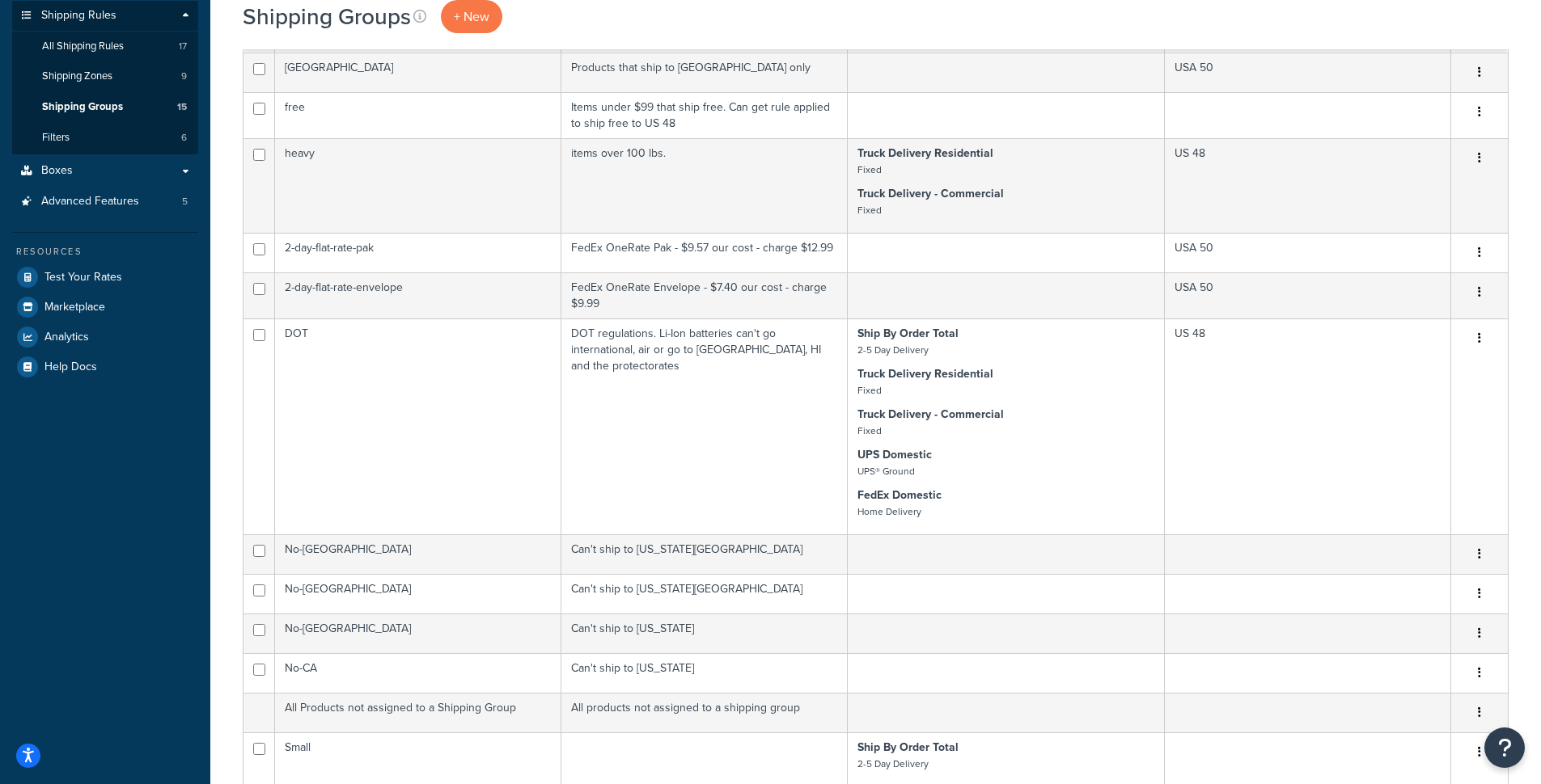
scroll to position [260, 0]
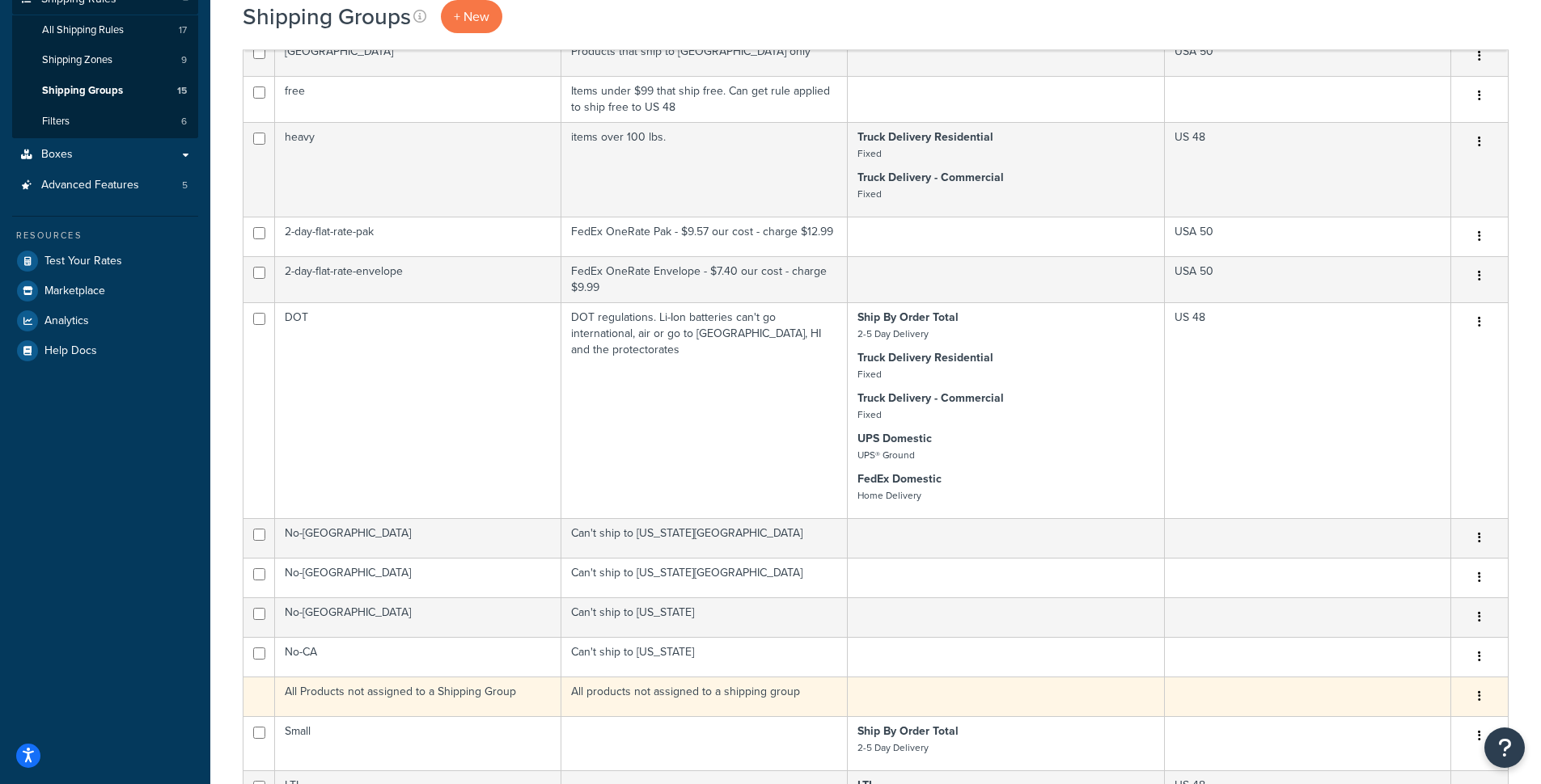
click at [494, 697] on td "All Products not assigned to a Shipping Group" at bounding box center [418, 697] width 286 height 40
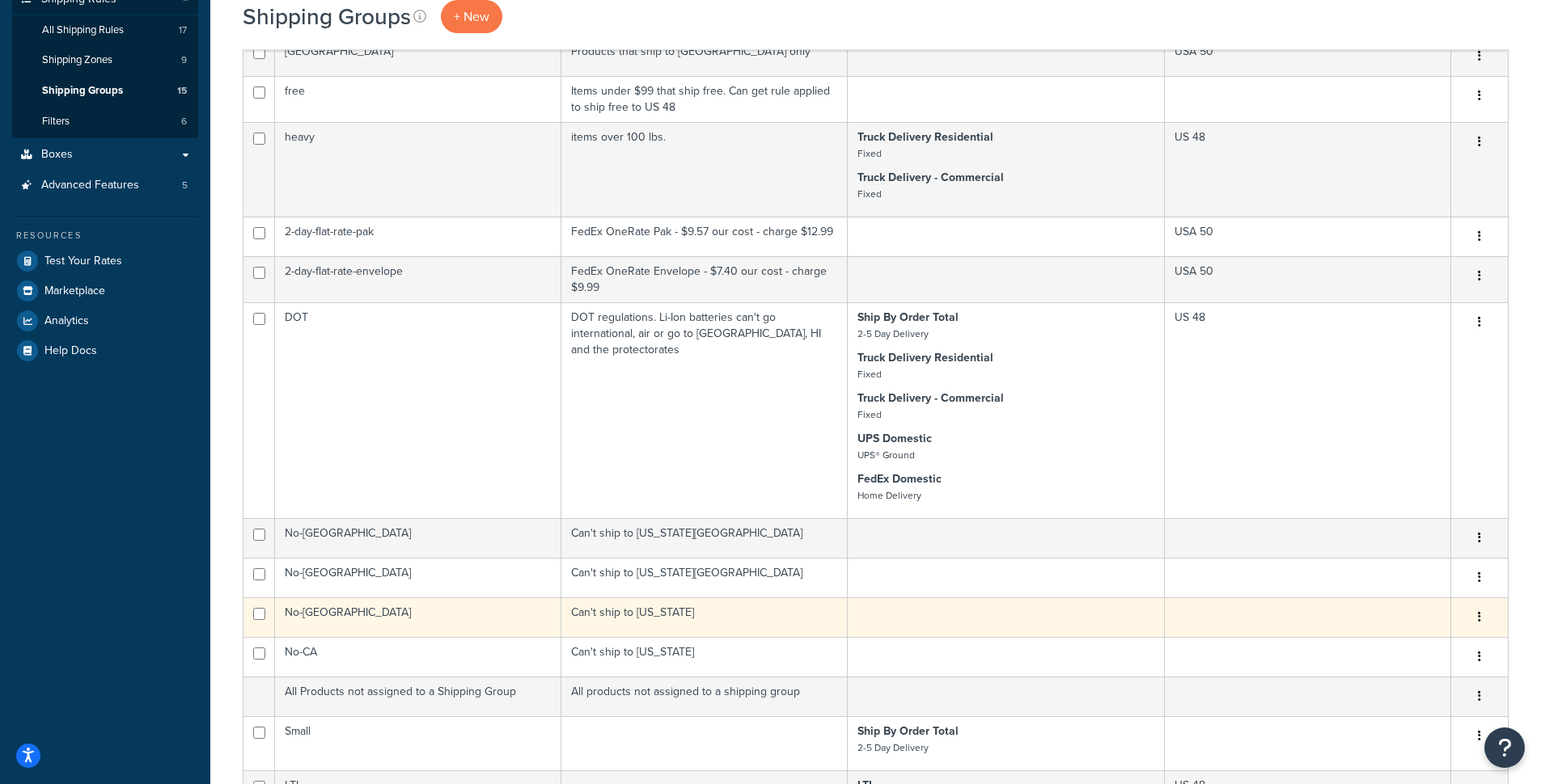
scroll to position [354, 0]
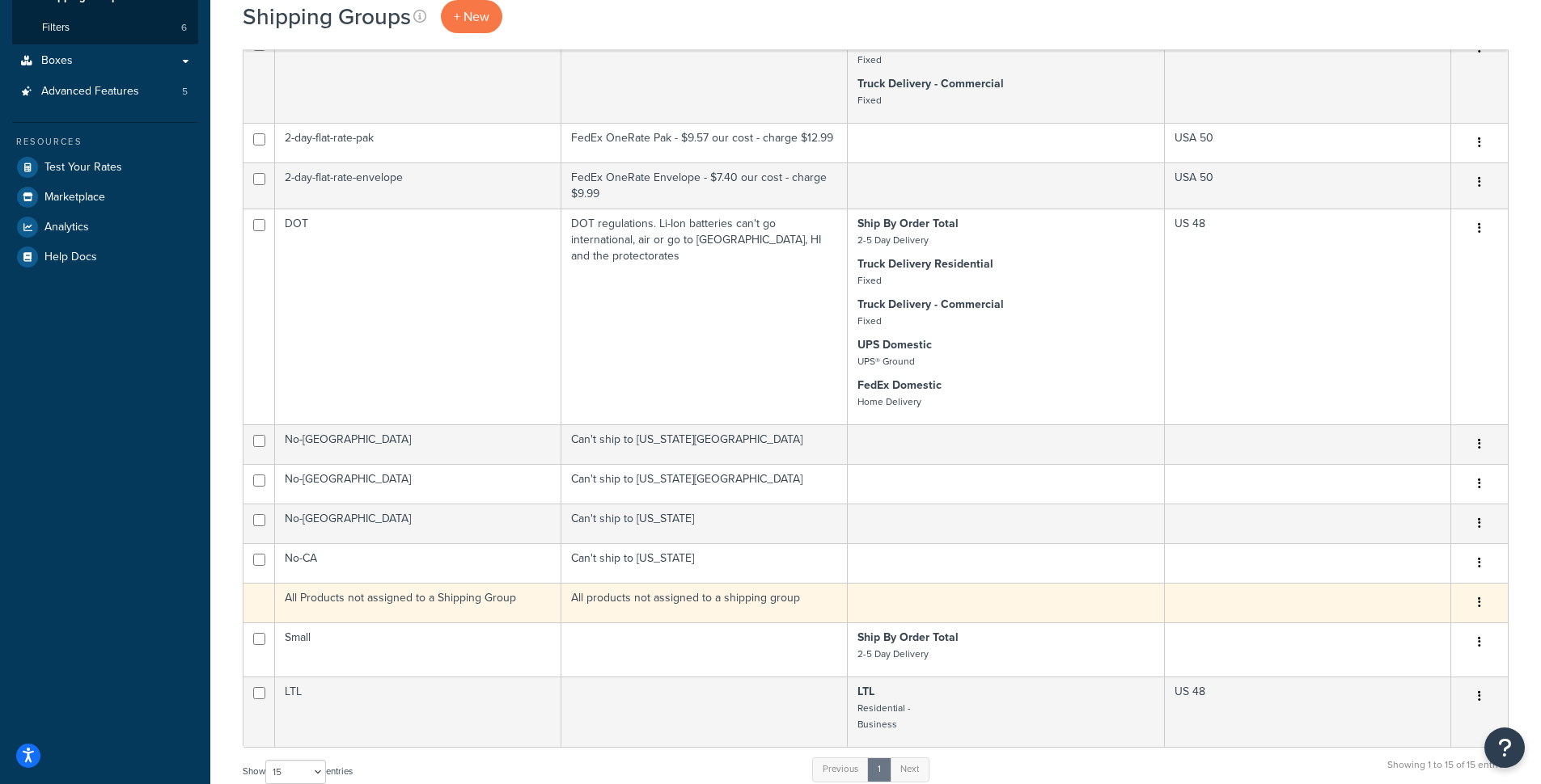
click at [1485, 607] on button "button" at bounding box center [1480, 604] width 22 height 26
click at [1123, 608] on td at bounding box center [1006, 603] width 317 height 40
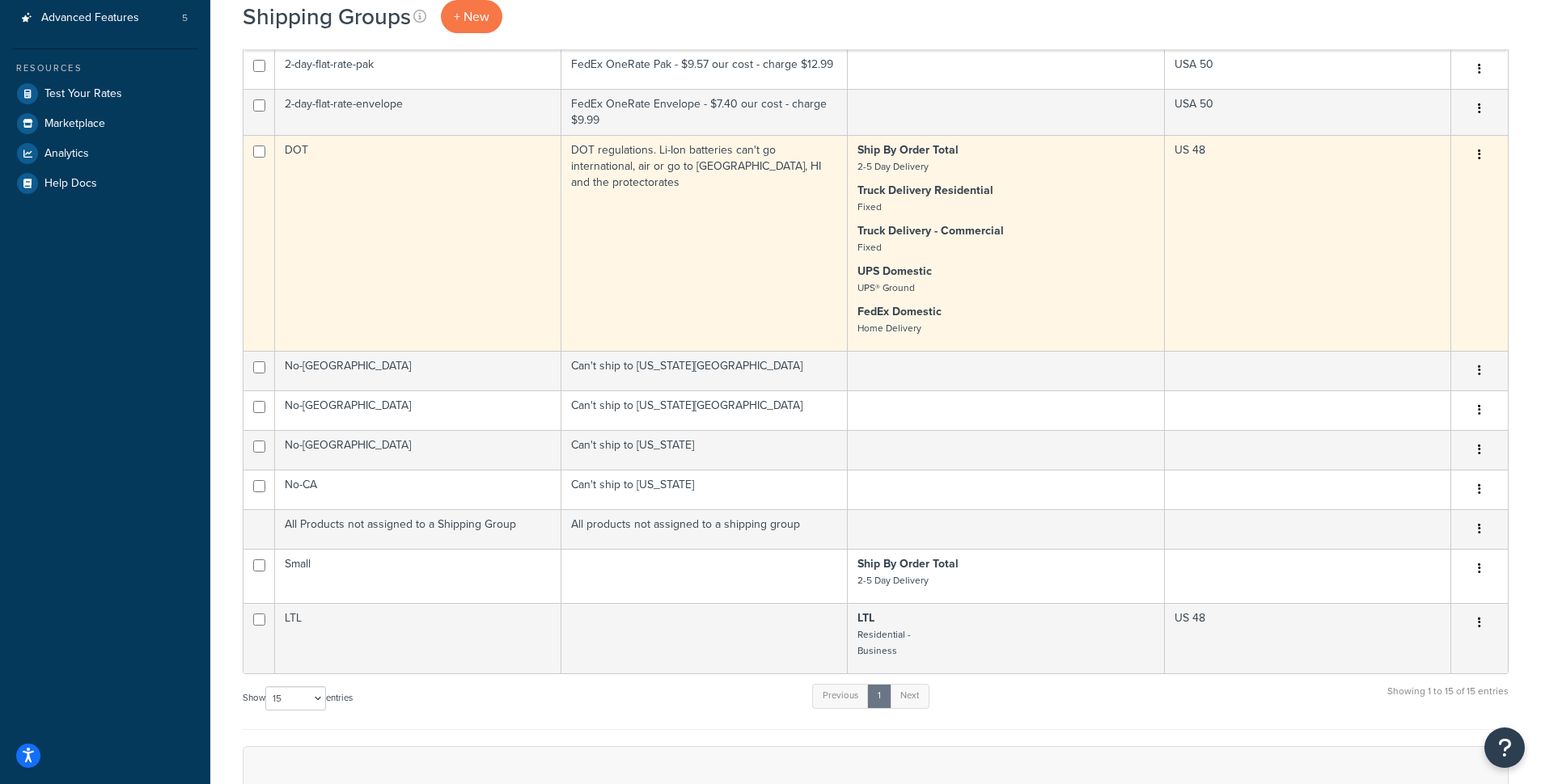
scroll to position [444, 0]
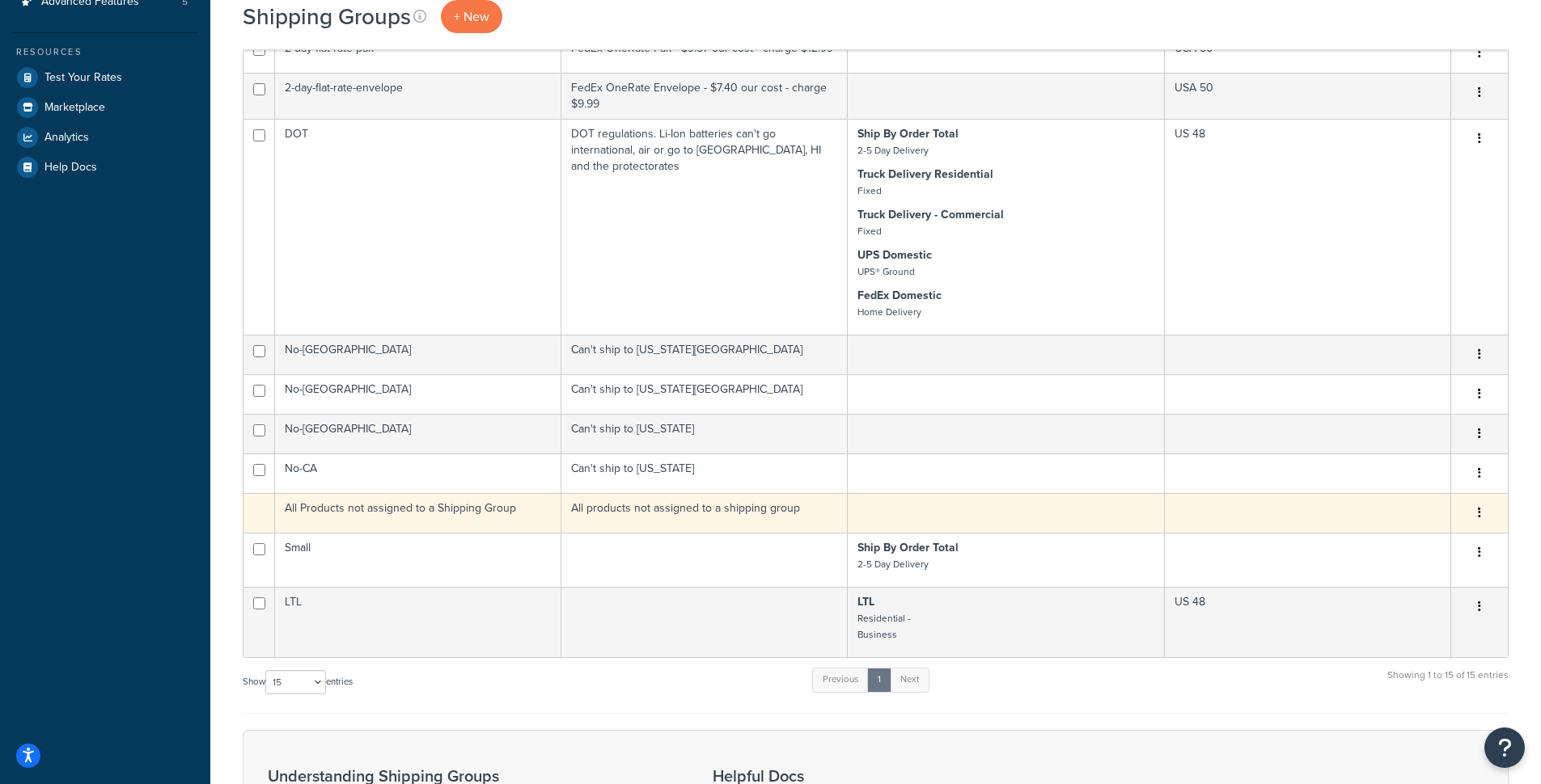
click at [397, 509] on td "All Products not assigned to a Shipping Group" at bounding box center [418, 513] width 286 height 40
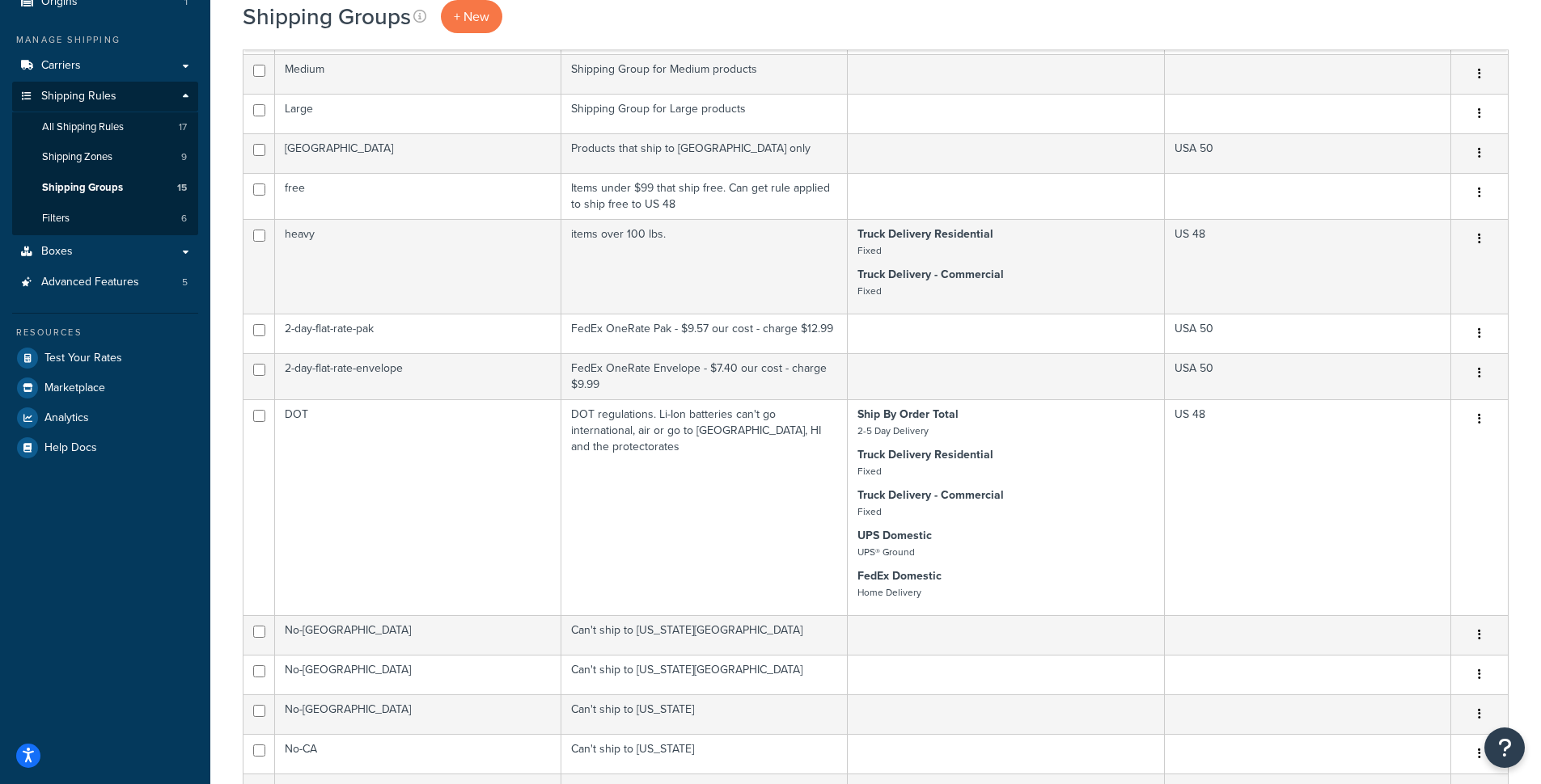
scroll to position [0, 0]
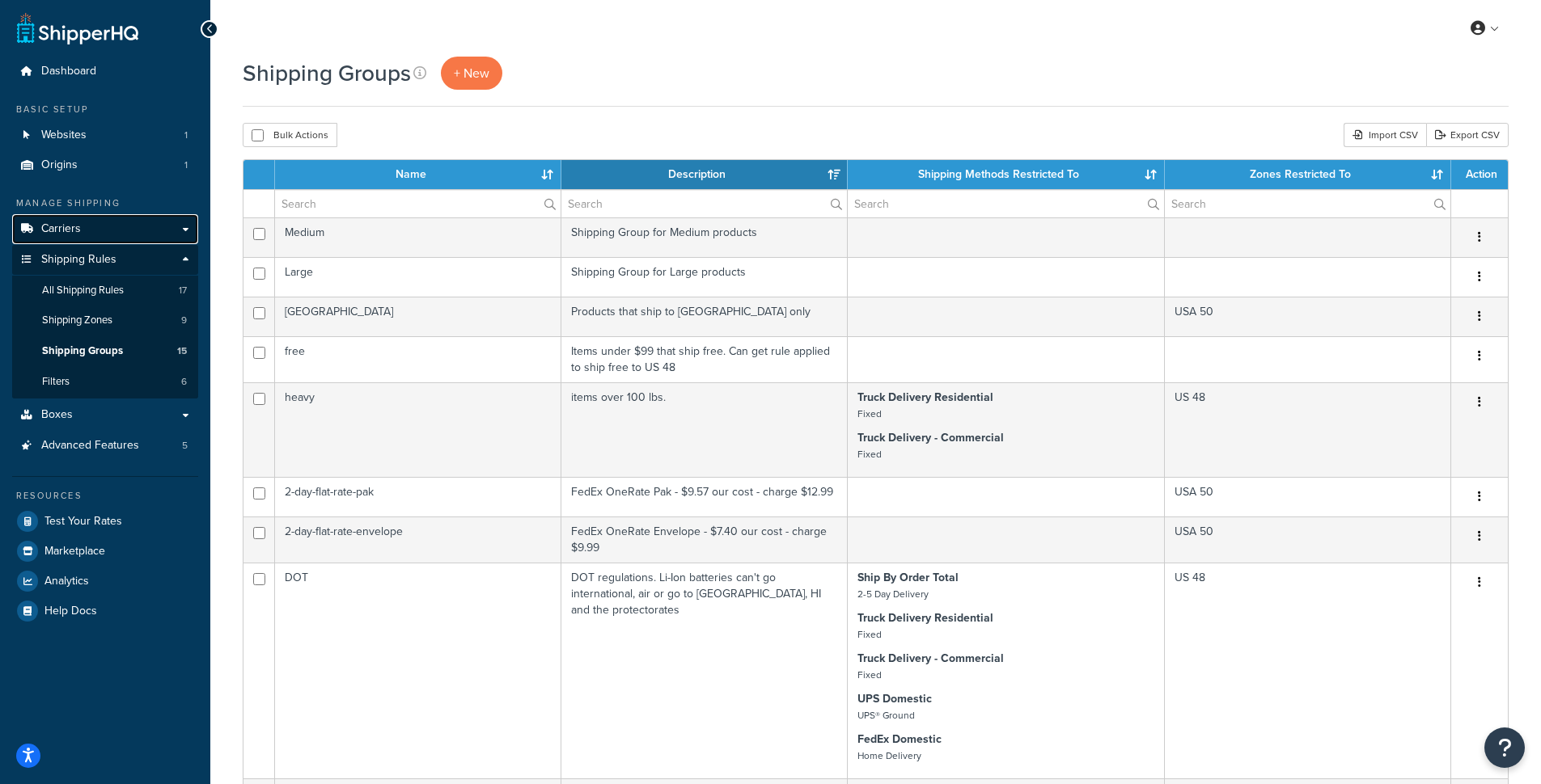
click at [109, 235] on link "Carriers" at bounding box center [105, 229] width 186 height 30
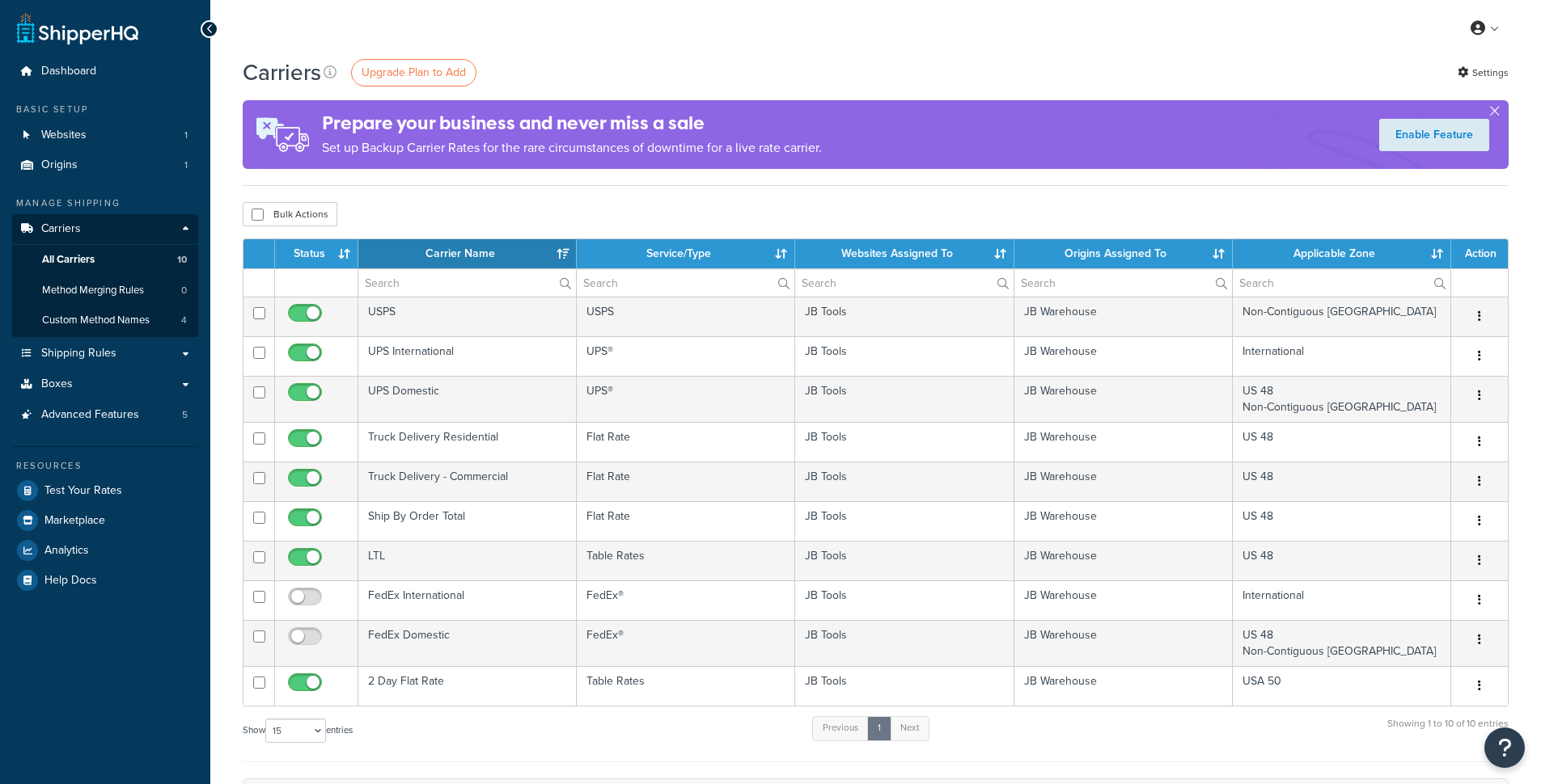
select select "15"
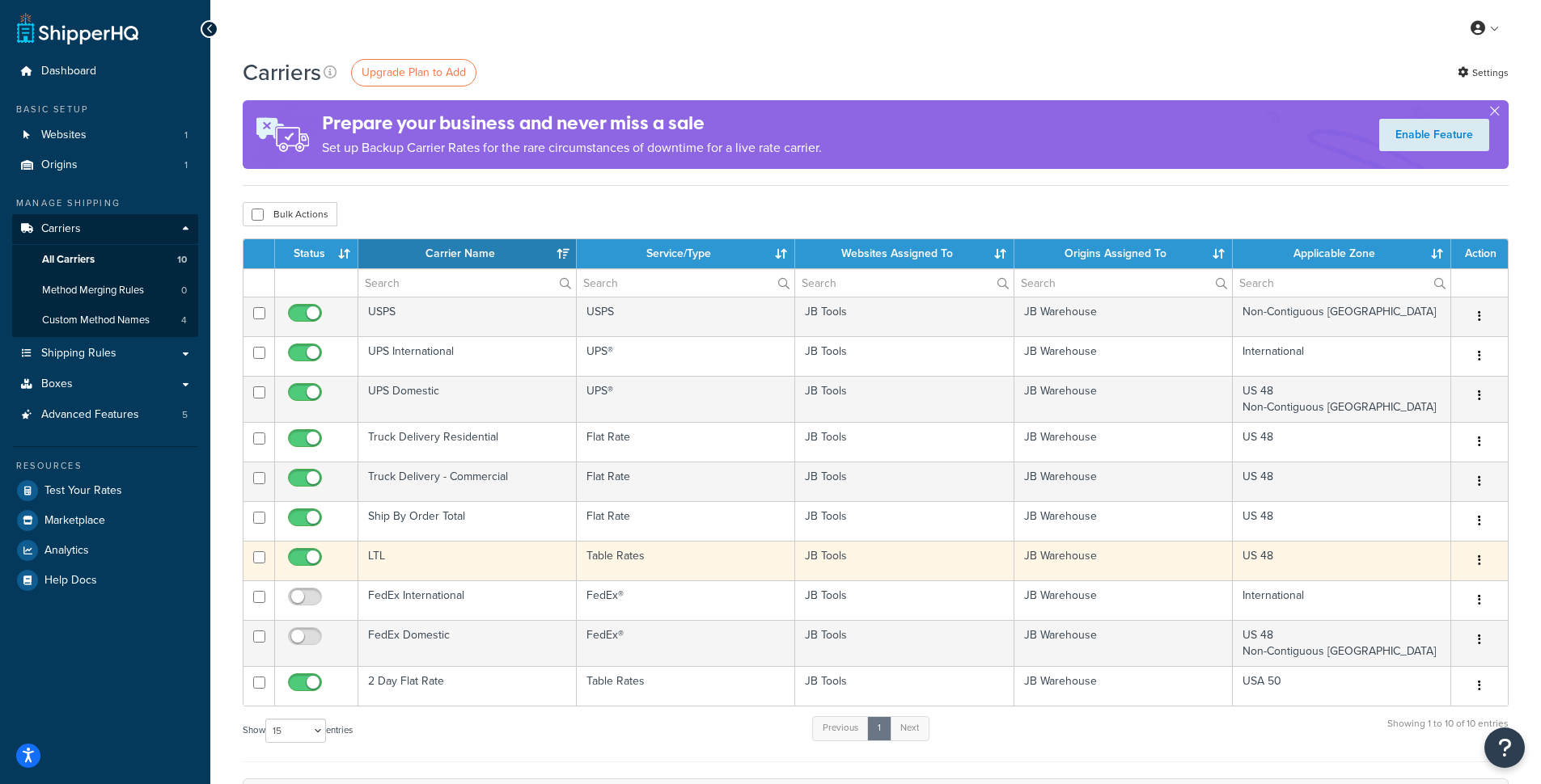
click at [524, 565] on td "LTL" at bounding box center [468, 560] width 218 height 40
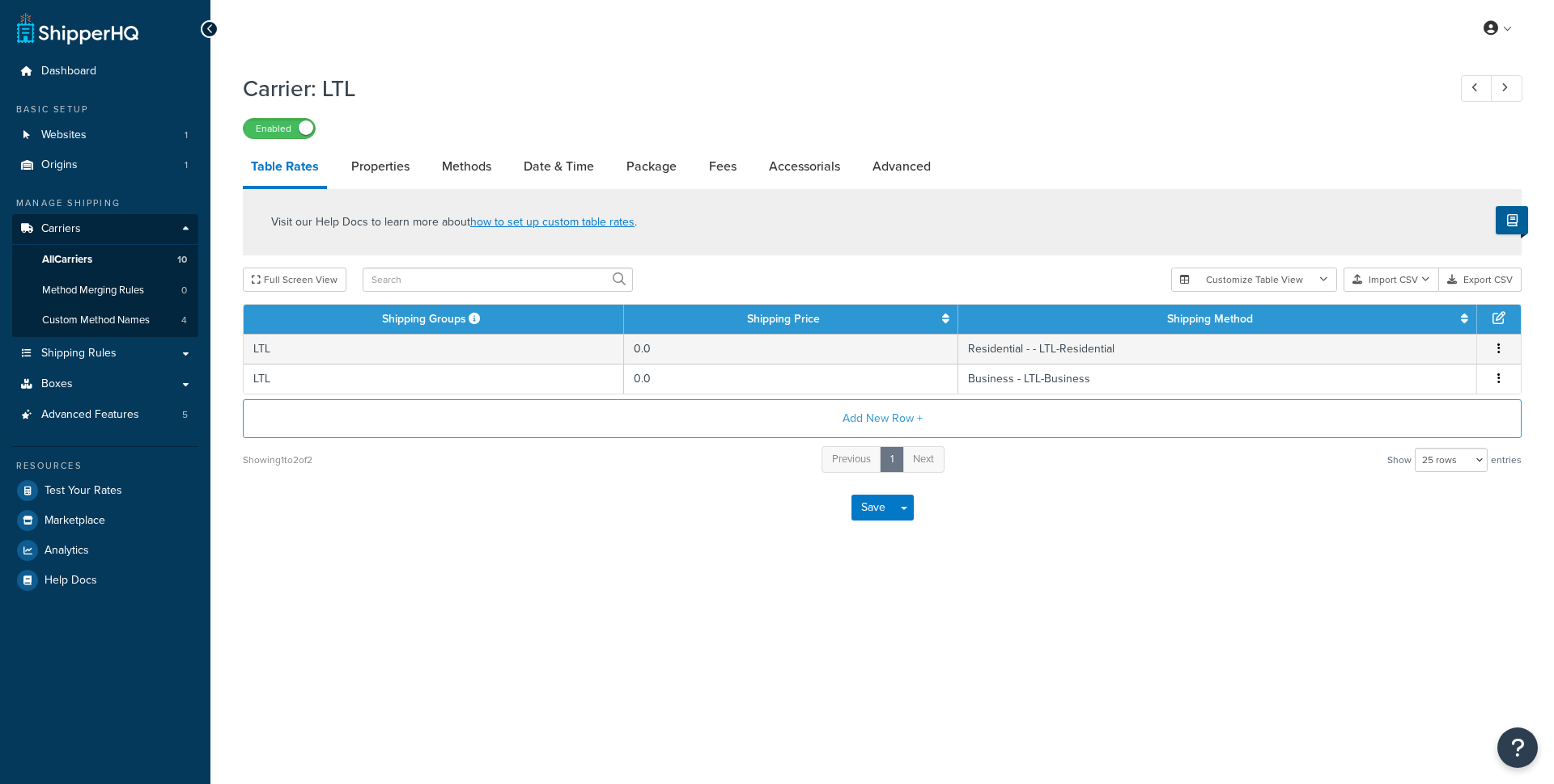
select select "25"
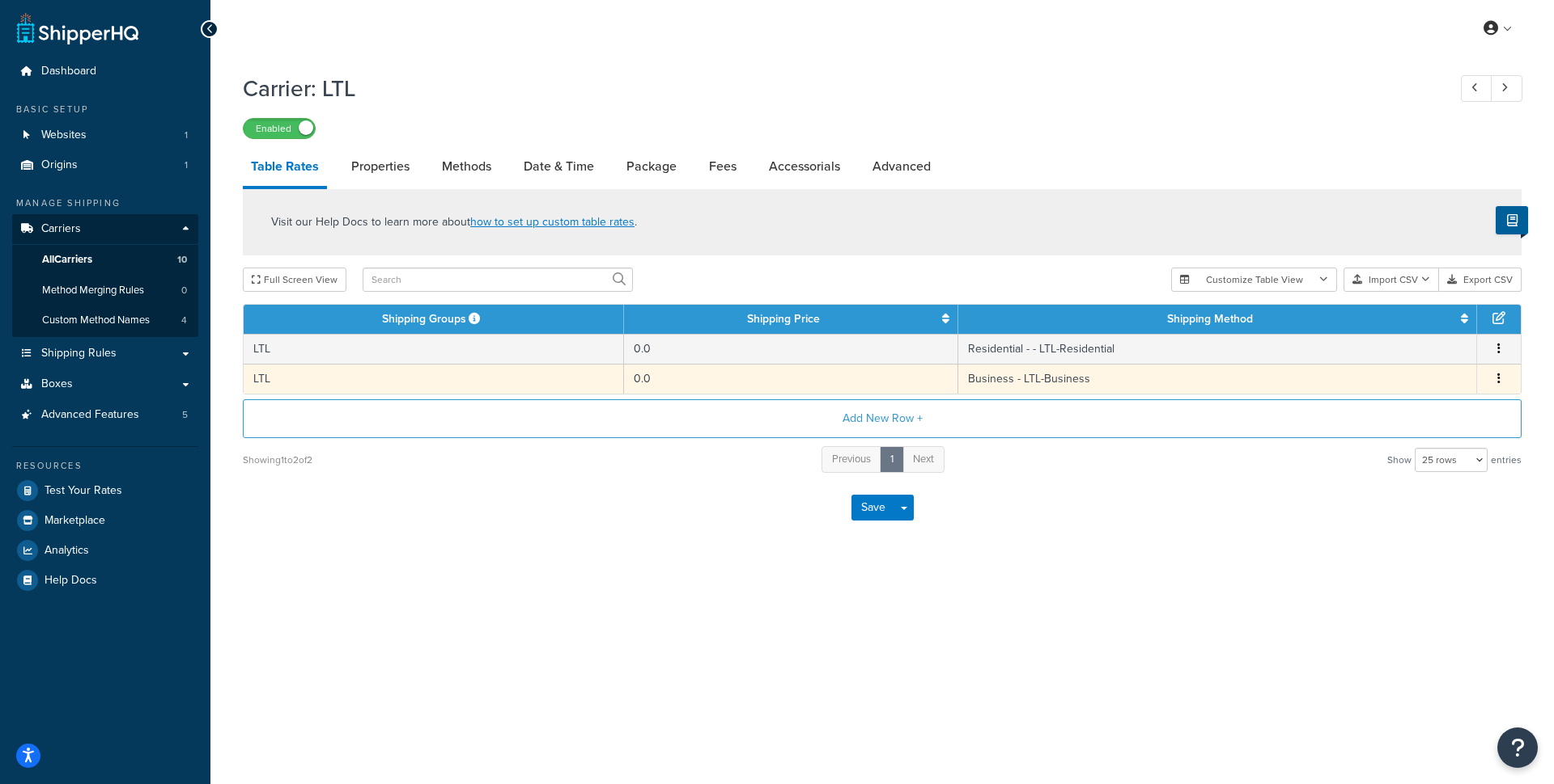
click at [468, 385] on td "LTL" at bounding box center [433, 379] width 380 height 30
select select "181849"
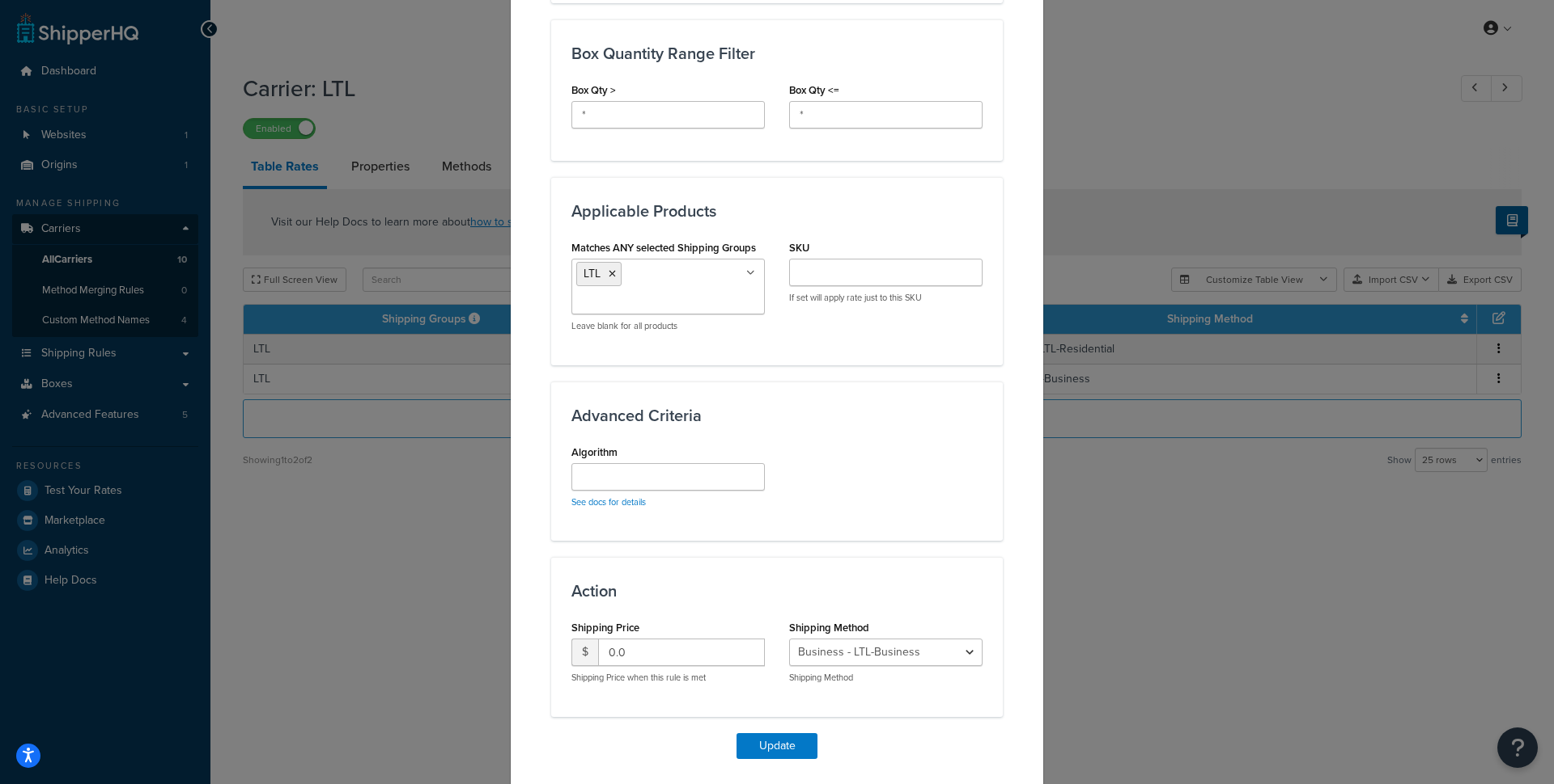
scroll to position [896, 0]
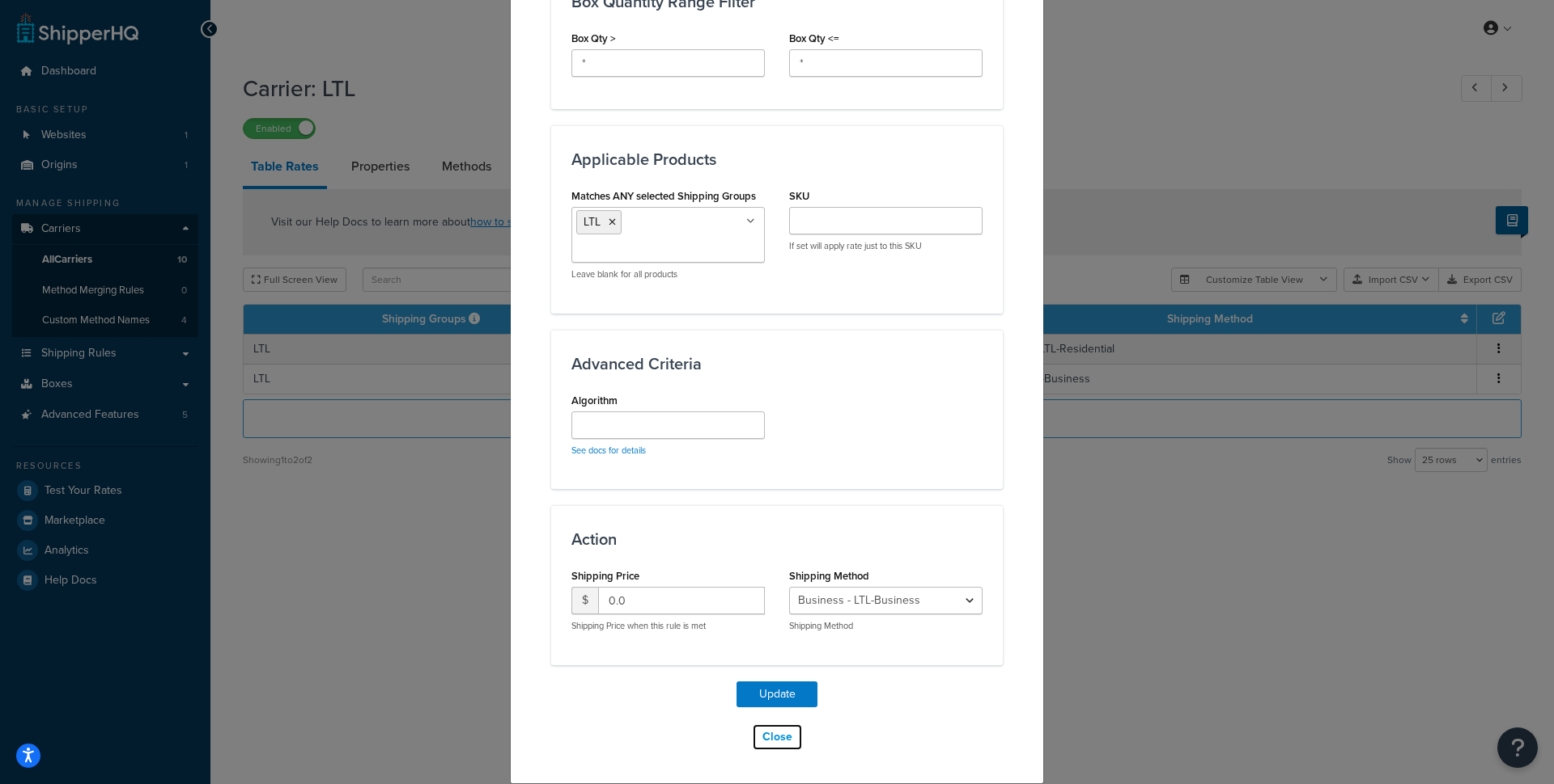
click at [776, 735] on button "Close" at bounding box center [777, 738] width 51 height 28
